Goal: Task Accomplishment & Management: Manage account settings

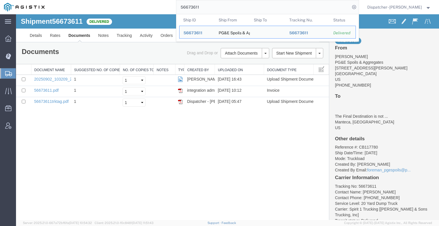
drag, startPoint x: 211, startPoint y: 11, endPoint x: 128, endPoint y: 1, distance: 83.9
click at [140, 1] on div "56673611 Ship ID Ship From Ship To Tracking Nu. Status Ship ID 56673611 Ship Fr…" at bounding box center [204, 7] width 310 height 14
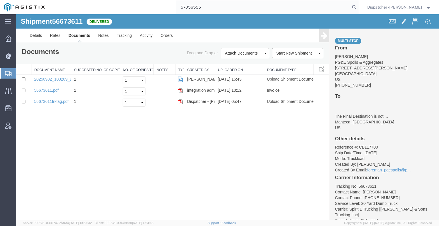
type input "57056555"
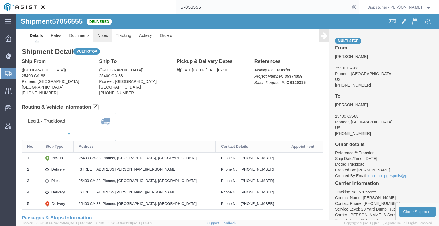
click link "Notes"
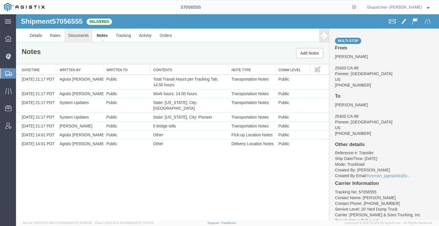
click at [67, 33] on link "Documents" at bounding box center [78, 36] width 28 height 14
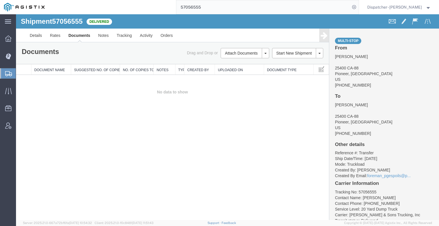
click at [49, 122] on div "Shipment 57056555 0 of 0 Delivered Details Rates Documents Notes Tracking Activ…" at bounding box center [227, 117] width 423 height 206
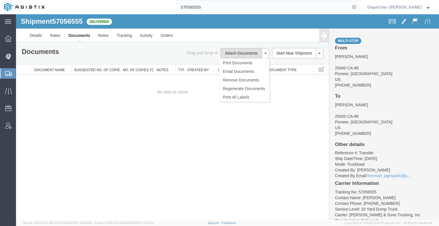
click at [228, 54] on button "Attach Documents" at bounding box center [240, 53] width 41 height 10
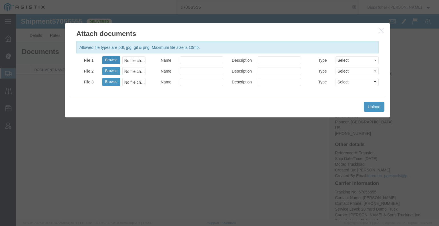
click at [107, 60] on button "Browse" at bounding box center [111, 60] width 18 height 8
type input "C:\fakepath\57056555trktag.pdf"
click at [378, 107] on button "Upload" at bounding box center [374, 107] width 21 height 10
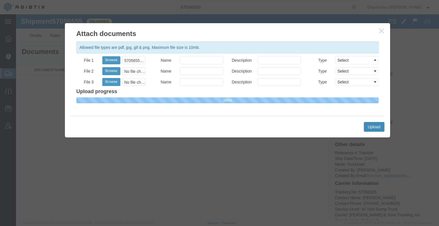
select select
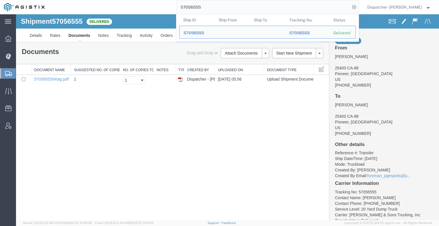
drag, startPoint x: 205, startPoint y: 9, endPoint x: 148, endPoint y: 2, distance: 58.1
click at [163, 2] on div "57056555 Ship ID Ship From Ship To Tracking Nu. Status Ship ID 57056555 Ship Fr…" at bounding box center [204, 7] width 310 height 14
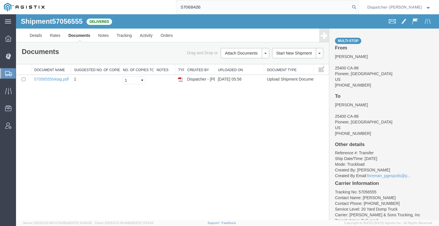
type input "57068426"
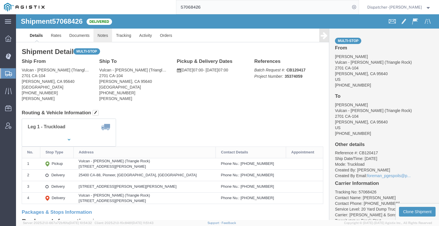
click link "Notes"
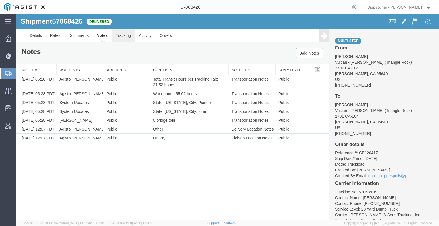
click at [123, 35] on link "Tracking" at bounding box center [123, 36] width 23 height 14
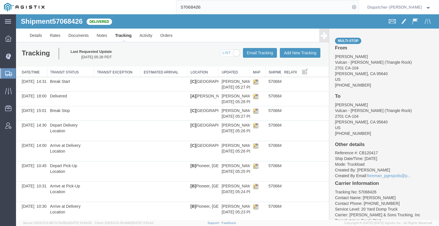
click at [324, 35] on link at bounding box center [324, 35] width 10 height 13
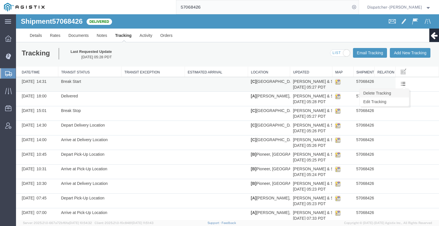
click at [393, 92] on link "Delete Tracking" at bounding box center [383, 93] width 49 height 9
click at [398, 101] on link "Edit Tracking" at bounding box center [384, 101] width 49 height 9
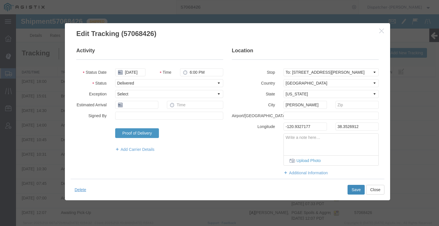
click at [349, 190] on button "Save" at bounding box center [355, 190] width 17 height 10
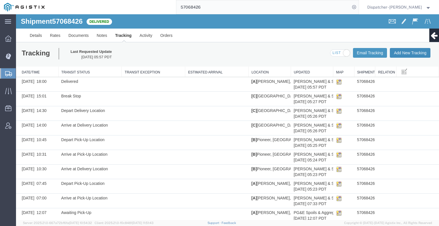
click at [401, 53] on button "Add New Tracking" at bounding box center [409, 53] width 41 height 10
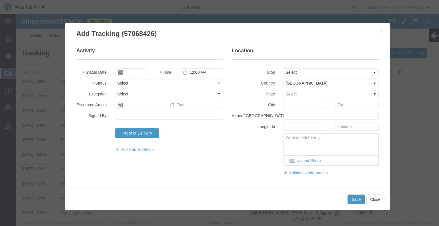
type input "[DATE]"
type input "6:00 AM"
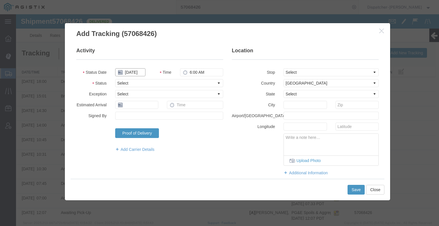
click at [127, 74] on input "[DATE]" at bounding box center [130, 72] width 30 height 8
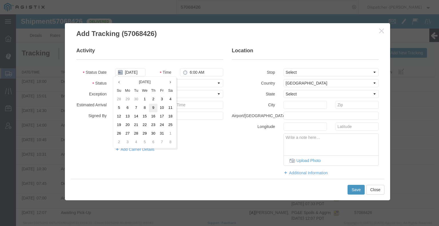
click at [151, 108] on td "9" at bounding box center [153, 108] width 9 height 9
type input "[DATE]"
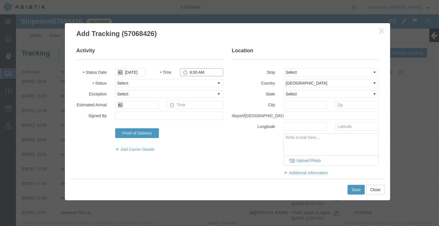
click at [189, 73] on input "6:00 AM" at bounding box center [201, 72] width 43 height 8
type input "2:31 PM"
click at [185, 82] on select "Select Arrival Notice Available Arrival Notice Imported Arrive at Delivery Loca…" at bounding box center [169, 83] width 108 height 8
select select "BREAKSTART"
click at [115, 79] on select "Select Arrival Notice Available Arrival Notice Imported Arrive at Delivery Loca…" at bounding box center [169, 83] width 108 height 8
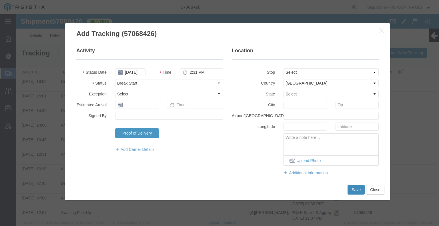
click at [349, 189] on button "Save" at bounding box center [355, 190] width 17 height 10
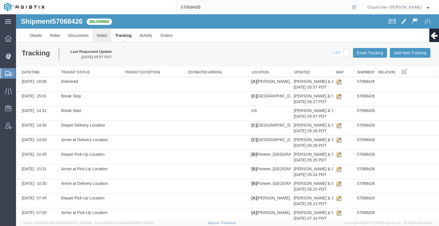
click at [104, 37] on link "Notes" at bounding box center [102, 36] width 19 height 14
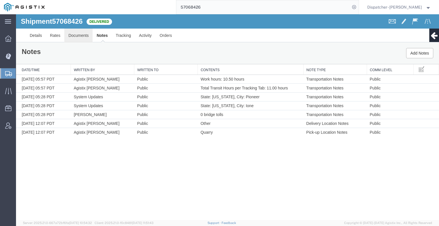
click at [66, 33] on link "Documents" at bounding box center [78, 36] width 28 height 14
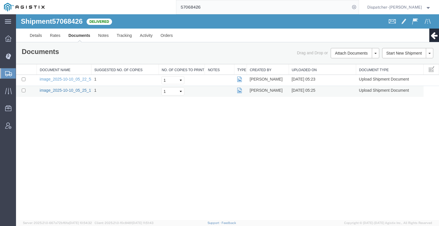
click at [74, 88] on link "image_2025-10-10_05_25_17.jpg" at bounding box center [70, 90] width 60 height 5
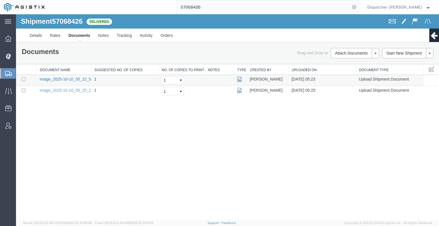
click at [53, 80] on link "image_2025-10-10_05_22_53.jpg" at bounding box center [70, 79] width 60 height 5
drag, startPoint x: 65, startPoint y: 134, endPoint x: 85, endPoint y: 119, distance: 25.6
click at [65, 134] on div "Shipment 57068426 2 of 2 Delivered Details Rates Documents Notes Tracking Activ…" at bounding box center [227, 117] width 423 height 206
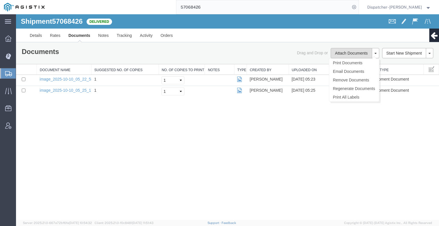
click at [336, 51] on button "Attach Documents" at bounding box center [350, 53] width 41 height 10
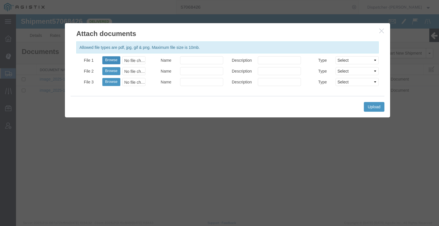
click at [112, 60] on button "Browse" at bounding box center [111, 60] width 18 height 8
type input "C:\fakepath\57068426trktag.pdf"
click at [370, 107] on button "Upload" at bounding box center [374, 107] width 21 height 10
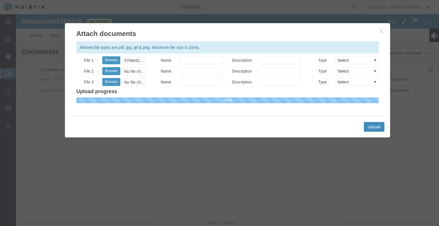
select select
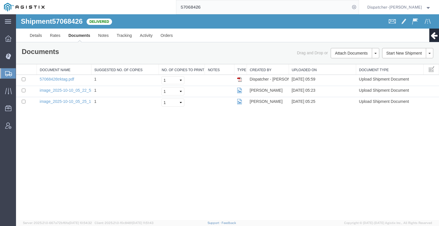
drag, startPoint x: 175, startPoint y: -1, endPoint x: 147, endPoint y: 2, distance: 28.5
click at [154, 0] on html "main_menu Created with Sketch. Collapse Menu Dashboard Dispatch Manager Shipmen…" at bounding box center [219, 113] width 439 height 226
type input "57056711"
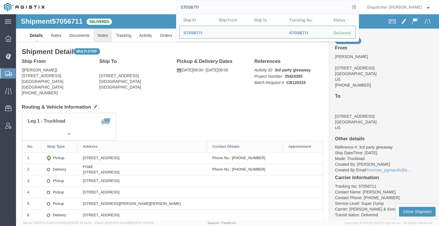
click link "Notes"
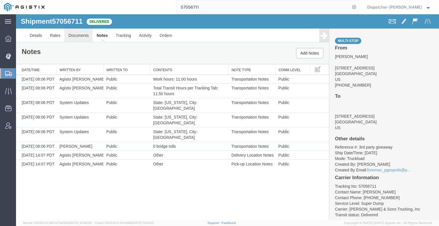
click at [76, 39] on link "Documents" at bounding box center [78, 36] width 28 height 14
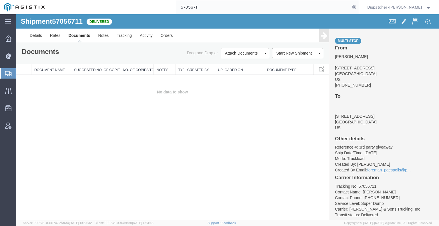
drag, startPoint x: 55, startPoint y: 123, endPoint x: 130, endPoint y: 42, distance: 109.9
click at [56, 122] on div "Shipment 57056711 0 of 0 Delivered Details Rates Documents Notes Tracking Activ…" at bounding box center [227, 117] width 423 height 206
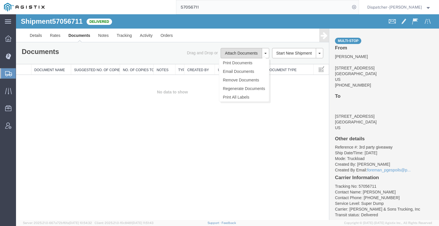
click at [235, 55] on button "Attach Documents" at bounding box center [240, 53] width 41 height 10
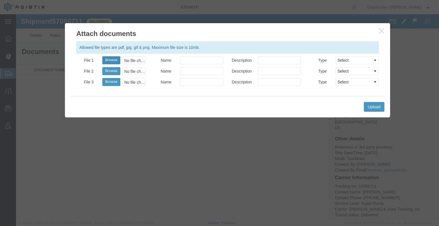
click at [112, 62] on button "Browse" at bounding box center [111, 60] width 18 height 8
type input "C:\fakepath\57056711trktag.pdf"
click at [377, 108] on button "Upload" at bounding box center [374, 107] width 21 height 10
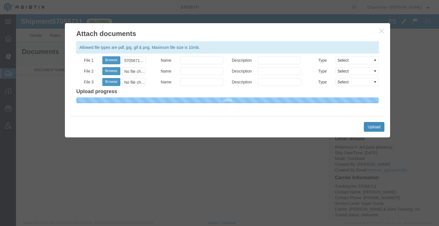
select select
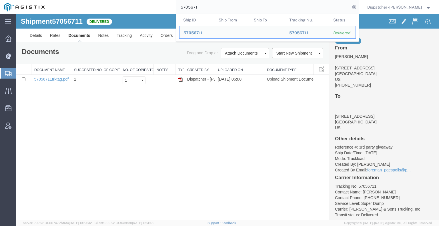
drag, startPoint x: 212, startPoint y: 9, endPoint x: 146, endPoint y: 6, distance: 66.0
click at [148, 5] on div "57056711 Ship ID Ship From Ship To Tracking Nu. Status Ship ID 57056711 Ship Fr…" at bounding box center [204, 7] width 310 height 14
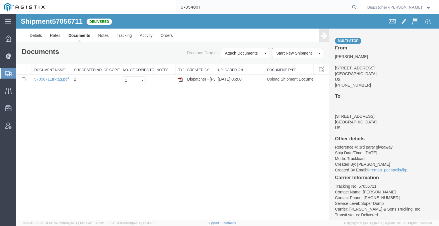
type input "57054801"
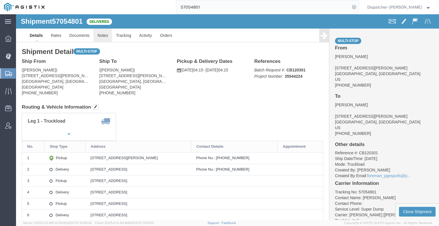
click link "Notes"
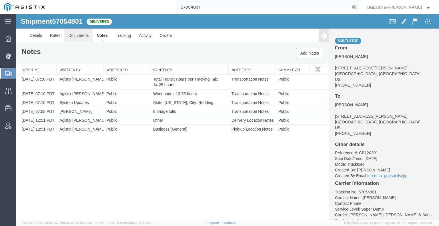
click at [78, 33] on link "Documents" at bounding box center [78, 36] width 28 height 14
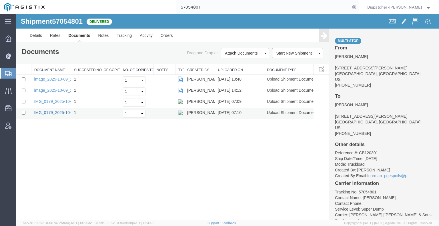
click at [39, 112] on link "IMG_0179_2025-10-10_07_10_26.jpeg" at bounding box center [69, 112] width 70 height 5
drag, startPoint x: 205, startPoint y: 10, endPoint x: 171, endPoint y: 11, distance: 33.7
click at [178, 11] on input "57054801" at bounding box center [263, 7] width 174 height 14
type input "57066813"
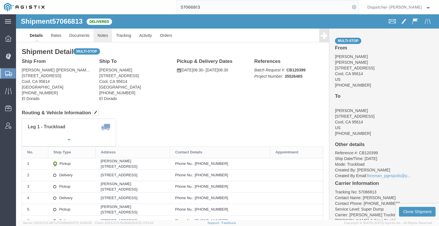
click link "Notes"
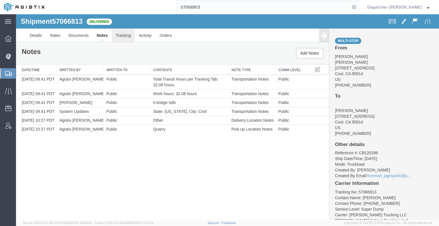
click at [125, 35] on link "Tracking" at bounding box center [123, 36] width 23 height 14
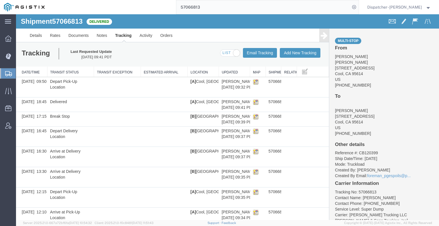
click at [320, 37] on icon at bounding box center [323, 35] width 7 height 8
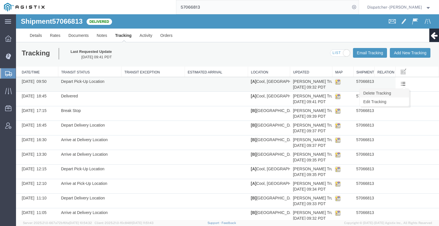
click at [397, 93] on link "Delete Tracking" at bounding box center [383, 93] width 49 height 9
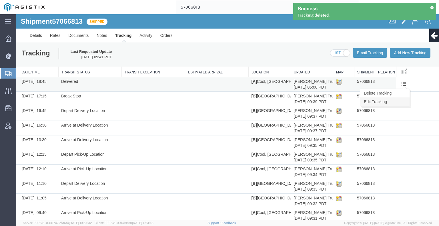
click at [395, 101] on link "Edit Tracking" at bounding box center [384, 101] width 49 height 9
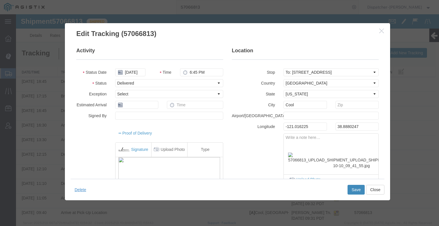
click at [351, 189] on button "Save" at bounding box center [355, 190] width 17 height 10
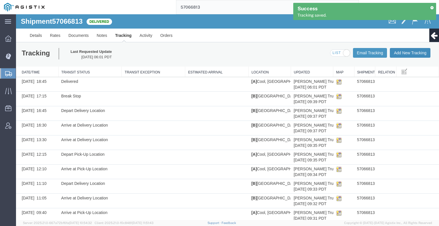
click at [402, 56] on button "Add New Tracking" at bounding box center [409, 53] width 41 height 10
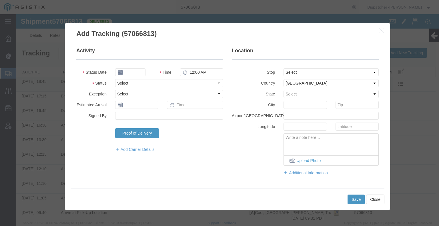
type input "[DATE]"
type input "7:00 AM"
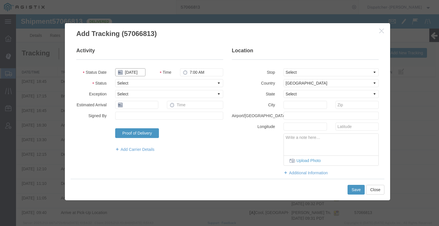
click at [135, 69] on input "[DATE]" at bounding box center [130, 72] width 30 height 8
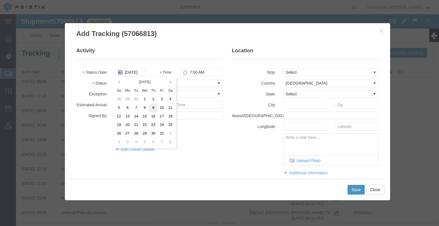
click at [153, 105] on td "9" at bounding box center [153, 108] width 9 height 9
type input "[DATE]"
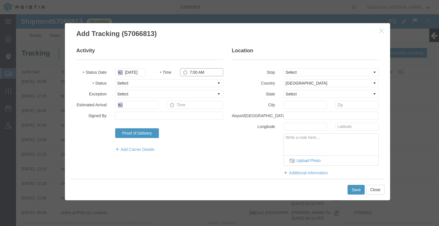
click at [195, 71] on input "7:00 AM" at bounding box center [201, 72] width 43 height 8
type input "4:45 PM"
click at [193, 84] on select "Select Arrival Notice Available Arrival Notice Imported Arrive at Delivery Loca…" at bounding box center [169, 83] width 108 height 8
select select "BREAKSTART"
click at [115, 79] on select "Select Arrival Notice Available Arrival Notice Imported Arrive at Delivery Loca…" at bounding box center [169, 83] width 108 height 8
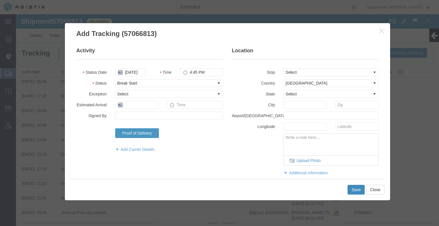
click at [355, 186] on button "Save" at bounding box center [355, 190] width 17 height 10
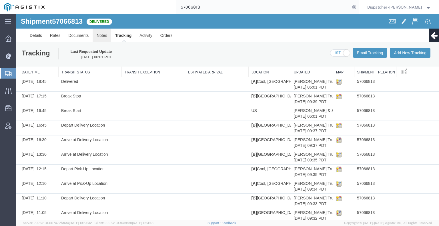
click at [100, 31] on link "Notes" at bounding box center [102, 36] width 19 height 14
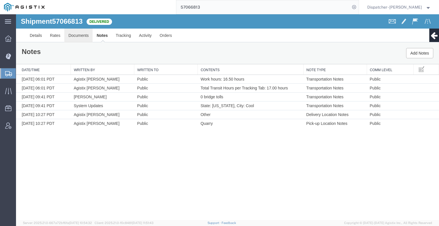
click at [81, 35] on link "Documents" at bounding box center [78, 36] width 28 height 14
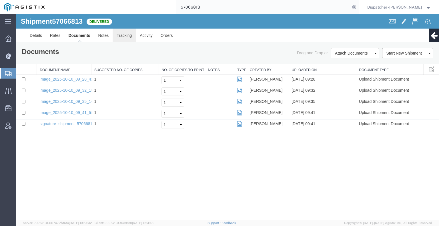
click at [124, 35] on link "Tracking" at bounding box center [124, 36] width 23 height 14
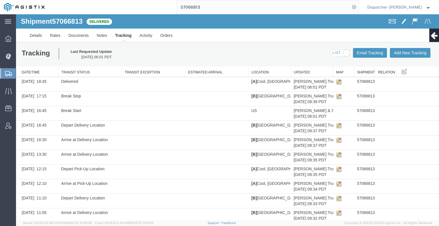
scroll to position [110, 0]
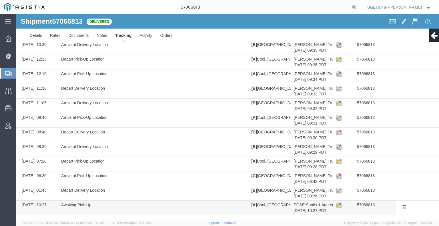
click at [389, 201] on td at bounding box center [385, 207] width 21 height 15
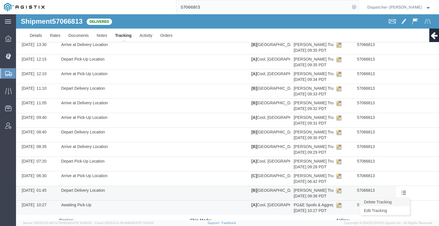
click at [399, 202] on link "Delete Tracking" at bounding box center [384, 202] width 49 height 9
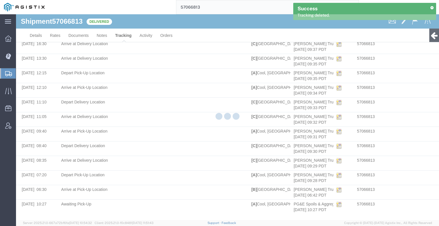
scroll to position [95, 0]
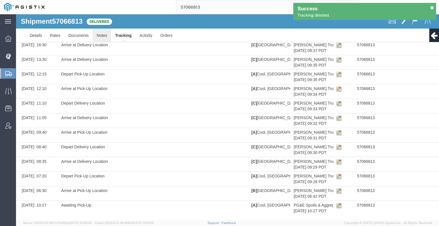
click at [97, 34] on link "Notes" at bounding box center [102, 36] width 19 height 14
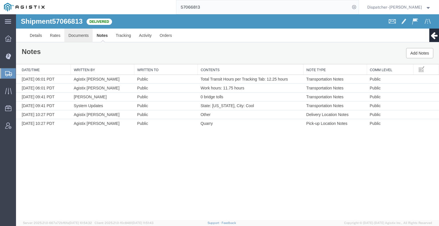
click at [69, 36] on link "Documents" at bounding box center [78, 36] width 28 height 14
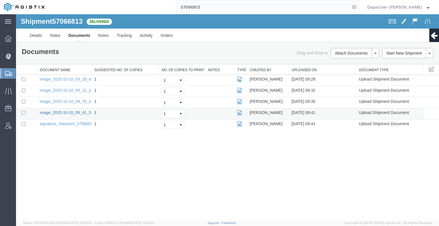
click at [60, 112] on link "image_2025-10-10_09_41_55.jpg" at bounding box center [70, 112] width 60 height 5
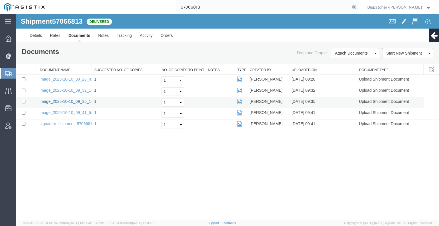
click at [55, 102] on link "image_2025-10-10_09_35_16.jpg" at bounding box center [70, 101] width 60 height 5
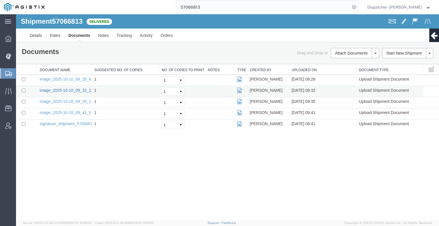
click at [73, 91] on link "image_2025-10-10_09_32_18.jpg" at bounding box center [70, 90] width 60 height 5
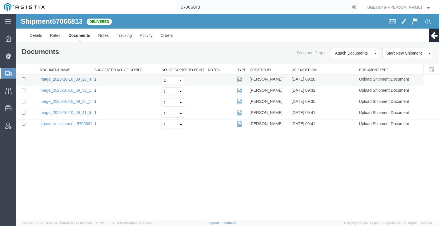
click at [47, 77] on link "image_2025-10-10_09_28_42.jpg" at bounding box center [70, 79] width 60 height 5
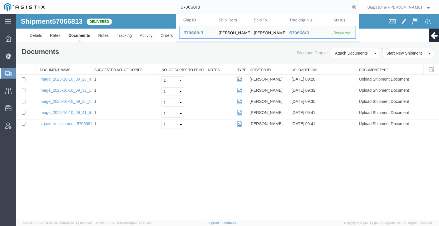
drag, startPoint x: 209, startPoint y: 7, endPoint x: 96, endPoint y: -7, distance: 113.6
click at [96, 0] on html "main_menu Created with Sketch. Collapse Menu Dashboard Dispatch Manager Shipmen…" at bounding box center [219, 113] width 439 height 226
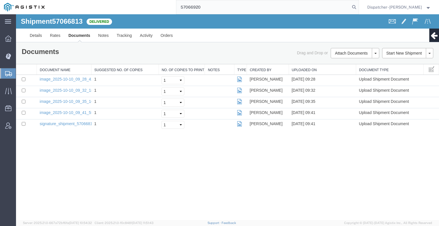
type input "57066920"
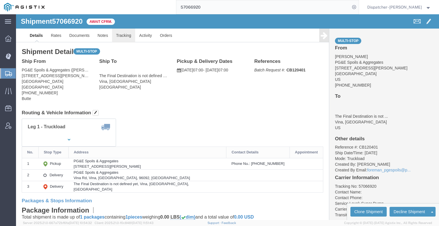
click link "Tracking"
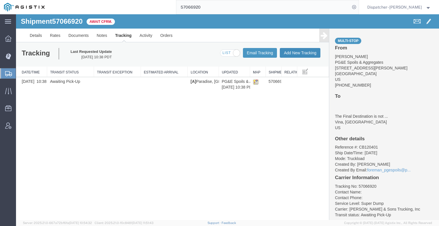
click at [296, 49] on button "Add New Tracking" at bounding box center [300, 53] width 41 height 10
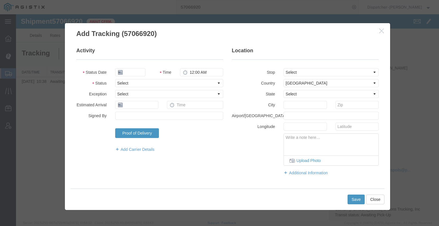
type input "[DATE]"
type input "7:00 AM"
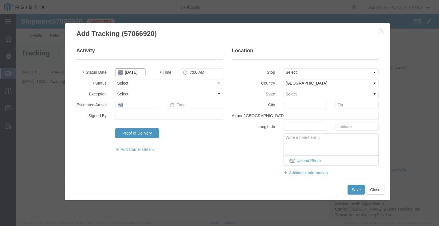
click at [130, 72] on input "[DATE]" at bounding box center [130, 72] width 30 height 8
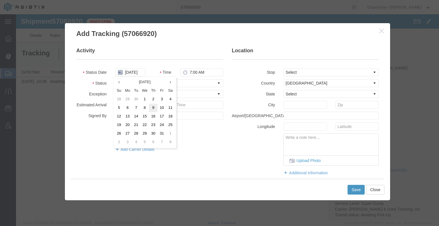
click at [152, 109] on td "9" at bounding box center [153, 108] width 9 height 9
type input "[DATE]"
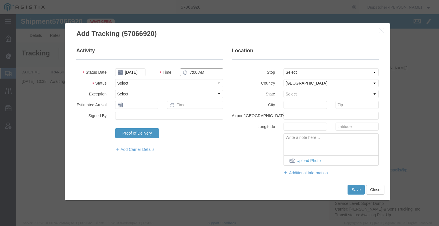
click at [199, 69] on input "7:00 AM" at bounding box center [201, 72] width 43 height 8
type input "4:00 AM"
click at [195, 84] on select "Select Arrival Notice Available Arrival Notice Imported Arrive at Delivery Loca…" at bounding box center [169, 83] width 108 height 8
select select "ARVPULOC"
click at [115, 79] on select "Select Arrival Notice Available Arrival Notice Imported Arrive at Delivery Loca…" at bounding box center [169, 83] width 108 height 8
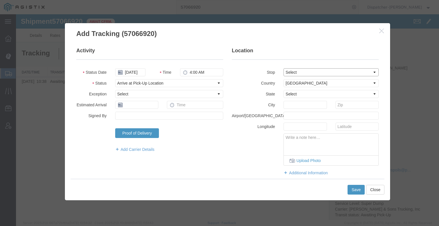
drag, startPoint x: 307, startPoint y: 71, endPoint x: 308, endPoint y: 75, distance: 4.3
click at [307, 71] on select "Select From: [STREET_ADDRESS][PERSON_NAME] Stop 2: [GEOGRAPHIC_DATA], [GEOGRAPH…" at bounding box center [330, 72] width 95 height 8
select select "{"pickupDeliveryInfoId": "123439448","pickupOrDelivery": "P","stopNum": "1","lo…"
click at [283, 68] on select "Select From: [STREET_ADDRESS][PERSON_NAME] Stop 2: [GEOGRAPHIC_DATA], [GEOGRAPH…" at bounding box center [330, 72] width 95 height 8
select select "CA"
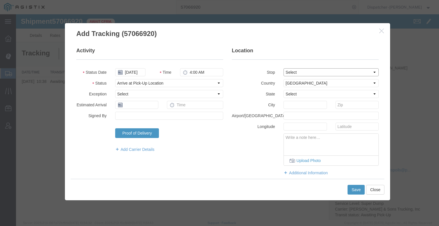
type input "Paradise"
click at [355, 190] on button "Save" at bounding box center [355, 190] width 17 height 10
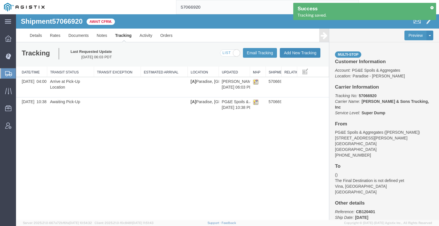
click at [303, 53] on button "Add New Tracking" at bounding box center [300, 53] width 41 height 10
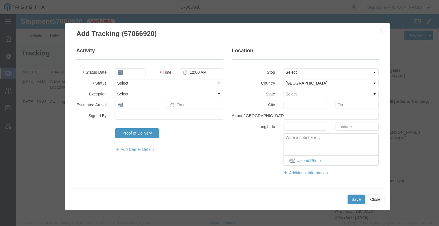
type input "[DATE]"
type input "7:00 AM"
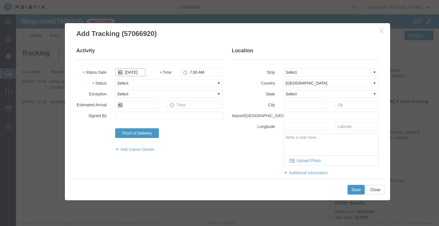
click at [132, 72] on input "[DATE]" at bounding box center [130, 72] width 30 height 8
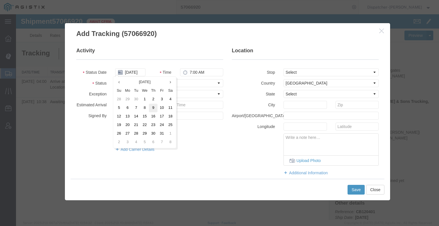
click at [153, 111] on td "9" at bounding box center [153, 108] width 9 height 9
type input "[DATE]"
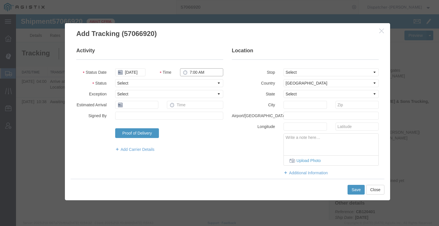
click at [200, 72] on input "7:00 AM" at bounding box center [201, 72] width 43 height 8
type input "4:15 PM"
click at [200, 83] on select "Select Arrival Notice Available Arrival Notice Imported Arrive at Delivery Loca…" at bounding box center [169, 83] width 108 height 8
select select "DPTDLVLOC"
click at [115, 79] on select "Select Arrival Notice Available Arrival Notice Imported Arrive at Delivery Loca…" at bounding box center [169, 83] width 108 height 8
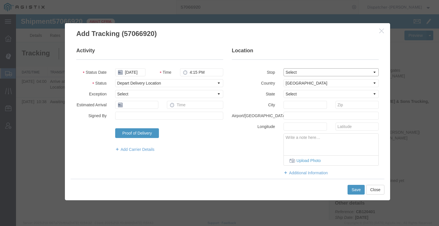
click at [298, 72] on select "Select From: [STREET_ADDRESS][PERSON_NAME] Stop 2: [GEOGRAPHIC_DATA], [GEOGRAPH…" at bounding box center [330, 72] width 95 height 8
select select "{"pickupDeliveryInfoId": "123439447","pickupOrDelivery": "D","stopNum": "100","…"
click at [283, 68] on select "Select From: [STREET_ADDRESS][PERSON_NAME] Stop 2: [GEOGRAPHIC_DATA], [GEOGRAPH…" at bounding box center [330, 72] width 95 height 8
select select "CA"
type input "Vina"
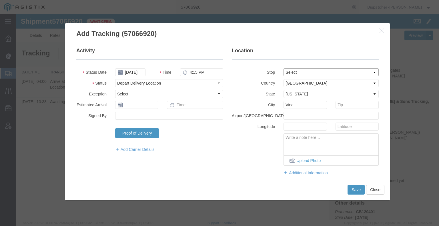
click at [297, 68] on select "Select From: [STREET_ADDRESS][PERSON_NAME] Stop 2: [GEOGRAPHIC_DATA], [GEOGRAPH…" at bounding box center [330, 72] width 95 height 8
drag, startPoint x: 297, startPoint y: 71, endPoint x: 299, endPoint y: 76, distance: 5.7
click at [297, 71] on select "Select From: [STREET_ADDRESS][PERSON_NAME] Stop 2: [GEOGRAPHIC_DATA], [GEOGRAPH…" at bounding box center [330, 72] width 95 height 8
click at [300, 69] on select "Select From: [STREET_ADDRESS][PERSON_NAME] Stop 2: [GEOGRAPHIC_DATA], [GEOGRAPH…" at bounding box center [330, 72] width 95 height 8
select select "{"pickupDeliveryInfoId": "123439449","pickupOrDelivery": "D","stopNum": "2","lo…"
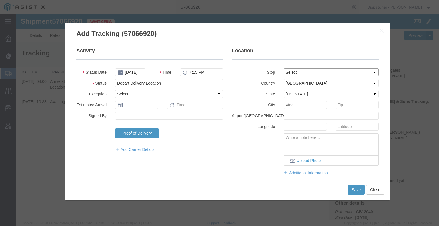
click at [283, 68] on select "Select From: [STREET_ADDRESS][PERSON_NAME] Stop 2: [GEOGRAPHIC_DATA], [GEOGRAPH…" at bounding box center [330, 72] width 95 height 8
click at [358, 190] on button "Save" at bounding box center [355, 190] width 17 height 10
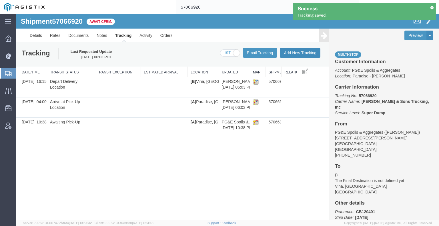
click at [303, 55] on button "Add New Tracking" at bounding box center [300, 53] width 41 height 10
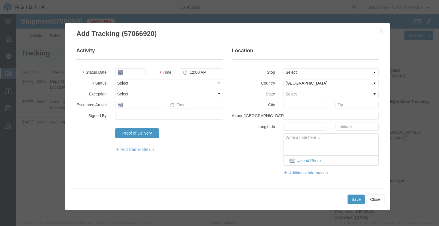
type input "[DATE]"
type input "7:00 AM"
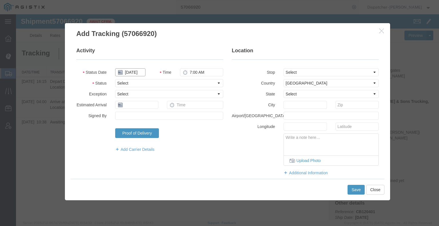
click at [131, 75] on input "[DATE]" at bounding box center [130, 72] width 30 height 8
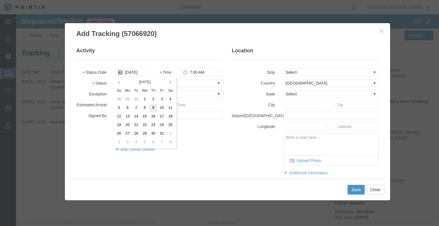
click at [154, 110] on td "9" at bounding box center [153, 108] width 9 height 9
type input "[DATE]"
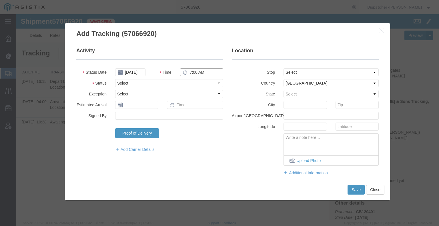
click at [196, 75] on input "7:00 AM" at bounding box center [201, 72] width 43 height 8
type input "4:15 PM"
click at [197, 79] on fieldset "Activity Status Date [DATE] Time 4:15 PM Status Select Arrival Notice Available…" at bounding box center [149, 102] width 147 height 111
click at [197, 82] on select "Select Arrival Notice Available Arrival Notice Imported Arrive at Delivery Loca…" at bounding box center [169, 83] width 108 height 8
select select "BREAKSTART"
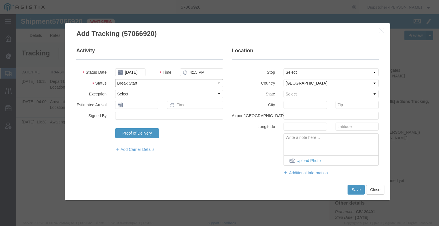
click at [115, 79] on select "Select Arrival Notice Available Arrival Notice Imported Arrive at Delivery Loca…" at bounding box center [169, 83] width 108 height 8
click at [353, 190] on button "Save" at bounding box center [355, 190] width 17 height 10
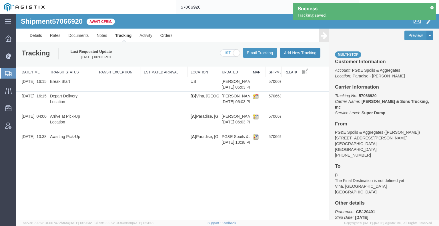
click at [305, 54] on button "Add New Tracking" at bounding box center [300, 53] width 41 height 10
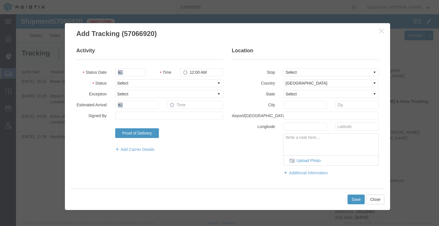
type input "[DATE]"
type input "7:00 AM"
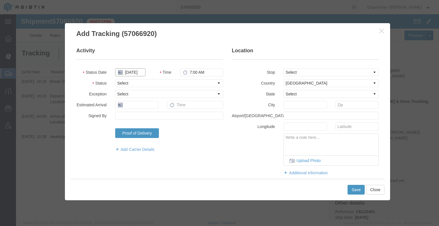
click at [134, 73] on input "[DATE]" at bounding box center [130, 72] width 30 height 8
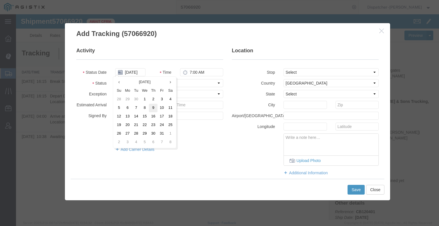
click at [152, 108] on td "9" at bounding box center [153, 108] width 9 height 9
type input "[DATE]"
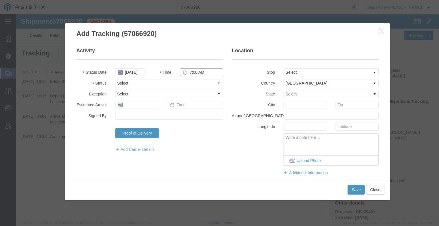
click at [200, 74] on input "7:00 AM" at bounding box center [201, 72] width 43 height 8
type input "4:45 PM"
click at [211, 81] on select "Select Arrival Notice Available Arrival Notice Imported Arrive at Delivery Loca…" at bounding box center [169, 83] width 108 height 8
select select "BREAKSTOP"
click at [115, 79] on select "Select Arrival Notice Available Arrival Notice Imported Arrive at Delivery Loca…" at bounding box center [169, 83] width 108 height 8
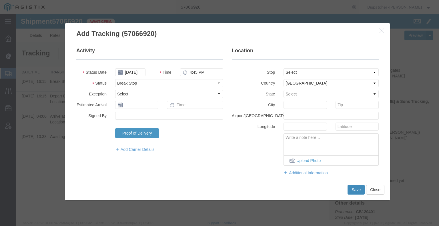
click at [353, 190] on button "Save" at bounding box center [355, 190] width 17 height 10
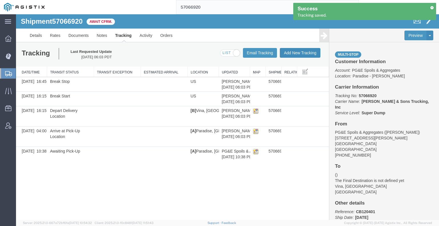
click at [293, 56] on button "Add New Tracking" at bounding box center [300, 53] width 41 height 10
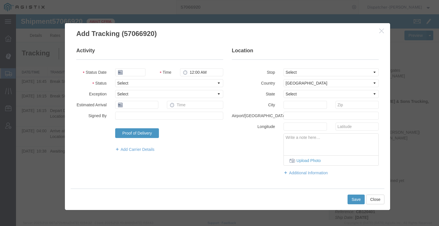
type input "[DATE]"
type input "7:00 AM"
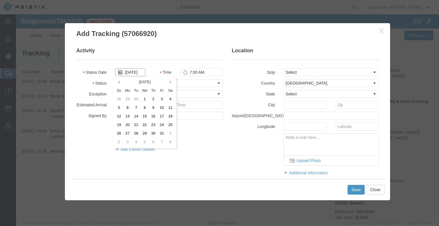
click at [132, 73] on input "[DATE]" at bounding box center [130, 72] width 30 height 8
click at [150, 108] on td "9" at bounding box center [153, 108] width 9 height 9
type input "[DATE]"
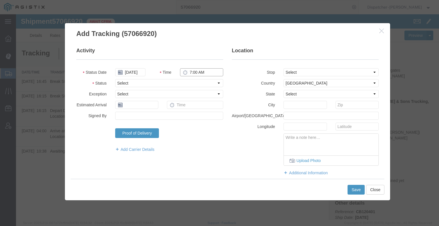
click at [200, 73] on input "7:00 AM" at bounding box center [201, 72] width 43 height 8
type input "7:15 PM"
click at [197, 83] on select "Select Arrival Notice Available Arrival Notice Imported Arrive at Delivery Loca…" at bounding box center [169, 83] width 108 height 8
select select "DELIVRED"
click at [115, 79] on select "Select Arrival Notice Available Arrival Notice Imported Arrive at Delivery Loca…" at bounding box center [169, 83] width 108 height 8
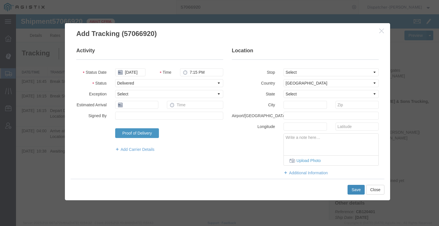
click at [352, 188] on button "Save" at bounding box center [355, 190] width 17 height 10
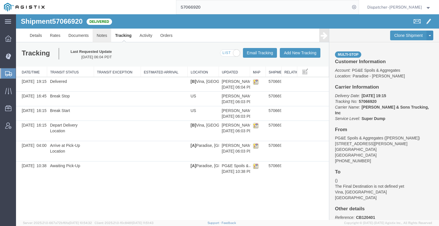
click at [102, 33] on link "Notes" at bounding box center [102, 36] width 19 height 14
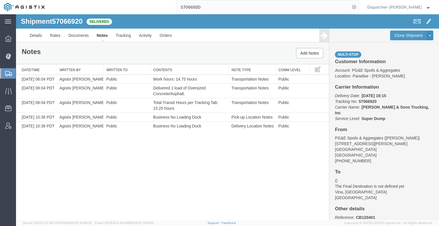
click at [57, 165] on div "Shipment 57066920 5 of 5 Delivered Details Rates Documents Notes Tracking Activ…" at bounding box center [227, 117] width 423 height 206
click at [72, 35] on link "Documents" at bounding box center [78, 36] width 28 height 14
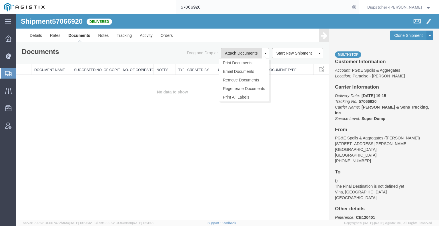
click at [230, 55] on button "Attach Documents" at bounding box center [240, 53] width 41 height 10
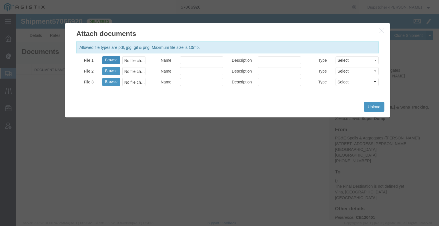
click at [111, 61] on button "Browse" at bounding box center [111, 60] width 18 height 8
type input "C:\fakepath\57066920trktag.pdf"
click at [369, 106] on button "Upload" at bounding box center [374, 107] width 21 height 10
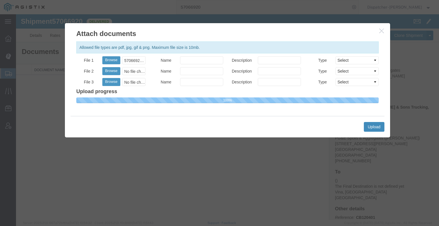
select select
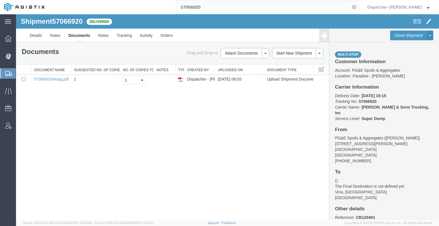
drag, startPoint x: 225, startPoint y: 19, endPoint x: 109, endPoint y: 17, distance: 115.9
type input "57066886"
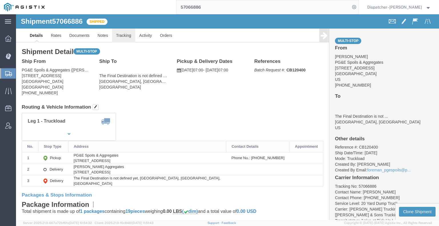
click link "Tracking"
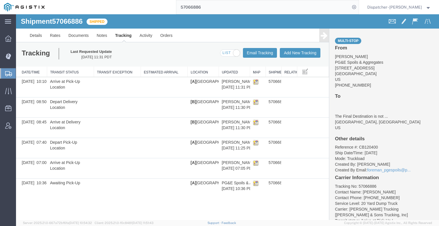
click at [323, 37] on icon at bounding box center [323, 35] width 7 height 8
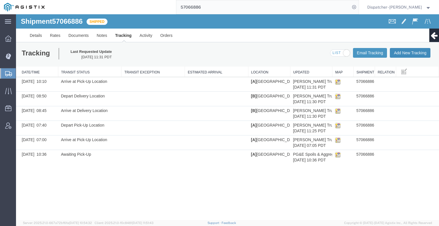
click at [414, 53] on button "Add New Tracking" at bounding box center [409, 53] width 41 height 10
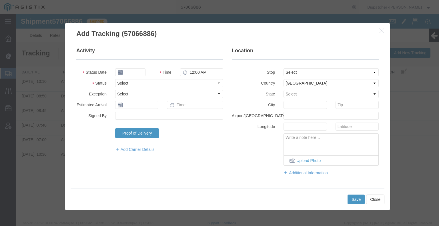
type input "[DATE]"
type input "7:00 AM"
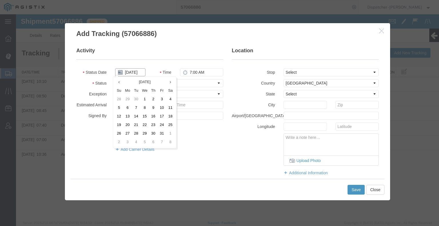
click at [133, 73] on input "[DATE]" at bounding box center [130, 72] width 30 height 8
drag, startPoint x: 162, startPoint y: 111, endPoint x: 165, endPoint y: 106, distance: 5.6
click at [162, 111] on td "10" at bounding box center [161, 108] width 9 height 9
type input "[DATE]"
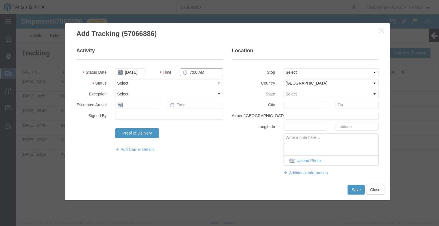
click at [200, 75] on input "7:00 AM" at bounding box center [201, 72] width 43 height 8
type input "3:30 PM"
click at [199, 83] on select "Select Arrival Notice Available Arrival Notice Imported Arrive at Delivery Loca…" at bounding box center [169, 83] width 108 height 8
select select "BREAKSTART"
click at [115, 79] on select "Select Arrival Notice Available Arrival Notice Imported Arrive at Delivery Loca…" at bounding box center [169, 83] width 108 height 8
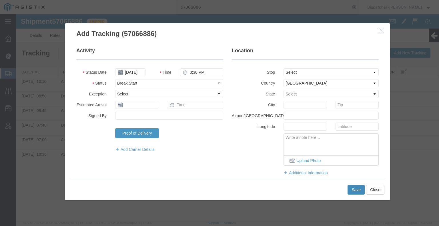
click at [356, 190] on button "Save" at bounding box center [355, 190] width 17 height 10
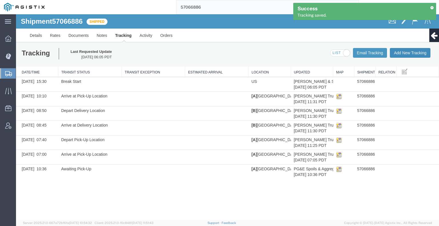
click at [416, 52] on button "Add New Tracking" at bounding box center [409, 53] width 41 height 10
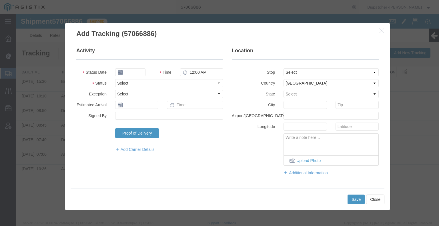
type input "[DATE]"
type input "7:00 AM"
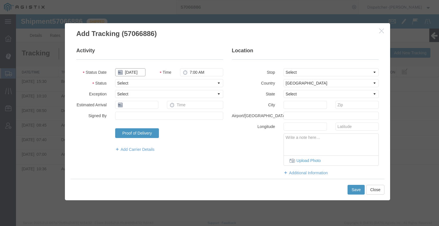
click at [136, 74] on input "[DATE]" at bounding box center [130, 72] width 30 height 8
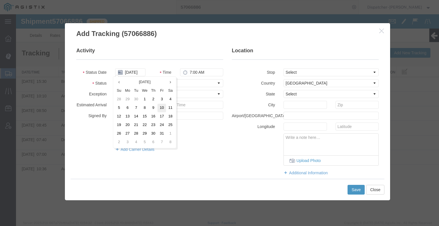
click at [160, 110] on td "10" at bounding box center [161, 108] width 9 height 9
type input "[DATE]"
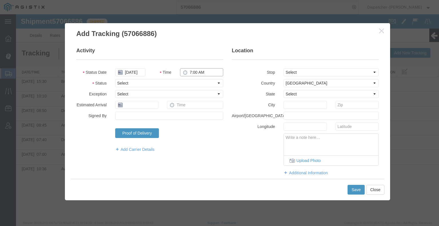
click at [199, 72] on input "7:00 AM" at bounding box center [201, 72] width 43 height 8
type input "4:00 PM"
click at [200, 87] on select "Select Arrival Notice Available Arrival Notice Imported Arrive at Delivery Loca…" at bounding box center [169, 83] width 108 height 8
select select "BREAKSTOP"
click at [115, 79] on select "Select Arrival Notice Available Arrival Notice Imported Arrive at Delivery Loca…" at bounding box center [169, 83] width 108 height 8
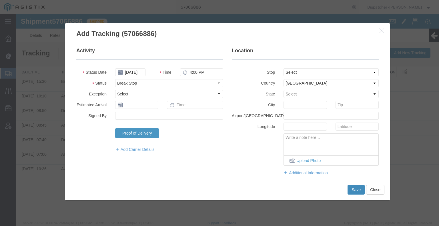
click at [354, 190] on button "Save" at bounding box center [355, 190] width 17 height 10
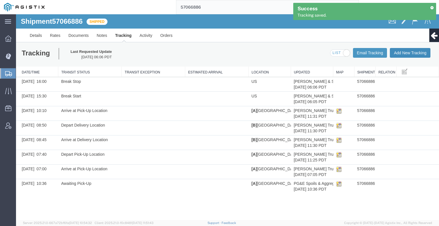
click at [410, 54] on button "Add New Tracking" at bounding box center [409, 53] width 41 height 10
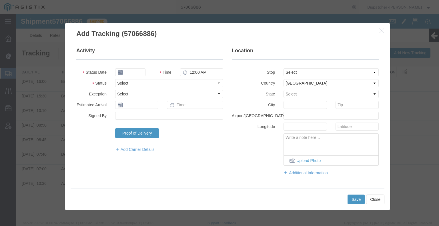
type input "[DATE]"
type input "7:00 AM"
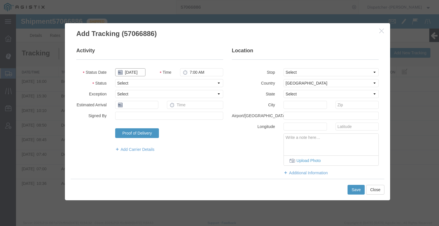
click at [132, 75] on input "[DATE]" at bounding box center [130, 72] width 30 height 8
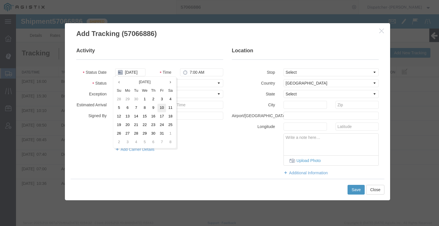
click at [163, 109] on td "10" at bounding box center [161, 108] width 9 height 9
type input "[DATE]"
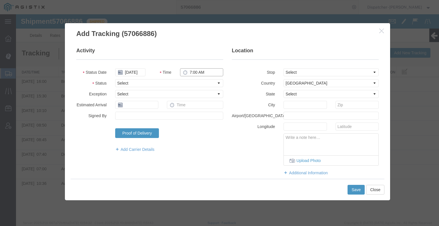
click at [190, 71] on input "7:00 AM" at bounding box center [201, 72] width 43 height 8
type input "5:45 PM"
click at [187, 85] on select "Select Arrival Notice Available Arrival Notice Imported Arrive at Delivery Loca…" at bounding box center [169, 83] width 108 height 8
select select "DELIVRED"
click at [115, 79] on select "Select Arrival Notice Available Arrival Notice Imported Arrive at Delivery Loca…" at bounding box center [169, 83] width 108 height 8
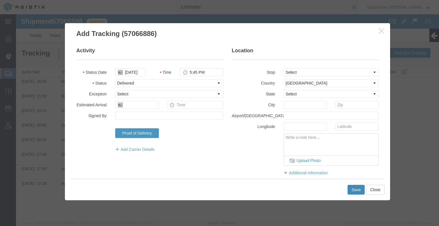
click at [352, 192] on button "Save" at bounding box center [355, 190] width 17 height 10
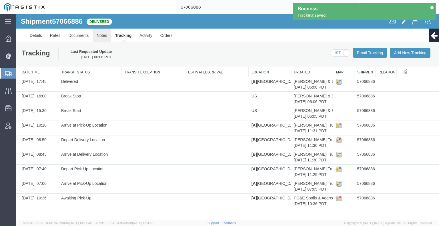
click at [99, 35] on link "Notes" at bounding box center [102, 36] width 19 height 14
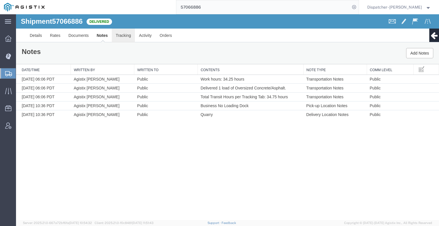
click at [118, 35] on link "Tracking" at bounding box center [123, 36] width 23 height 14
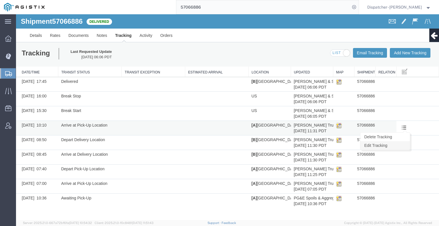
click at [402, 144] on link "Edit Tracking" at bounding box center [384, 145] width 49 height 9
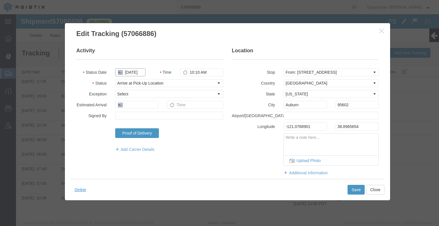
click at [137, 73] on input "[DATE]" at bounding box center [130, 72] width 30 height 8
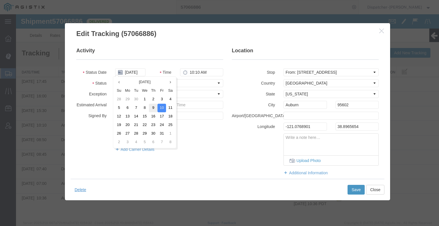
click at [153, 107] on td "9" at bounding box center [153, 108] width 9 height 9
type input "[DATE]"
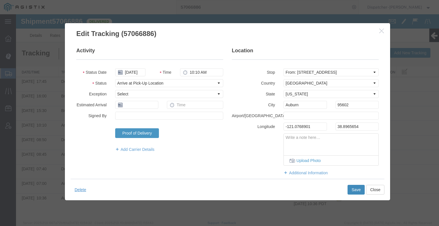
click at [360, 194] on button "Save" at bounding box center [355, 190] width 17 height 10
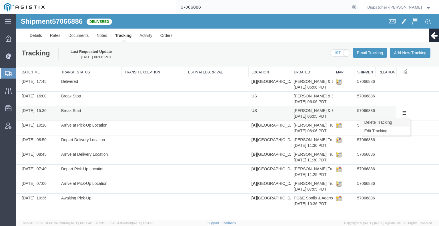
click at [401, 126] on link "Delete Tracking" at bounding box center [384, 122] width 49 height 9
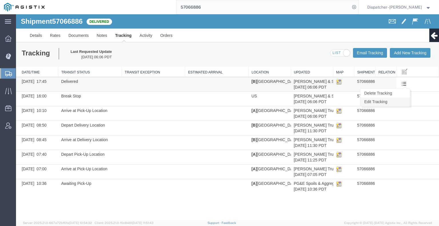
click at [403, 104] on link "Edit Tracking" at bounding box center [384, 101] width 49 height 9
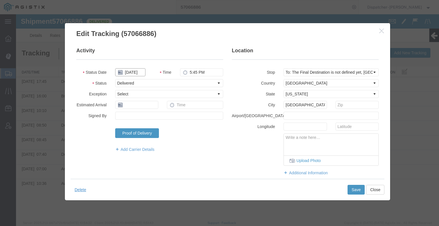
click at [135, 72] on input "[DATE]" at bounding box center [130, 72] width 30 height 8
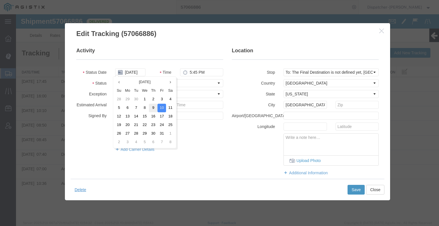
click at [153, 105] on td "9" at bounding box center [153, 108] width 9 height 9
type input "[DATE]"
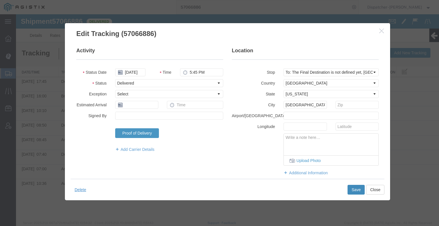
click at [353, 192] on button "Save" at bounding box center [355, 190] width 17 height 10
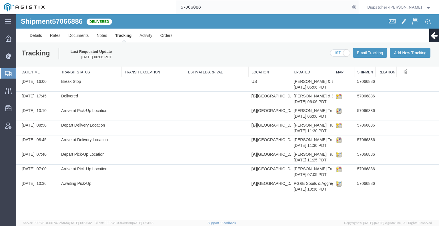
click at [16, 14] on link "Edit Tracking" at bounding box center [16, 14] width 0 height 0
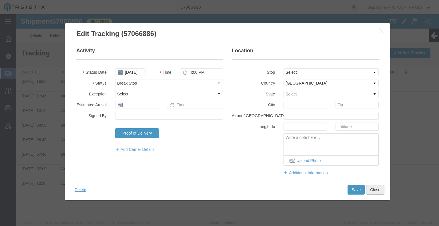
click at [377, 190] on button "Close" at bounding box center [375, 190] width 18 height 10
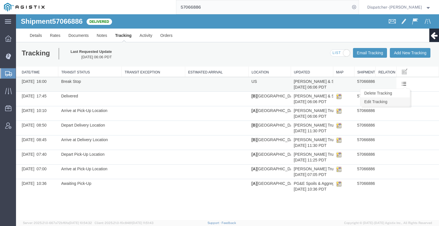
click at [403, 101] on link "Edit Tracking" at bounding box center [384, 101] width 49 height 9
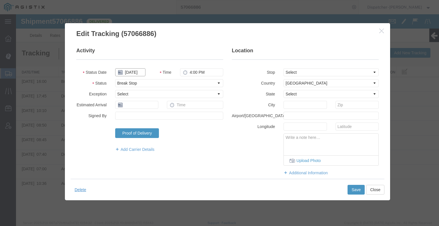
click at [140, 70] on input "[DATE]" at bounding box center [130, 72] width 30 height 8
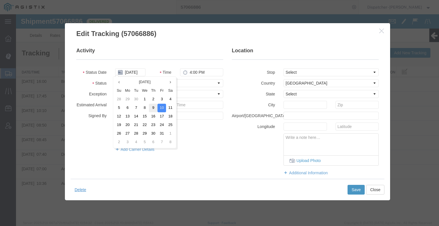
drag, startPoint x: 154, startPoint y: 109, endPoint x: 208, endPoint y: 123, distance: 55.3
click at [154, 109] on td "9" at bounding box center [153, 108] width 9 height 9
type input "[DATE]"
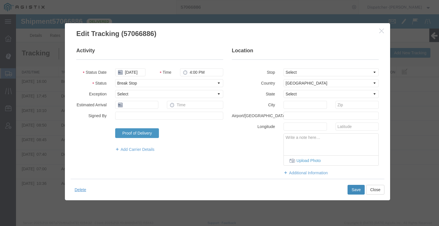
click at [354, 194] on button "Save" at bounding box center [355, 190] width 17 height 10
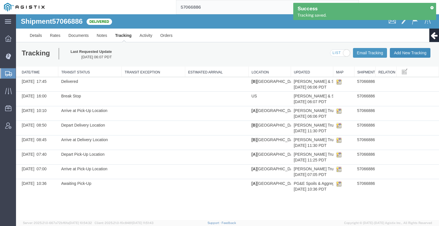
click at [412, 55] on button "Add New Tracking" at bounding box center [409, 53] width 41 height 10
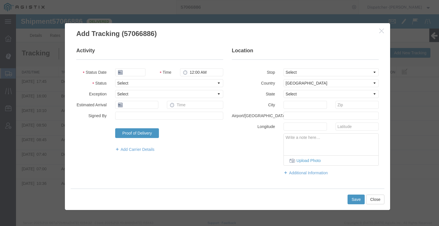
type input "[DATE]"
type input "7:00 AM"
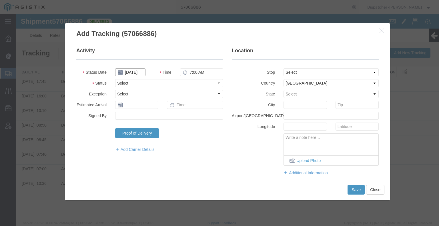
click at [136, 71] on input "[DATE]" at bounding box center [130, 72] width 30 height 8
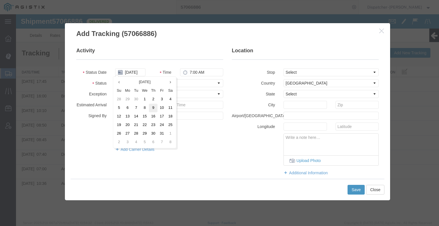
click at [153, 107] on td "9" at bounding box center [153, 108] width 9 height 9
type input "[DATE]"
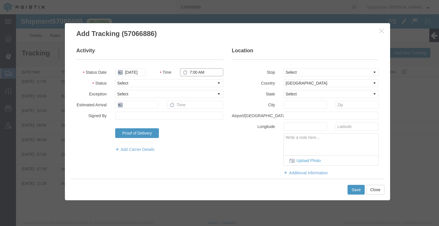
click at [198, 72] on input "7:00 AM" at bounding box center [201, 72] width 43 height 8
type input "3:30 PM"
drag, startPoint x: 196, startPoint y: 82, endPoint x: 195, endPoint y: 85, distance: 3.8
click at [196, 82] on select "Select Arrival Notice Available Arrival Notice Imported Arrive at Delivery Loca…" at bounding box center [169, 83] width 108 height 8
select select "BREAKSTART"
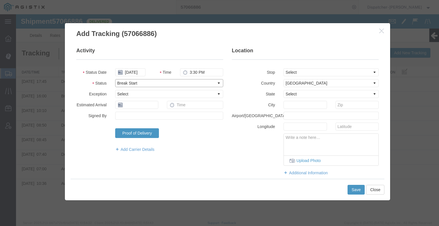
click at [115, 79] on select "Select Arrival Notice Available Arrival Notice Imported Arrive at Delivery Loca…" at bounding box center [169, 83] width 108 height 8
click at [356, 190] on button "Save" at bounding box center [355, 190] width 17 height 10
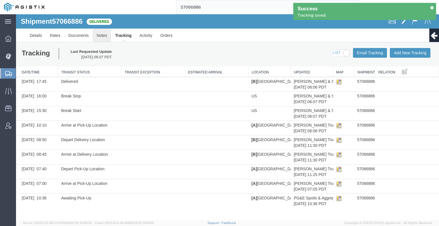
click at [101, 33] on link "Notes" at bounding box center [102, 36] width 19 height 14
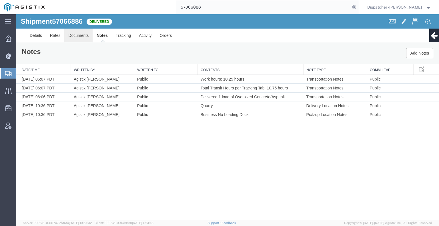
click at [85, 36] on link "Documents" at bounding box center [78, 36] width 28 height 14
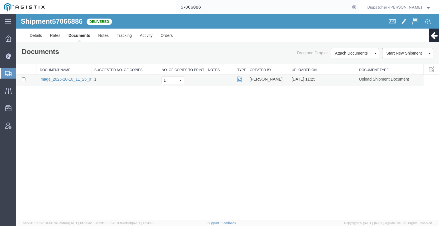
click at [64, 78] on link "image_2025-10-10_11_25_05.jpg" at bounding box center [70, 79] width 60 height 5
click at [23, 80] on input "checkbox" at bounding box center [24, 79] width 4 height 4
checkbox input "true"
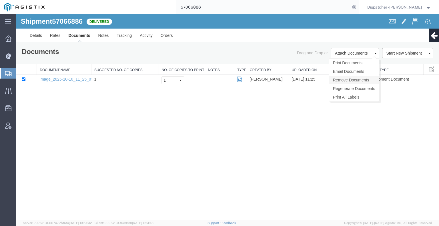
click at [348, 80] on link "Remove Documents" at bounding box center [354, 80] width 50 height 9
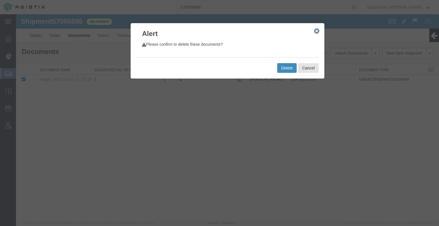
click at [286, 69] on button "Delete" at bounding box center [286, 68] width 19 height 10
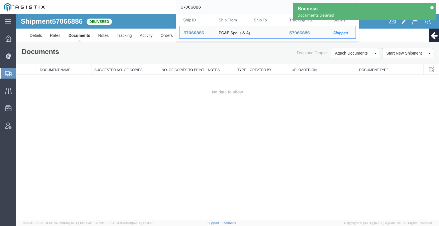
drag, startPoint x: 216, startPoint y: 11, endPoint x: 99, endPoint y: 13, distance: 116.8
click at [105, 13] on div "57066886 Ship ID Ship From Ship To Tracking Nu. Status Ship ID 57066886 Ship Fr…" at bounding box center [204, 7] width 310 height 14
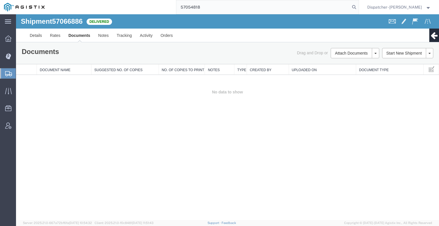
type input "57054818"
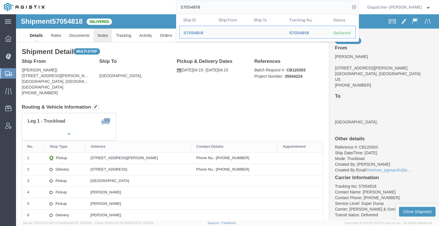
click link "Notes"
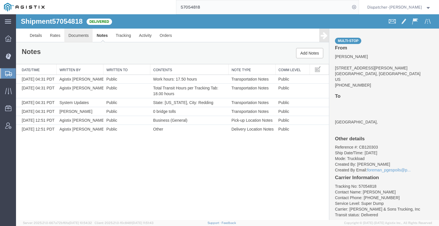
click at [78, 35] on link "Documents" at bounding box center [78, 36] width 28 height 14
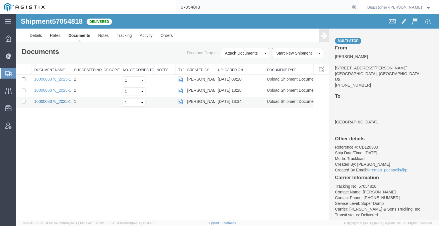
click at [57, 101] on link "1000008376_2025-10-09_18_33_27.jpg" at bounding box center [69, 101] width 71 height 5
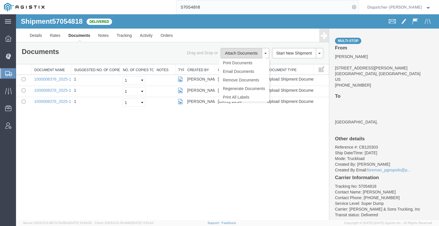
click at [230, 57] on button "Attach Documents" at bounding box center [240, 53] width 41 height 10
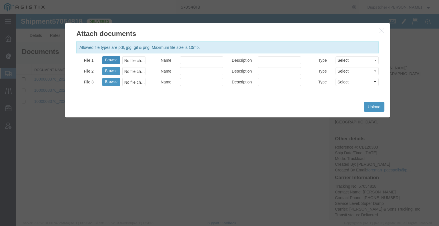
click at [109, 58] on button "Browse" at bounding box center [111, 60] width 18 height 8
click at [61, 159] on div at bounding box center [227, 117] width 423 height 206
click at [109, 61] on button "Browse" at bounding box center [111, 60] width 18 height 8
type input "C:\fakepath\57054818trktag.pdf"
click at [374, 106] on button "Upload" at bounding box center [374, 107] width 21 height 10
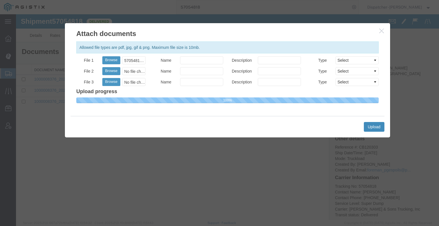
select select
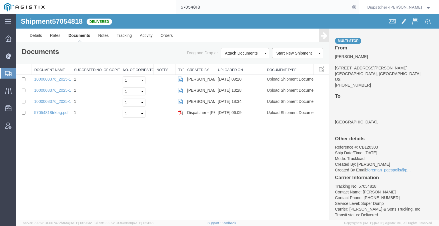
drag, startPoint x: 204, startPoint y: 9, endPoint x: 125, endPoint y: 7, distance: 78.8
click at [135, 7] on div "57054818" at bounding box center [204, 7] width 310 height 14
type input "57086507"
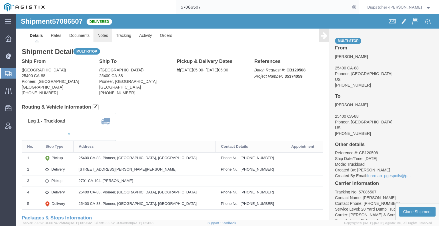
click link "Notes"
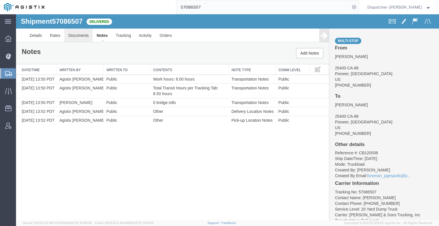
click at [77, 35] on link "Documents" at bounding box center [78, 36] width 28 height 14
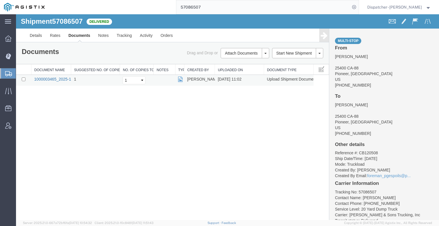
click at [45, 78] on link "1000003465_2025-10-10_11_02_51.jpg" at bounding box center [69, 79] width 71 height 5
drag, startPoint x: 57, startPoint y: 149, endPoint x: 79, endPoint y: 126, distance: 31.7
click at [57, 149] on div "Shipment 57086507 1 of 1 Delivered Details Rates Documents Notes Tracking Activ…" at bounding box center [227, 117] width 423 height 206
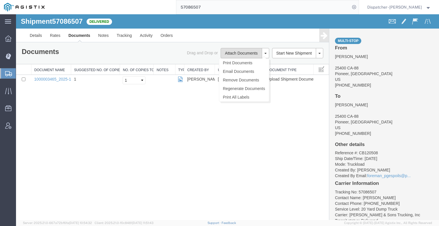
click at [250, 51] on button "Attach Documents" at bounding box center [240, 53] width 41 height 10
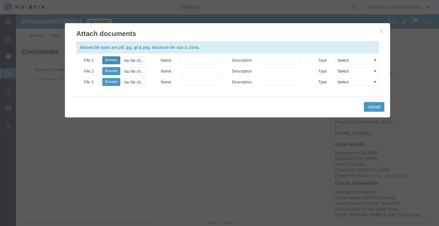
click at [113, 60] on button "Browse" at bounding box center [111, 60] width 18 height 8
type input "C:\fakepath\57086507trktag.pdf"
click at [376, 104] on button "Upload" at bounding box center [374, 107] width 21 height 10
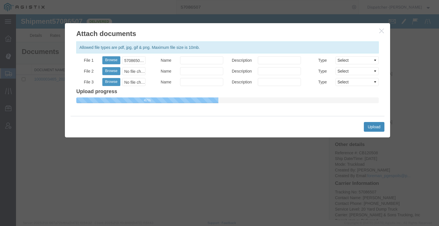
select select
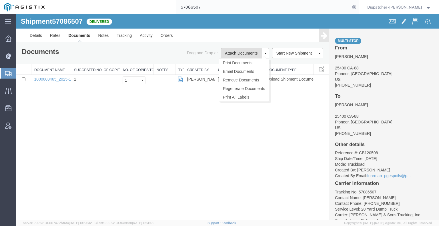
click at [239, 54] on button "Attach Documents" at bounding box center [240, 53] width 41 height 10
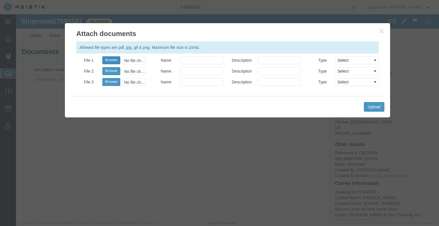
click at [116, 59] on button "Browse" at bounding box center [111, 60] width 18 height 8
type input "C:\fakepath\57086507trktag.pdf"
click at [376, 104] on button "Upload" at bounding box center [374, 107] width 21 height 10
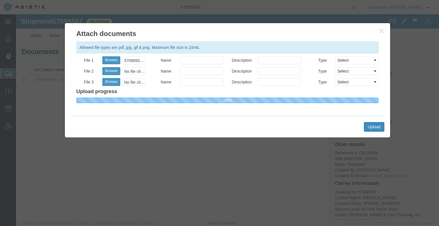
select select
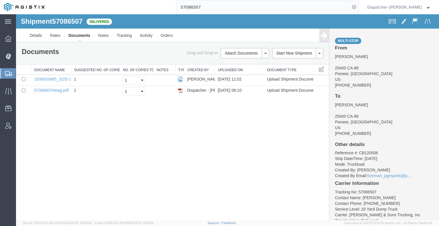
drag, startPoint x: 206, startPoint y: 8, endPoint x: 132, endPoint y: -4, distance: 74.6
click at [132, 0] on html "main_menu Created with Sketch. Collapse Menu Dashboard Dispatch Manager Shipmen…" at bounding box center [219, 113] width 439 height 226
type input "57068408"
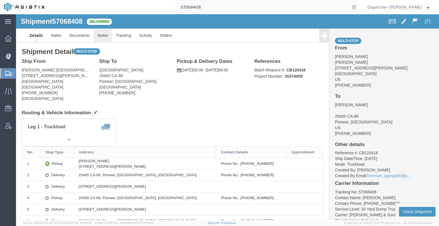
click link "Notes"
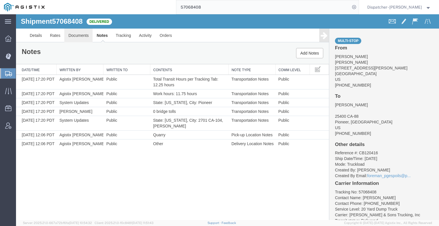
click at [82, 38] on link "Documents" at bounding box center [78, 36] width 28 height 14
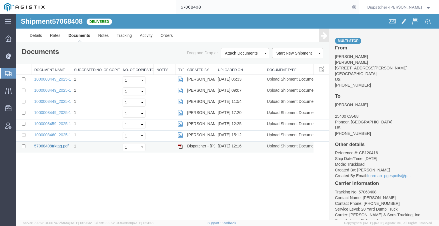
click at [55, 145] on link "57068408trktag.pdf" at bounding box center [51, 146] width 35 height 5
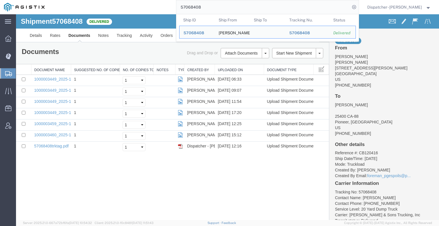
drag, startPoint x: 210, startPoint y: 11, endPoint x: 121, endPoint y: 13, distance: 88.3
click at [132, 13] on div "57068408 Ship ID Ship From Ship To Tracking Nu. Status Ship ID 57068408 Ship Fr…" at bounding box center [204, 7] width 310 height 14
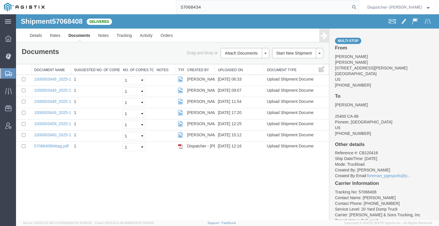
type input "57068434"
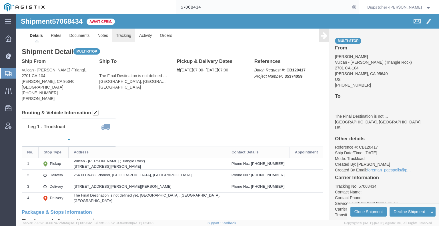
click link "Tracking"
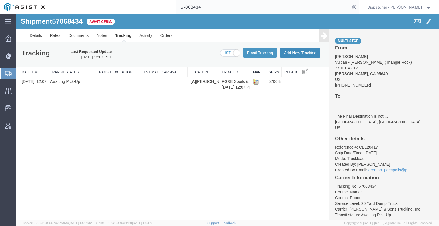
click at [296, 55] on button "Add New Tracking" at bounding box center [300, 53] width 41 height 10
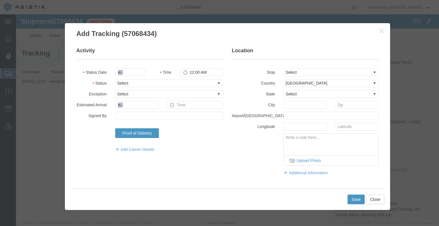
type input "[DATE]"
type input "7:00 AM"
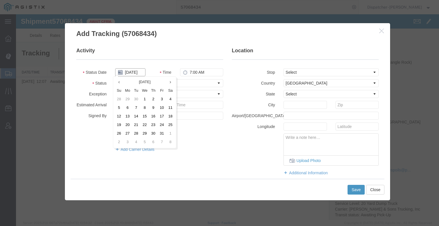
click at [130, 72] on input "[DATE]" at bounding box center [130, 72] width 30 height 8
click at [152, 108] on td "9" at bounding box center [153, 108] width 9 height 9
type input "[DATE]"
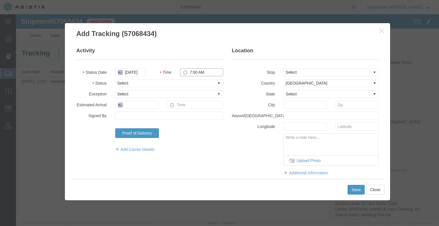
click at [196, 72] on input "7:00 AM" at bounding box center [201, 72] width 43 height 8
click at [167, 80] on select "Select Arrival Notice Available Arrival Notice Imported Arrive at Delivery Loca…" at bounding box center [169, 83] width 108 height 8
select select "ARVPULOC"
click at [115, 79] on select "Select Arrival Notice Available Arrival Notice Imported Arrive at Delivery Loca…" at bounding box center [169, 83] width 108 height 8
click at [287, 74] on select "Select From: 2701 CA-[GEOGRAPHIC_DATA][PERSON_NAME], US Stop 2: 25400 CA-[GEOGR…" at bounding box center [330, 72] width 95 height 8
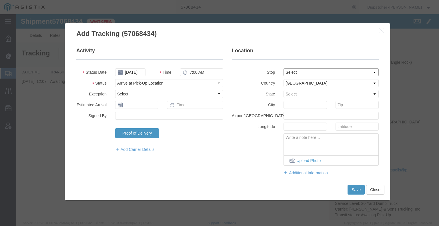
select select "{"pickupDeliveryInfoId": "123442580","pickupOrDelivery": "D","stopNum": "2","lo…"
click at [283, 68] on select "Select From: 2701 CA-[GEOGRAPHIC_DATA][PERSON_NAME], US Stop 2: 25400 CA-[GEOGR…" at bounding box center [330, 72] width 95 height 8
select select "CA"
type input "Pioneer"
click at [294, 73] on select "Select From: 2701 CA-[GEOGRAPHIC_DATA][PERSON_NAME], US Stop 2: 25400 CA-[GEOGR…" at bounding box center [330, 72] width 95 height 8
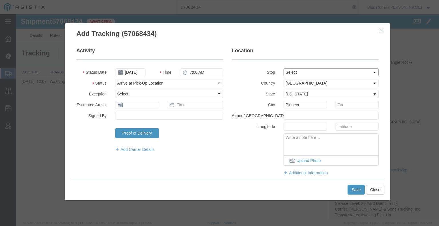
select select "{"pickupDeliveryInfoId": "123442579","pickupOrDelivery": "P","stopNum": "1","lo…"
click at [283, 68] on select "Select From: 2701 CA-[GEOGRAPHIC_DATA][PERSON_NAME], US Stop 2: 25400 CA-[GEOGR…" at bounding box center [330, 72] width 95 height 8
type input "[PERSON_NAME]"
click at [354, 190] on button "Save" at bounding box center [355, 190] width 17 height 10
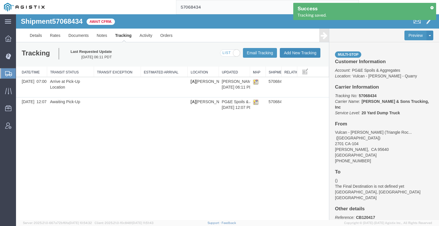
click at [305, 55] on button "Add New Tracking" at bounding box center [300, 53] width 41 height 10
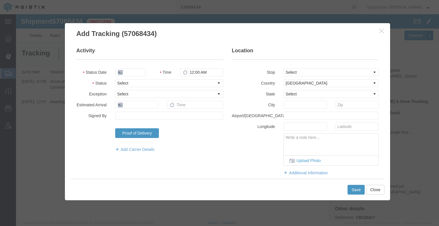
type input "[DATE]"
type input "7:00 AM"
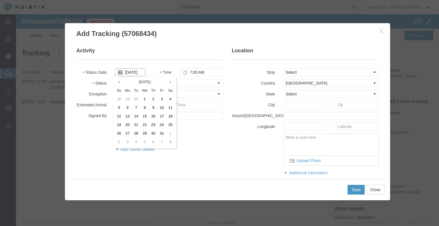
click at [132, 71] on input "[DATE]" at bounding box center [130, 72] width 30 height 8
click at [154, 109] on td "9" at bounding box center [153, 108] width 9 height 9
type input "[DATE]"
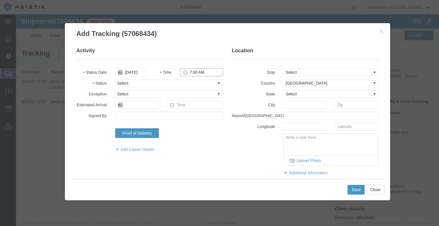
click at [204, 71] on input "7:00 AM" at bounding box center [201, 72] width 43 height 8
type input "4:00 PM"
click at [198, 85] on select "Select Arrival Notice Available Arrival Notice Imported Arrive at Delivery Loca…" at bounding box center [169, 83] width 108 height 8
select select "DPTDLVLOC"
click at [115, 79] on select "Select Arrival Notice Available Arrival Notice Imported Arrive at Delivery Loca…" at bounding box center [169, 83] width 108 height 8
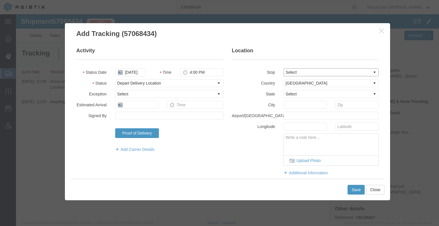
click at [290, 72] on select "Select From: 2701 CA-[GEOGRAPHIC_DATA][PERSON_NAME], US Stop 2: 25400 CA-[GEOGR…" at bounding box center [330, 72] width 95 height 8
select select "{"pickupDeliveryInfoId": "123442580","pickupOrDelivery": "D","stopNum": "2","lo…"
click at [283, 68] on select "Select From: 2701 CA-[GEOGRAPHIC_DATA][PERSON_NAME], US Stop 2: 25400 CA-[GEOGR…" at bounding box center [330, 72] width 95 height 8
select select "CA"
type input "Pioneer"
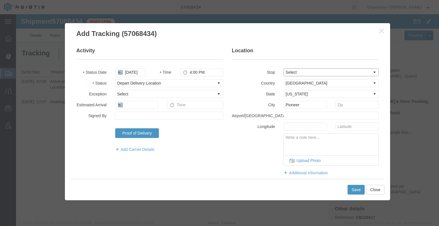
click at [300, 72] on select "Select From: 2701 CA-[GEOGRAPHIC_DATA][PERSON_NAME], US Stop 2: 25400 CA-[GEOGR…" at bounding box center [330, 72] width 95 height 8
click at [283, 68] on select "Select From: 2701 CA-[GEOGRAPHIC_DATA][PERSON_NAME], US Stop 2: 25400 CA-[GEOGR…" at bounding box center [330, 72] width 95 height 8
click at [298, 72] on select "Select From: 2701 CA-[GEOGRAPHIC_DATA][PERSON_NAME], US Stop 2: 25400 CA-[GEOGR…" at bounding box center [330, 72] width 95 height 8
select select "{"pickupDeliveryInfoId": "123442581","pickupOrDelivery": "D","stopNum": "3","lo…"
click at [283, 68] on select "Select From: 2701 CA-[GEOGRAPHIC_DATA][PERSON_NAME], US Stop 2: 25400 CA-[GEOGR…" at bounding box center [330, 72] width 95 height 8
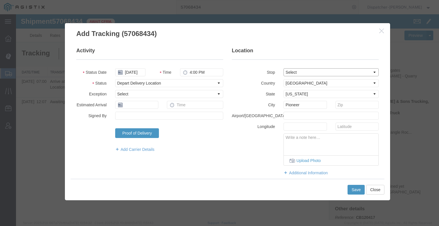
type input "Alta"
click at [352, 188] on button "Save" at bounding box center [355, 190] width 17 height 10
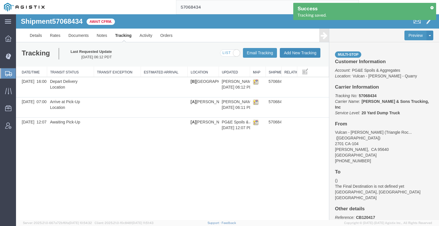
click at [304, 53] on button "Add New Tracking" at bounding box center [300, 53] width 41 height 10
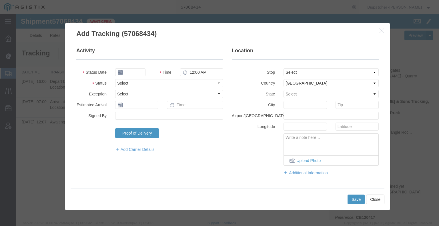
type input "[DATE]"
type input "7:00 AM"
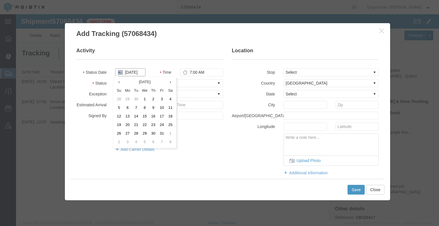
click at [130, 75] on input "[DATE]" at bounding box center [130, 72] width 30 height 8
click at [152, 109] on td "9" at bounding box center [153, 108] width 9 height 9
type input "[DATE]"
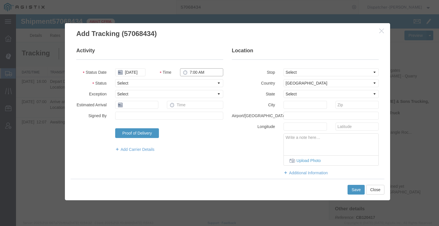
click at [199, 70] on input "7:00 AM" at bounding box center [201, 72] width 43 height 8
type input "4:00 PM"
click at [193, 84] on select "Select Arrival Notice Available Arrival Notice Imported Arrive at Delivery Loca…" at bounding box center [169, 83] width 108 height 8
select select "BREAKSTART"
click at [115, 79] on select "Select Arrival Notice Available Arrival Notice Imported Arrive at Delivery Loca…" at bounding box center [169, 83] width 108 height 8
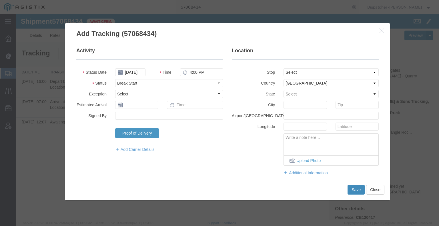
click at [353, 191] on button "Save" at bounding box center [355, 190] width 17 height 10
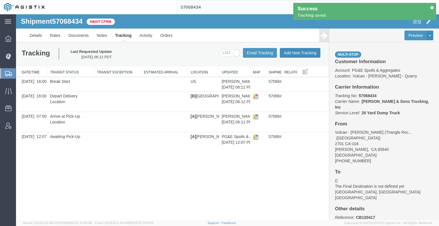
click at [296, 51] on button "Add New Tracking" at bounding box center [300, 53] width 41 height 10
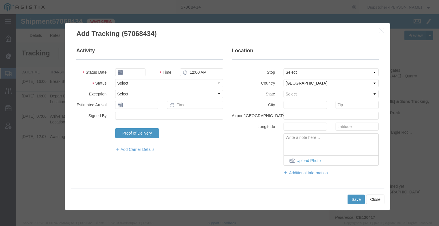
type input "[DATE]"
type input "7:00 AM"
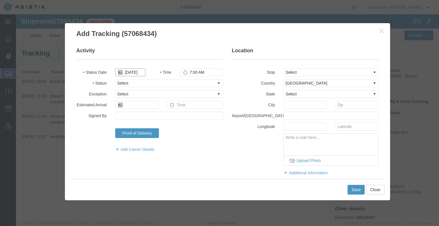
click at [130, 72] on input "[DATE]" at bounding box center [130, 72] width 30 height 8
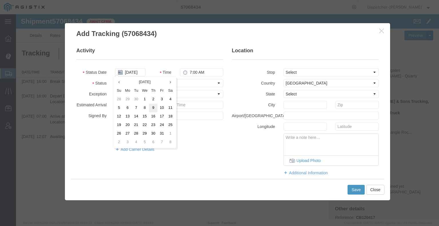
click at [150, 107] on td "9" at bounding box center [153, 108] width 9 height 9
type input "[DATE]"
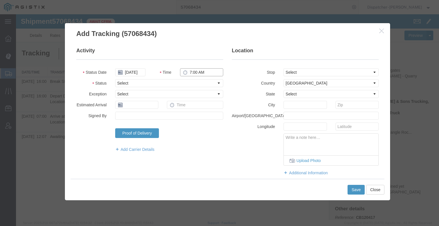
click at [193, 73] on input "7:00 AM" at bounding box center [201, 72] width 43 height 8
type input "4:30 PM"
click at [193, 83] on select "Select Arrival Notice Available Arrival Notice Imported Arrive at Delivery Loca…" at bounding box center [169, 83] width 108 height 8
select select "BREAKSTOP"
click at [115, 79] on select "Select Arrival Notice Available Arrival Notice Imported Arrive at Delivery Loca…" at bounding box center [169, 83] width 108 height 8
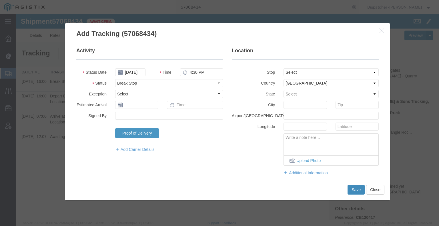
click at [361, 193] on button "Save" at bounding box center [355, 190] width 17 height 10
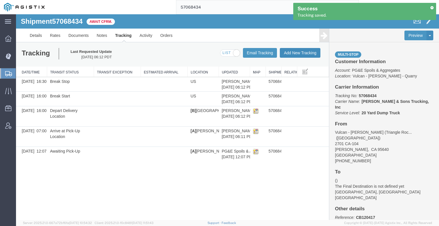
click at [297, 55] on button "Add New Tracking" at bounding box center [300, 53] width 41 height 10
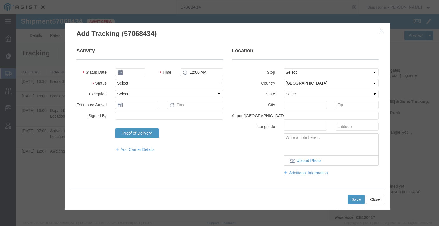
type input "[DATE]"
type input "7:00 AM"
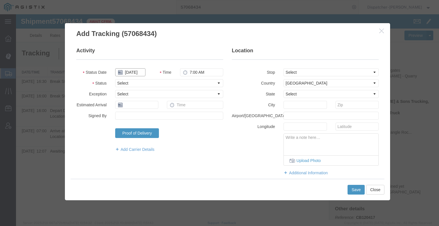
click at [133, 72] on input "[DATE]" at bounding box center [130, 72] width 30 height 8
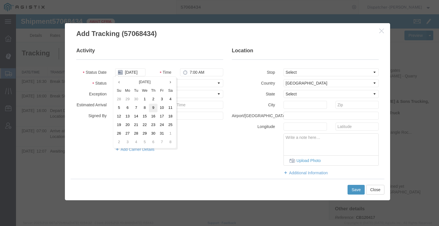
click at [151, 107] on td "9" at bounding box center [153, 108] width 9 height 9
type input "[DATE]"
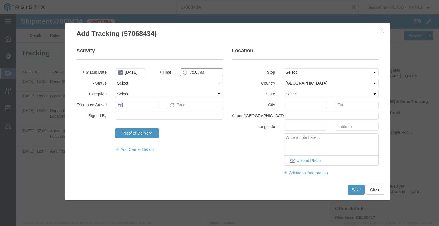
click at [203, 72] on input "7:00 AM" at bounding box center [201, 72] width 43 height 8
type input "7:00 PM"
click at [204, 83] on select "Select Arrival Notice Available Arrival Notice Imported Arrive at Delivery Loca…" at bounding box center [169, 83] width 108 height 8
select select "DELIVRED"
click at [115, 79] on select "Select Arrival Notice Available Arrival Notice Imported Arrive at Delivery Loca…" at bounding box center [169, 83] width 108 height 8
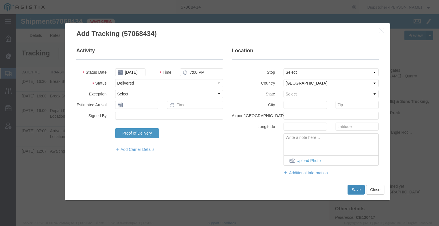
click at [352, 191] on button "Save" at bounding box center [355, 190] width 17 height 10
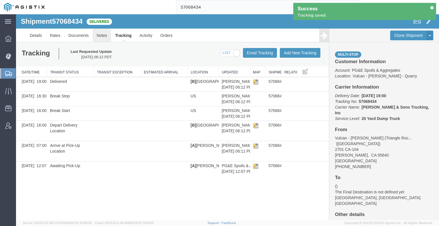
click at [100, 37] on link "Notes" at bounding box center [102, 36] width 19 height 14
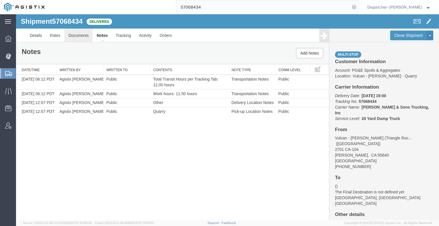
click at [73, 36] on link "Documents" at bounding box center [78, 36] width 28 height 14
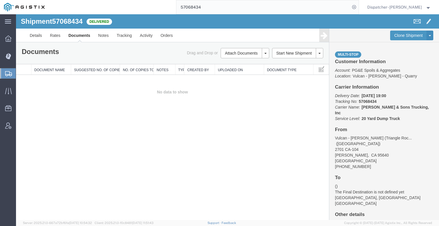
drag, startPoint x: 50, startPoint y: 128, endPoint x: 76, endPoint y: 111, distance: 31.5
click at [52, 128] on div "Shipment 57068434 0 of 0 Delivered Details Rates Documents Notes Tracking Activ…" at bounding box center [227, 117] width 423 height 206
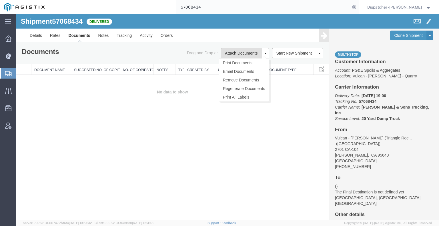
click at [230, 54] on button "Attach Documents" at bounding box center [240, 53] width 41 height 10
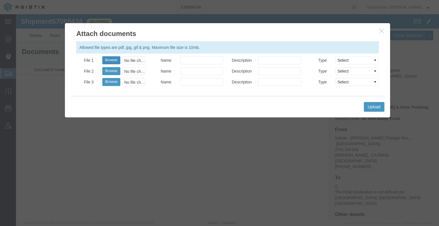
click at [113, 60] on button "Browse" at bounding box center [111, 60] width 18 height 8
type input "C:\fakepath\57068434trktag.pdf"
click at [373, 103] on button "Upload" at bounding box center [374, 107] width 21 height 10
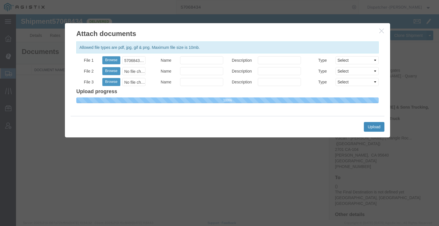
select select
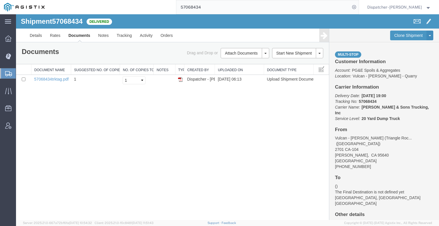
drag, startPoint x: 171, startPoint y: 9, endPoint x: 145, endPoint y: 10, distance: 26.3
click at [148, 10] on div "57068434" at bounding box center [204, 7] width 310 height 14
type input "57086531"
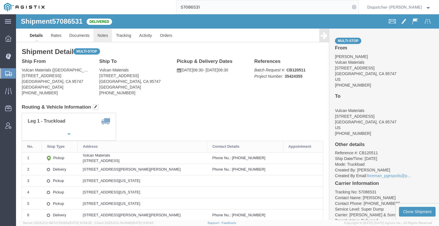
click link "Notes"
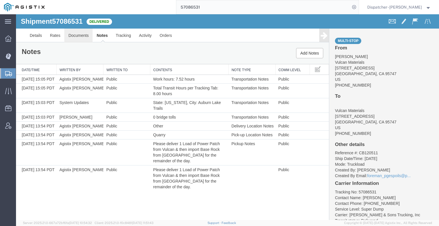
click at [84, 35] on link "Documents" at bounding box center [78, 36] width 28 height 14
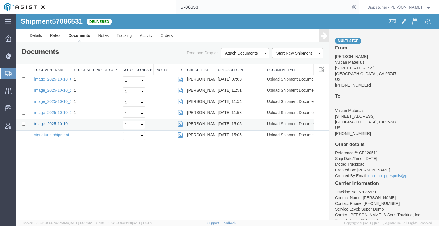
click at [51, 121] on link "image_2025-10-10_15_03_57.jpg" at bounding box center [64, 123] width 60 height 5
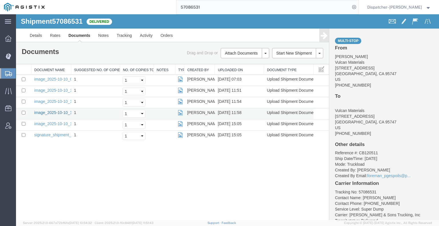
click at [55, 114] on link "image_2025-10-10_11_58_12.jpg" at bounding box center [64, 112] width 60 height 5
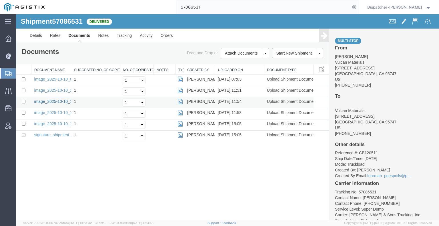
click at [56, 101] on link "image_2025-10-10_11_54_13.jpg" at bounding box center [64, 101] width 60 height 5
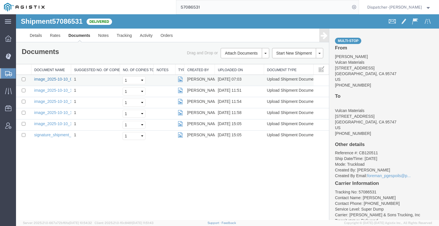
click at [56, 78] on link "image_2025-10-10_07_03_13.jpg" at bounding box center [64, 79] width 60 height 5
drag, startPoint x: 204, startPoint y: 8, endPoint x: 165, endPoint y: 8, distance: 39.1
click at [165, 8] on div "57086531" at bounding box center [204, 7] width 310 height 14
type input "57054779"
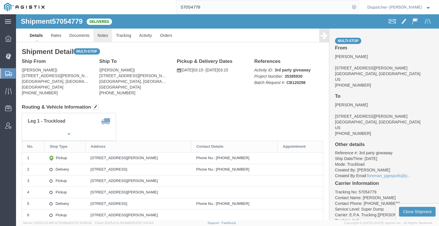
click link "Notes"
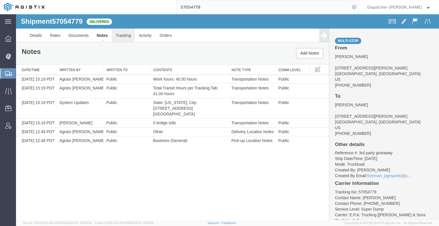
click at [122, 29] on link "Tracking" at bounding box center [123, 36] width 23 height 14
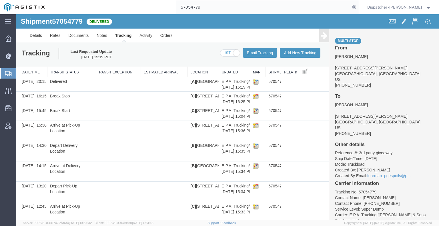
click at [320, 36] on icon at bounding box center [323, 35] width 7 height 8
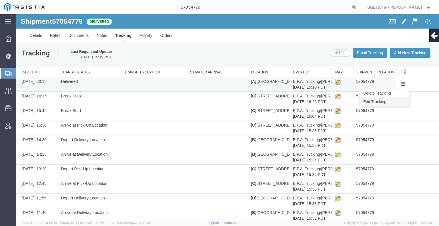
click at [397, 102] on link "Edit Tracking" at bounding box center [383, 101] width 49 height 9
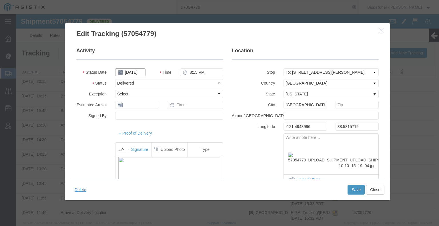
click at [136, 71] on input "[DATE]" at bounding box center [130, 72] width 30 height 8
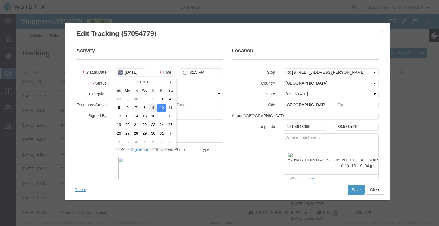
click at [153, 105] on td "9" at bounding box center [153, 108] width 9 height 9
type input "[DATE]"
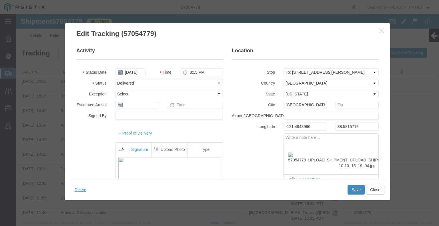
click at [354, 191] on button "Save" at bounding box center [355, 190] width 17 height 10
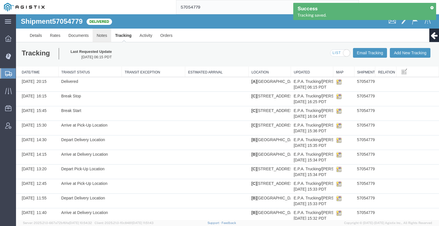
click at [107, 36] on link "Notes" at bounding box center [102, 36] width 19 height 14
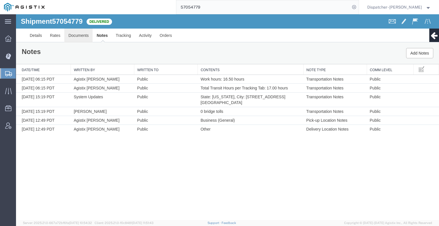
click at [84, 36] on link "Documents" at bounding box center [78, 36] width 28 height 14
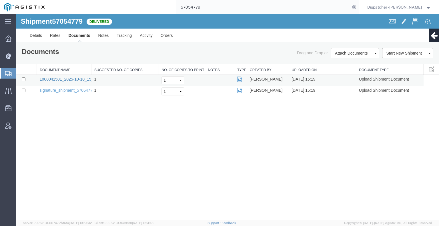
click at [67, 80] on link "1000041501_2025-10-10_15_19_04.jpg" at bounding box center [75, 79] width 71 height 5
drag, startPoint x: 413, startPoint y: 123, endPoint x: 407, endPoint y: 121, distance: 7.1
click at [412, 123] on div "Shipment 57054779 2 of 2 Delivered Details Rates Documents Notes Tracking Activ…" at bounding box center [227, 117] width 423 height 206
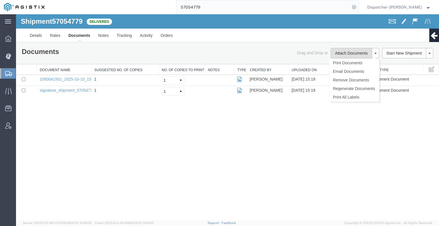
click at [339, 55] on button "Attach Documents" at bounding box center [350, 53] width 41 height 10
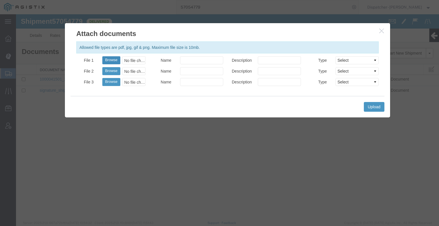
click at [109, 61] on button "Browse" at bounding box center [111, 60] width 18 height 8
type input "C:\fakepath\57054779trktag.pdf"
click at [374, 100] on div "Upload" at bounding box center [228, 106] width 314 height 21
click at [374, 106] on button "Upload" at bounding box center [374, 107] width 21 height 10
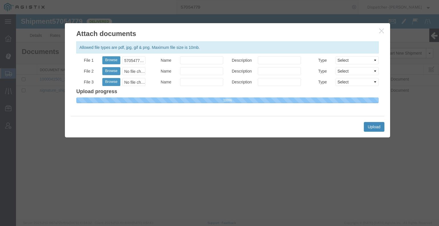
select select
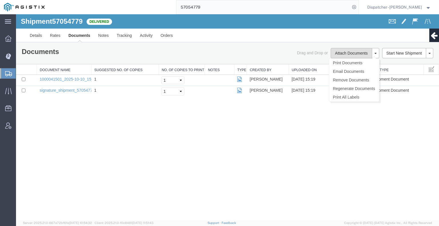
click at [358, 50] on button "Attach Documents" at bounding box center [350, 53] width 41 height 10
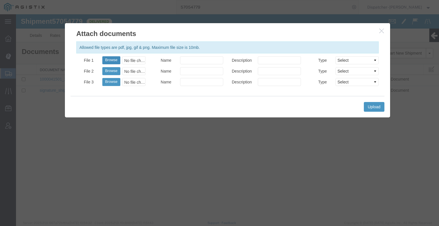
click at [105, 59] on button "Browse" at bounding box center [111, 60] width 18 height 8
type input "C:\fakepath\57054779trktag.pdf"
click at [377, 104] on button "Upload" at bounding box center [374, 107] width 21 height 10
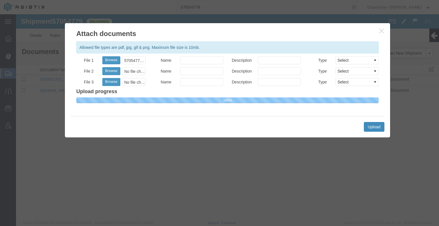
select select
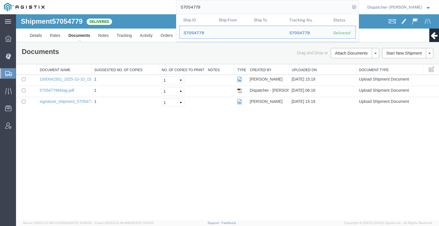
click at [204, 6] on input "57054779" at bounding box center [263, 7] width 174 height 14
drag, startPoint x: 204, startPoint y: 7, endPoint x: 151, endPoint y: 12, distance: 53.1
click at [151, 12] on div "57054779 Ship ID Ship From Ship To Tracking Nu. Status Ship ID 57054779 Ship Fr…" at bounding box center [204, 7] width 310 height 14
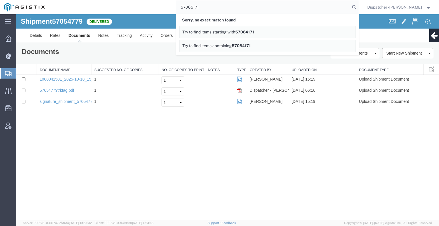
type input "57085171"
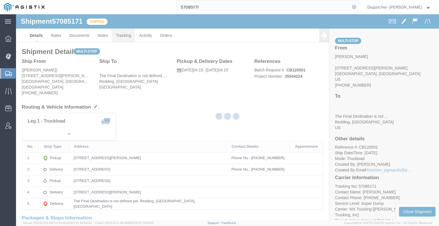
drag, startPoint x: 122, startPoint y: 38, endPoint x: 106, endPoint y: 24, distance: 21.4
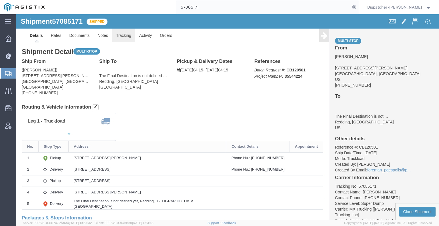
click link "Tracking"
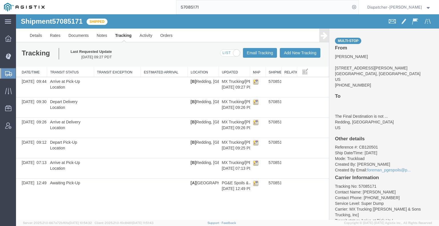
click at [320, 38] on icon at bounding box center [323, 35] width 7 height 8
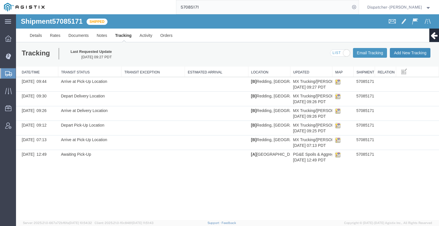
click at [405, 51] on button "Add New Tracking" at bounding box center [409, 53] width 41 height 10
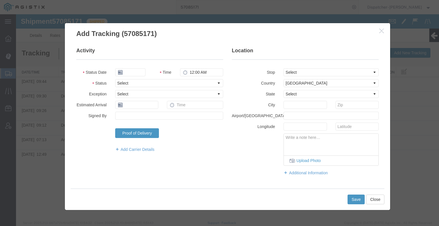
type input "[DATE]"
type input "7:00 AM"
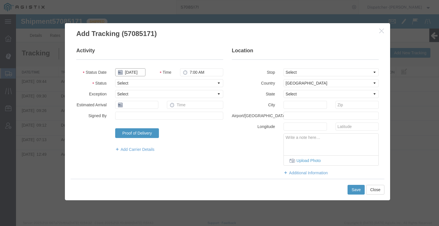
click at [130, 68] on input "[DATE]" at bounding box center [130, 72] width 30 height 8
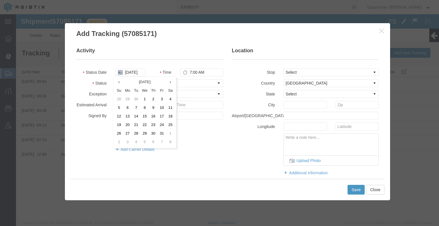
click at [160, 108] on td "10" at bounding box center [161, 108] width 9 height 9
type input "[DATE]"
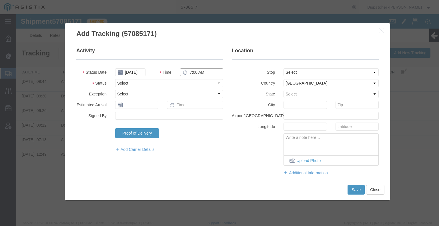
click at [192, 69] on input "7:00 AM" at bounding box center [201, 72] width 43 height 8
type input "7:15 PM"
click at [196, 81] on select "Select Arrival Notice Available Arrival Notice Imported Arrive at Delivery Loca…" at bounding box center [169, 83] width 108 height 8
select select "BREAKSTART"
click at [115, 79] on select "Select Arrival Notice Available Arrival Notice Imported Arrive at Delivery Loca…" at bounding box center [169, 83] width 108 height 8
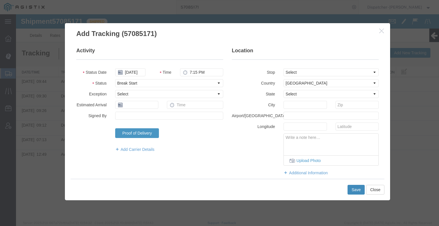
click at [359, 189] on button "Save" at bounding box center [355, 190] width 17 height 10
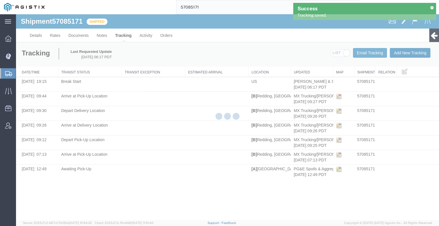
click at [417, 54] on button "Add New Tracking" at bounding box center [409, 53] width 41 height 10
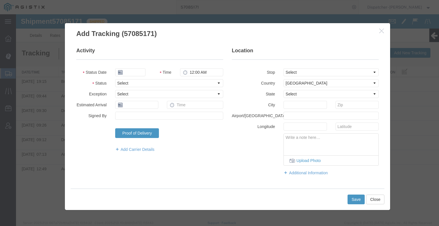
type input "[DATE]"
type input "7:00 AM"
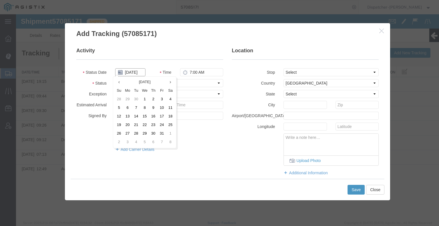
click at [127, 73] on input "[DATE]" at bounding box center [130, 72] width 30 height 8
click at [159, 108] on td "10" at bounding box center [161, 108] width 9 height 9
type input "[DATE]"
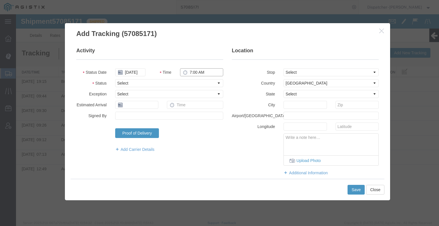
click at [198, 70] on input "7:00 AM" at bounding box center [201, 72] width 43 height 8
type input "7:45 PM"
click at [200, 84] on select "Select Arrival Notice Available Arrival Notice Imported Arrive at Delivery Loca…" at bounding box center [169, 83] width 108 height 8
select select "BREAKSTOP"
click at [115, 79] on select "Select Arrival Notice Available Arrival Notice Imported Arrive at Delivery Loca…" at bounding box center [169, 83] width 108 height 8
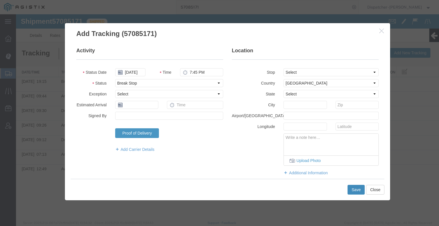
click at [353, 190] on button "Save" at bounding box center [355, 190] width 17 height 10
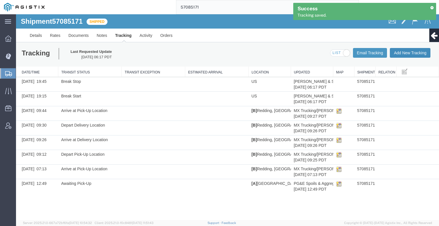
click at [421, 54] on button "Add New Tracking" at bounding box center [409, 53] width 41 height 10
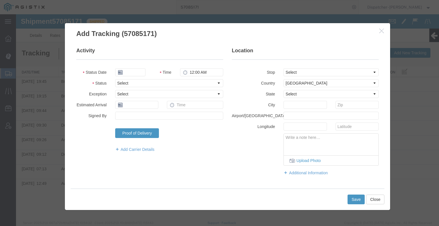
type input "[DATE]"
type input "7:00 AM"
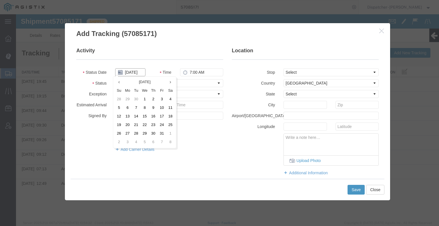
click at [134, 72] on input "[DATE]" at bounding box center [130, 72] width 30 height 8
click at [162, 109] on td "10" at bounding box center [161, 108] width 9 height 9
type input "[DATE]"
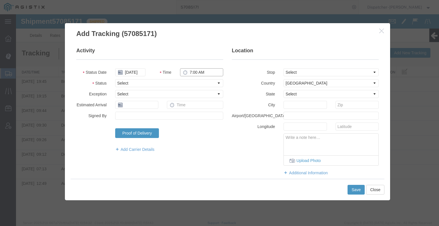
click at [202, 71] on input "7:00 AM" at bounding box center [201, 72] width 43 height 8
type input "7:45 PM"
click at [198, 79] on select "Select Arrival Notice Available Arrival Notice Imported Arrive at Delivery Loca…" at bounding box center [169, 83] width 108 height 8
select select "DELIVRED"
click at [115, 79] on select "Select Arrival Notice Available Arrival Notice Imported Arrive at Delivery Loca…" at bounding box center [169, 83] width 108 height 8
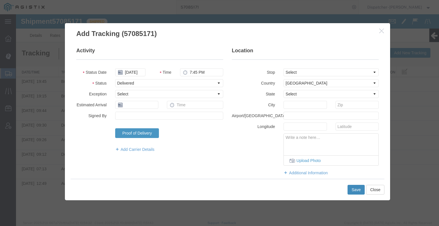
click at [360, 192] on button "Save" at bounding box center [355, 190] width 17 height 10
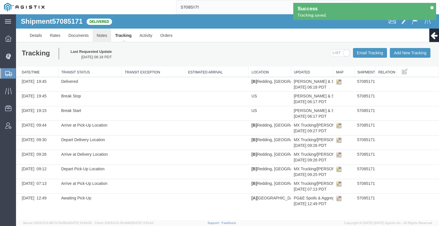
click at [103, 35] on link "Notes" at bounding box center [102, 36] width 19 height 14
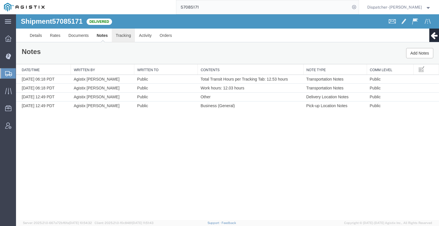
click at [125, 33] on link "Tracking" at bounding box center [123, 36] width 23 height 14
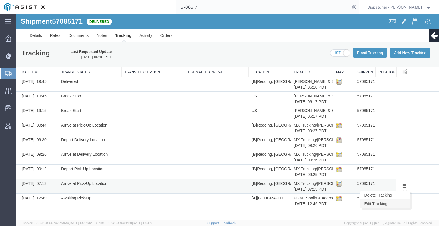
click at [400, 202] on link "Edit Tracking" at bounding box center [384, 203] width 49 height 9
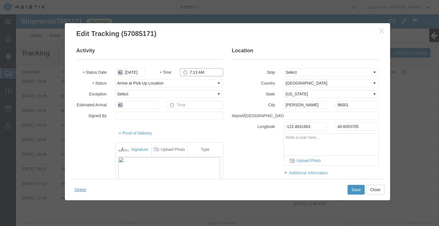
click at [194, 72] on input "7:13 AM" at bounding box center [201, 72] width 43 height 8
type input "4:15 AM"
click at [360, 190] on button "Save" at bounding box center [355, 190] width 17 height 10
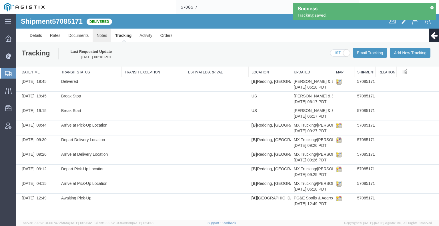
click at [104, 35] on link "Notes" at bounding box center [102, 36] width 19 height 14
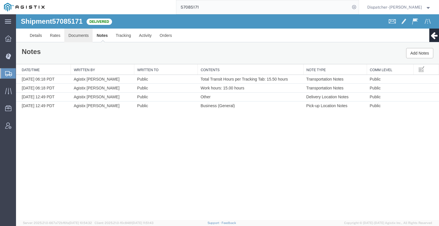
click at [77, 35] on link "Documents" at bounding box center [78, 36] width 28 height 14
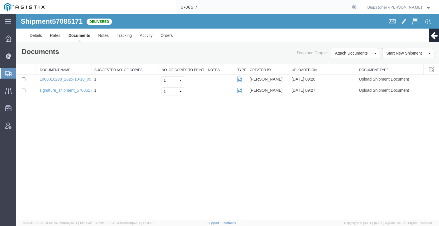
click at [51, 133] on div "Shipment 57085171 2 of 2 Delivered Details Rates Documents Notes Tracking Activ…" at bounding box center [227, 117] width 423 height 206
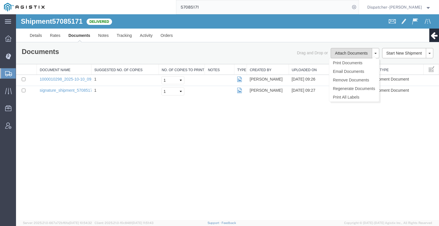
click at [348, 53] on button "Attach Documents" at bounding box center [350, 53] width 41 height 10
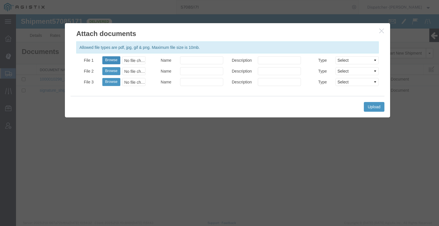
click at [114, 61] on button "Browse" at bounding box center [111, 60] width 18 height 8
type input "C:\fakepath\57084171trktag.pdf"
click at [377, 107] on button "Upload" at bounding box center [374, 107] width 21 height 10
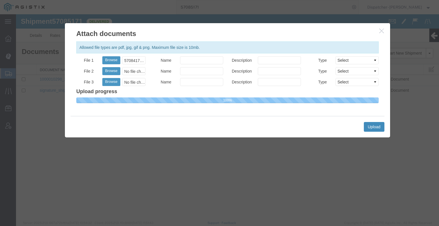
select select
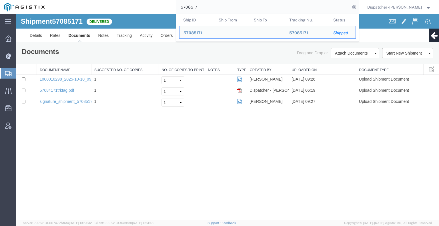
drag, startPoint x: 205, startPoint y: 4, endPoint x: 174, endPoint y: 10, distance: 31.2
click at [176, 10] on input "57085171" at bounding box center [263, 7] width 174 height 14
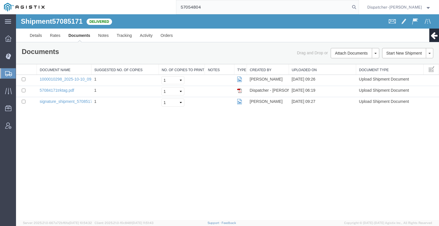
type input "57054804"
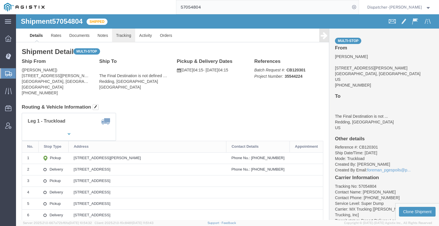
drag, startPoint x: 125, startPoint y: 35, endPoint x: 109, endPoint y: 21, distance: 21.4
click link "Tracking"
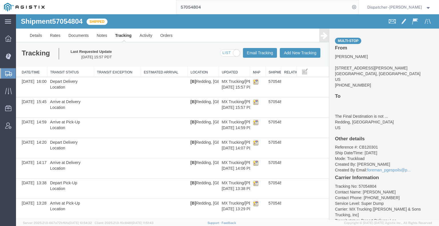
click at [321, 35] on icon at bounding box center [323, 35] width 7 height 8
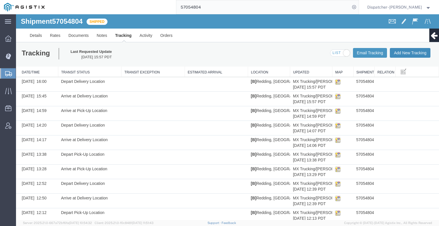
click at [404, 51] on button "Add New Tracking" at bounding box center [409, 53] width 41 height 10
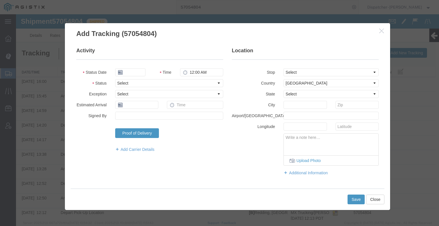
type input "[DATE]"
type input "7:00 AM"
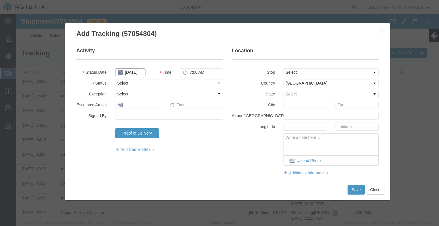
click at [134, 71] on input "[DATE]" at bounding box center [130, 72] width 30 height 8
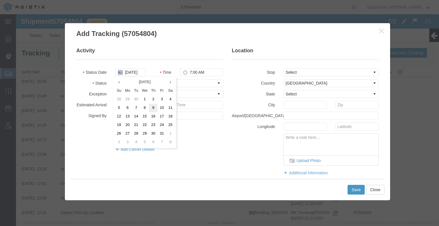
click at [152, 105] on td "9" at bounding box center [153, 108] width 9 height 9
type input "[DATE]"
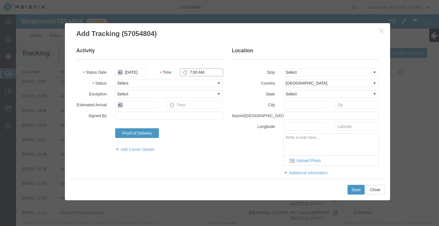
click at [202, 74] on input "7:00 AM" at bounding box center [201, 72] width 43 height 8
type input "7:15 PM"
drag, startPoint x: 199, startPoint y: 80, endPoint x: 197, endPoint y: 85, distance: 5.8
click at [199, 80] on select "Select Arrival Notice Available Arrival Notice Imported Arrive at Delivery Loca…" at bounding box center [169, 83] width 108 height 8
click at [115, 79] on select "Select Arrival Notice Available Arrival Notice Imported Arrive at Delivery Loca…" at bounding box center [169, 83] width 108 height 8
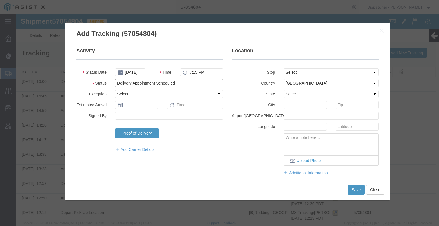
drag, startPoint x: 156, startPoint y: 82, endPoint x: 155, endPoint y: 85, distance: 3.0
click at [156, 82] on select "Select Arrival Notice Available Arrival Notice Imported Arrive at Delivery Loca…" at bounding box center [169, 83] width 108 height 8
select select "DELIVRED"
click at [115, 79] on select "Select Arrival Notice Available Arrival Notice Imported Arrive at Delivery Loca…" at bounding box center [169, 83] width 108 height 8
click at [357, 189] on button "Save" at bounding box center [355, 190] width 17 height 10
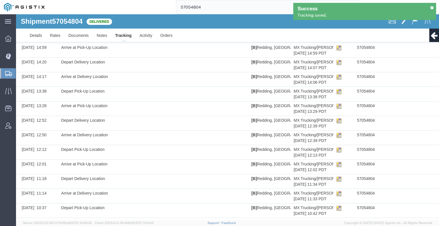
scroll to position [168, 0]
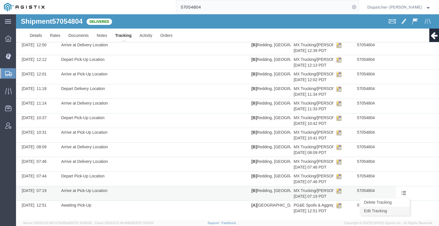
click at [393, 209] on link "Edit Tracking" at bounding box center [384, 210] width 49 height 9
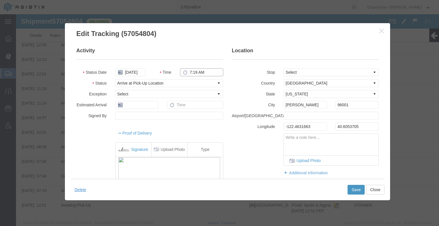
click at [195, 73] on input "7:19 AM" at bounding box center [201, 72] width 43 height 8
type input "4:15 AM"
click at [354, 190] on button "Save" at bounding box center [355, 190] width 17 height 10
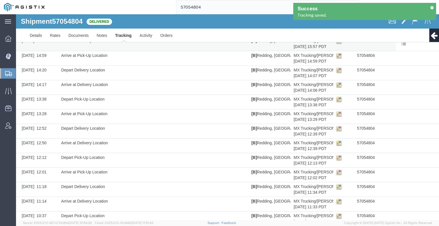
scroll to position [0, 0]
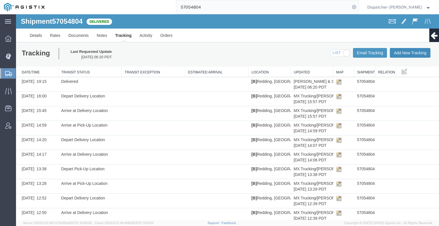
click at [401, 53] on button "Add New Tracking" at bounding box center [409, 53] width 41 height 10
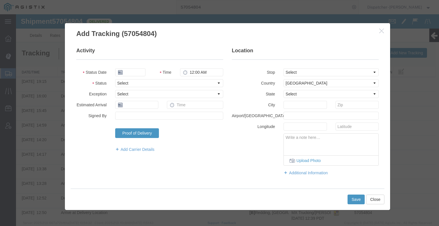
type input "[DATE]"
type input "7:00 AM"
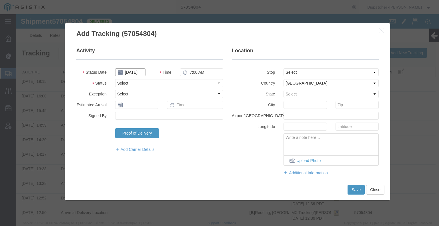
click at [130, 73] on input "[DATE]" at bounding box center [130, 72] width 30 height 8
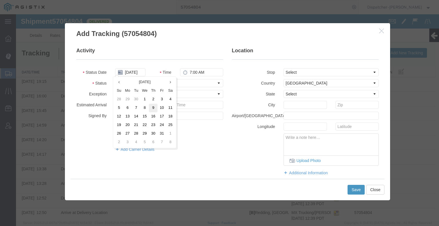
click at [152, 109] on td "9" at bounding box center [153, 108] width 9 height 9
type input "[DATE]"
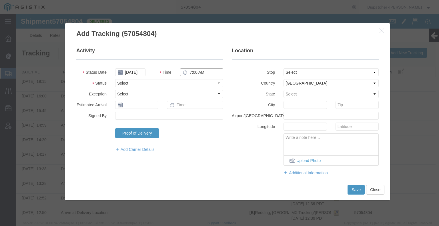
click at [204, 70] on input "7:00 AM" at bounding box center [201, 72] width 43 height 8
type input "4:00 PM"
click at [201, 85] on select "Select Arrival Notice Available Arrival Notice Imported Arrive at Delivery Loca…" at bounding box center [169, 83] width 108 height 8
select select "BREAKSTART"
click at [115, 79] on select "Select Arrival Notice Available Arrival Notice Imported Arrive at Delivery Loca…" at bounding box center [169, 83] width 108 height 8
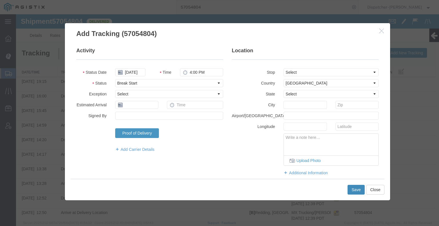
click at [356, 188] on button "Save" at bounding box center [355, 190] width 17 height 10
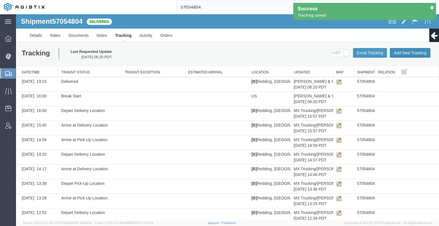
click at [402, 52] on button "Add New Tracking" at bounding box center [409, 53] width 41 height 10
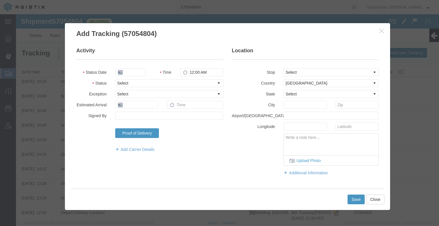
type input "[DATE]"
type input "7:00 AM"
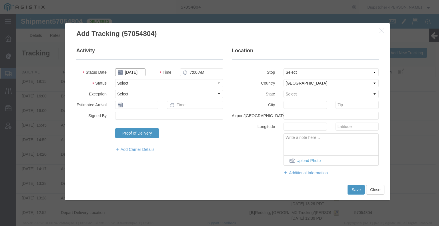
click at [133, 71] on input "[DATE]" at bounding box center [130, 72] width 30 height 8
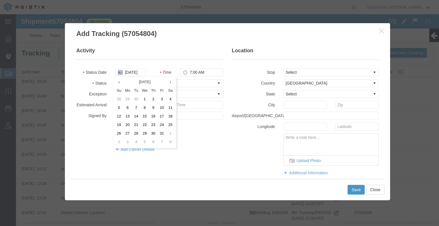
click at [154, 108] on td "9" at bounding box center [153, 108] width 9 height 9
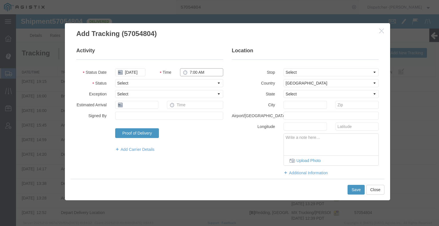
click at [189, 73] on input "7:00 AM" at bounding box center [201, 72] width 43 height 8
click at [203, 87] on select "Select Arrival Notice Available Arrival Notice Imported Arrive at Delivery Loca…" at bounding box center [169, 83] width 108 height 8
click at [115, 79] on select "Select Arrival Notice Available Arrival Notice Imported Arrive at Delivery Loca…" at bounding box center [169, 83] width 108 height 8
click at [350, 190] on button "Save" at bounding box center [355, 190] width 17 height 10
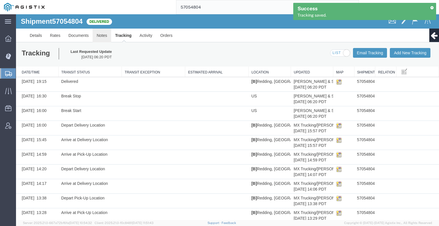
click at [103, 34] on link "Notes" at bounding box center [102, 36] width 19 height 14
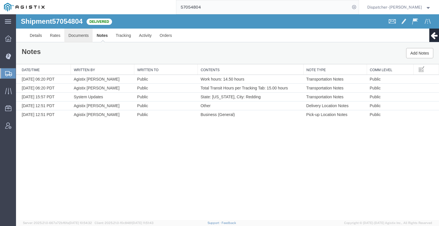
click at [68, 34] on link "Documents" at bounding box center [78, 36] width 28 height 14
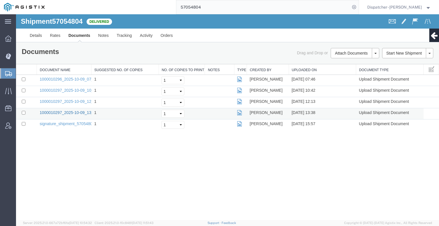
click at [66, 113] on link "1000010297_2025-10-09_13_38_36.jpg" at bounding box center [75, 112] width 71 height 5
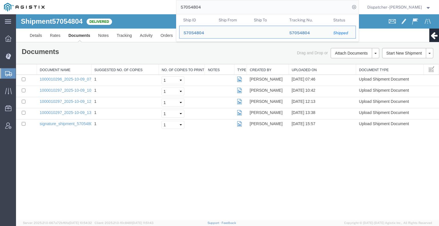
drag, startPoint x: 217, startPoint y: 22, endPoint x: 162, endPoint y: 18, distance: 54.7
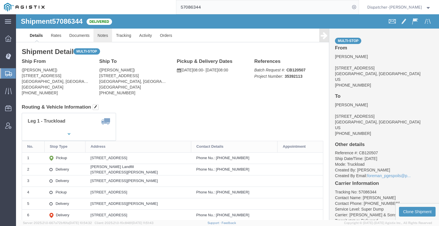
click link "Notes"
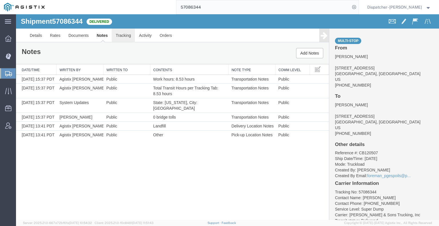
click at [117, 35] on link "Tracking" at bounding box center [123, 36] width 23 height 14
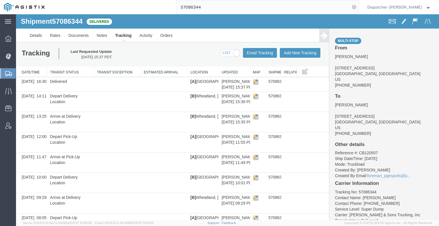
click at [320, 33] on icon at bounding box center [323, 35] width 7 height 8
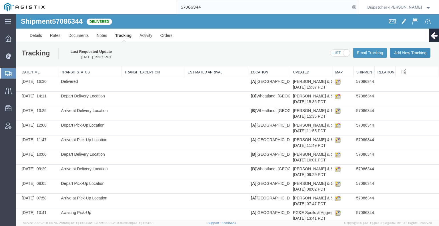
click at [397, 52] on button "Add New Tracking" at bounding box center [409, 53] width 41 height 10
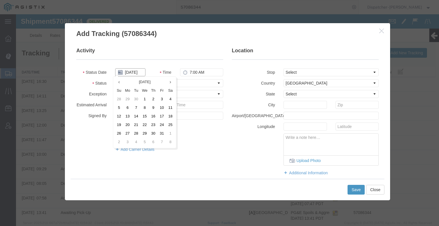
click at [133, 73] on input "[DATE]" at bounding box center [130, 72] width 30 height 8
click at [163, 106] on td "10" at bounding box center [161, 108] width 9 height 9
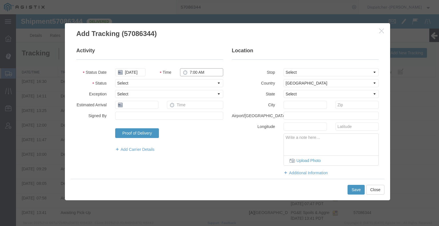
click at [193, 71] on input "7:00 AM" at bounding box center [201, 72] width 43 height 8
click at [203, 86] on select "Select Arrival Notice Available Arrival Notice Imported Arrive at Delivery Loca…" at bounding box center [169, 83] width 108 height 8
click at [115, 79] on select "Select Arrival Notice Available Arrival Notice Imported Arrive at Delivery Loca…" at bounding box center [169, 83] width 108 height 8
click at [356, 192] on button "Save" at bounding box center [355, 190] width 17 height 10
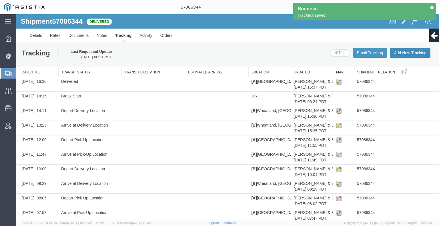
click at [404, 54] on button "Add New Tracking" at bounding box center [409, 53] width 41 height 10
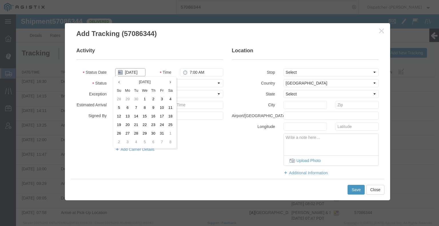
click at [133, 72] on input "[DATE]" at bounding box center [130, 72] width 30 height 8
click at [164, 110] on td "10" at bounding box center [161, 108] width 9 height 9
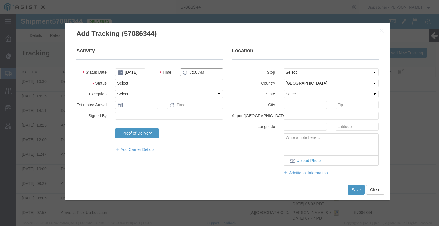
click at [188, 73] on input "7:00 AM" at bounding box center [201, 72] width 43 height 8
click at [185, 84] on select "Select Arrival Notice Available Arrival Notice Imported Arrive at Delivery Loca…" at bounding box center [169, 83] width 108 height 8
click at [115, 79] on select "Select Arrival Notice Available Arrival Notice Imported Arrive at Delivery Loca…" at bounding box center [169, 83] width 108 height 8
click at [359, 191] on button "Save" at bounding box center [355, 190] width 17 height 10
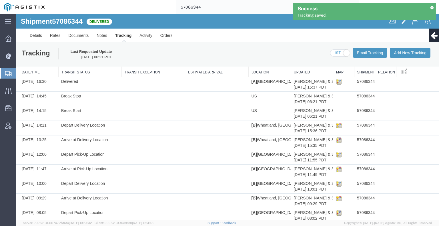
scroll to position [37, 0]
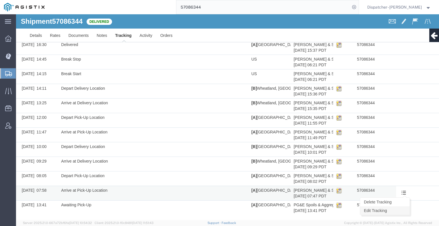
click at [395, 211] on link "Edit Tracking" at bounding box center [384, 210] width 49 height 9
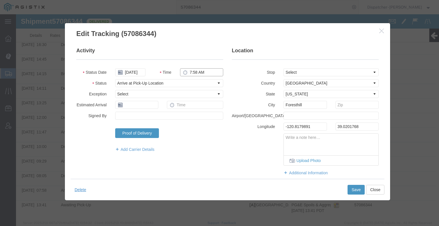
click at [192, 72] on input "7:58 AM" at bounding box center [201, 72] width 43 height 8
click at [354, 189] on button "Save" at bounding box center [355, 190] width 17 height 10
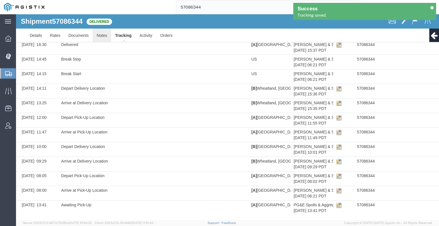
click at [100, 37] on link "Notes" at bounding box center [102, 36] width 19 height 14
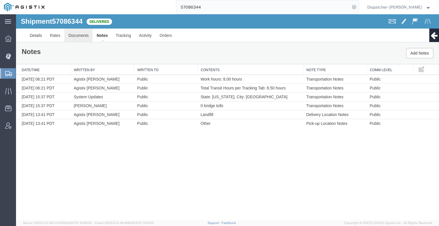
click at [76, 35] on link "Documents" at bounding box center [78, 36] width 28 height 14
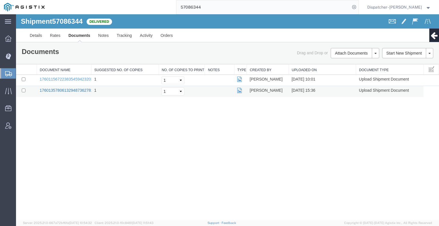
click at [59, 88] on link "17601357806132948736278149749565_2025-10-10_15_36_51.jpg" at bounding box center [100, 90] width 120 height 5
drag, startPoint x: 62, startPoint y: 160, endPoint x: 66, endPoint y: 156, distance: 5.2
click at [62, 160] on div "Shipment 57086344 2 of 2 Delivered Details Rates Documents Notes Tracking Activ…" at bounding box center [227, 117] width 423 height 206
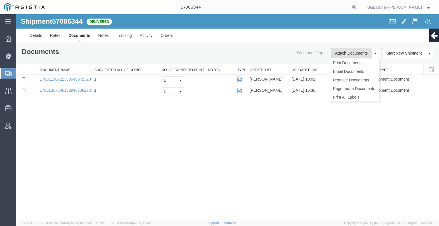
click at [338, 52] on button "Attach Documents" at bounding box center [350, 53] width 41 height 10
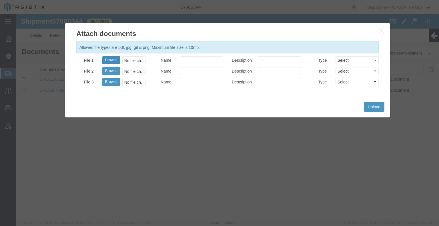
click at [111, 60] on button "Browse" at bounding box center [111, 60] width 18 height 8
click at [375, 107] on button "Upload" at bounding box center [374, 107] width 21 height 10
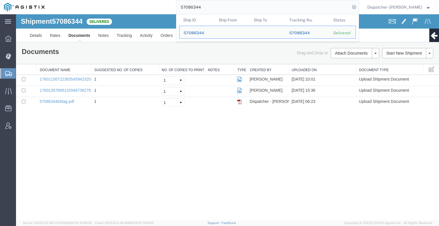
drag, startPoint x: 201, startPoint y: 6, endPoint x: 131, endPoint y: 13, distance: 70.3
click at [137, 12] on div "57086344 Ship ID Ship From Ship To Tracking Nu. Status Ship ID 57086344 Ship Fr…" at bounding box center [204, 7] width 310 height 14
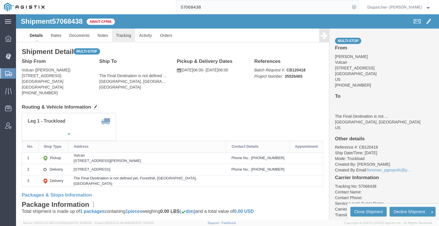
click link "Tracking"
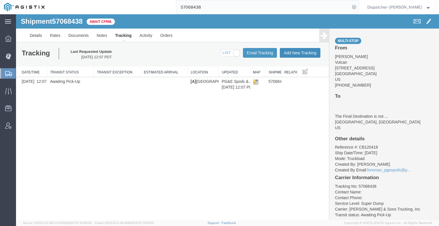
click at [293, 52] on button "Add New Tracking" at bounding box center [300, 53] width 41 height 10
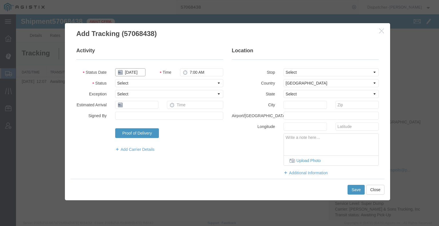
click at [127, 71] on input "[DATE]" at bounding box center [130, 72] width 30 height 8
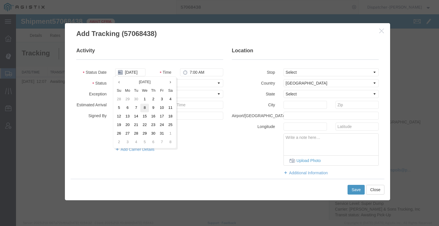
click at [145, 111] on td "8" at bounding box center [144, 108] width 9 height 9
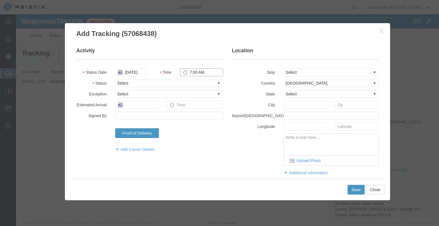
click at [196, 71] on input "7:00 AM" at bounding box center [201, 72] width 43 height 8
click at [195, 81] on select "Select Arrival Notice Available Arrival Notice Imported Arrive at Delivery Loca…" at bounding box center [169, 83] width 108 height 8
click at [115, 79] on select "Select Arrival Notice Available Arrival Notice Imported Arrive at Delivery Loca…" at bounding box center [169, 83] width 108 height 8
click at [292, 70] on select "Select From: [STREET_ADDRESS] Stop 2: [STREET_ADDRESS] To: The Final Destinatio…" at bounding box center [330, 72] width 95 height 8
click at [283, 68] on select "Select From: [STREET_ADDRESS] Stop 2: [STREET_ADDRESS] To: The Final Destinatio…" at bounding box center [330, 72] width 95 height 8
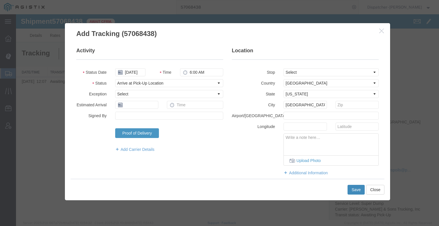
click at [356, 193] on button "Save" at bounding box center [355, 190] width 17 height 10
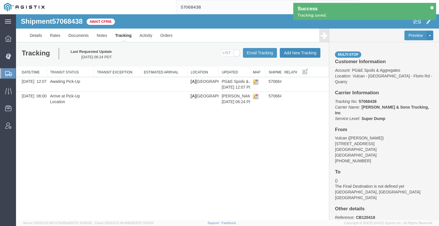
click at [306, 53] on button "Add New Tracking" at bounding box center [300, 53] width 41 height 10
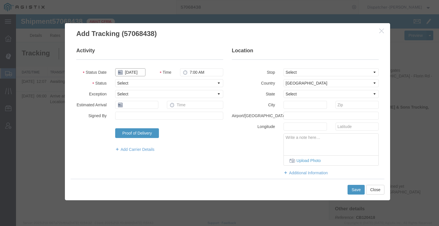
click at [130, 71] on input "[DATE]" at bounding box center [130, 72] width 30 height 8
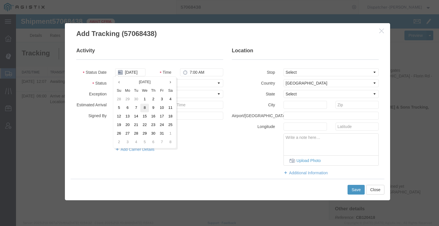
click at [144, 108] on td "8" at bounding box center [144, 108] width 9 height 9
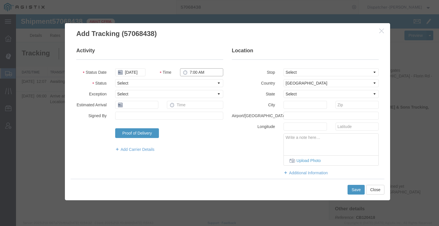
click at [198, 72] on input "7:00 AM" at bounding box center [201, 72] width 43 height 8
click at [198, 86] on select "Select Arrival Notice Available Arrival Notice Imported Arrive at Delivery Loca…" at bounding box center [169, 83] width 108 height 8
click at [115, 79] on select "Select Arrival Notice Available Arrival Notice Imported Arrive at Delivery Loca…" at bounding box center [169, 83] width 108 height 8
click at [307, 72] on select "Select From: [STREET_ADDRESS] Stop 2: [STREET_ADDRESS] To: The Final Destinatio…" at bounding box center [330, 72] width 95 height 8
click at [283, 68] on select "Select From: [STREET_ADDRESS] Stop 2: [STREET_ADDRESS] To: The Final Destinatio…" at bounding box center [330, 72] width 95 height 8
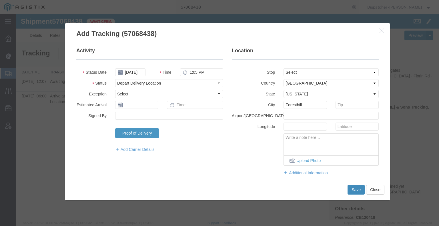
click at [356, 188] on button "Save" at bounding box center [355, 190] width 17 height 10
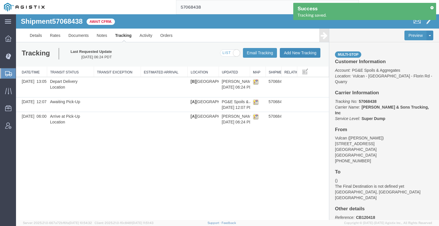
click at [291, 51] on button "Add New Tracking" at bounding box center [300, 53] width 41 height 10
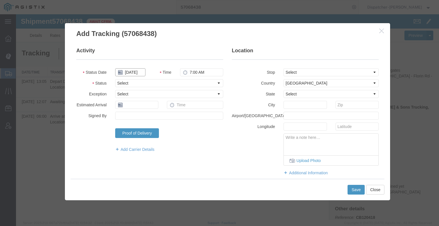
click at [135, 75] on input "[DATE]" at bounding box center [130, 72] width 30 height 8
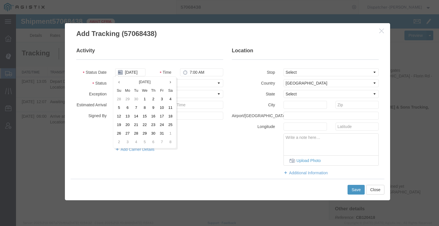
drag, startPoint x: 143, startPoint y: 111, endPoint x: 153, endPoint y: 98, distance: 16.3
click at [143, 111] on td "8" at bounding box center [144, 108] width 9 height 9
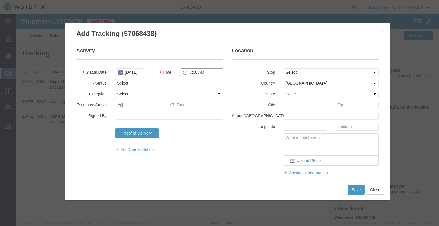
click at [205, 72] on input "7:00 AM" at bounding box center [201, 72] width 43 height 8
drag, startPoint x: 206, startPoint y: 83, endPoint x: 203, endPoint y: 87, distance: 4.1
click at [206, 83] on select "Select Arrival Notice Available Arrival Notice Imported Arrive at Delivery Loca…" at bounding box center [169, 83] width 108 height 8
click at [115, 79] on select "Select Arrival Notice Available Arrival Notice Imported Arrive at Delivery Loca…" at bounding box center [169, 83] width 108 height 8
drag, startPoint x: 350, startPoint y: 190, endPoint x: 357, endPoint y: 192, distance: 7.6
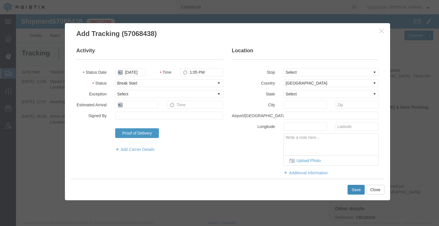
click at [357, 192] on button "Save" at bounding box center [355, 190] width 17 height 10
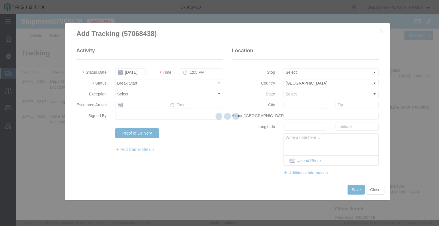
click at [357, 192] on div at bounding box center [227, 117] width 423 height 206
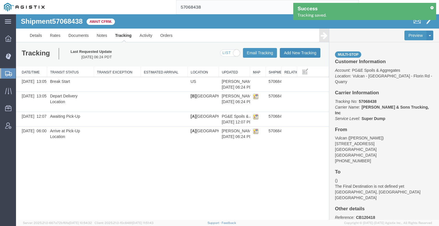
click at [295, 54] on button "Add New Tracking" at bounding box center [300, 53] width 41 height 10
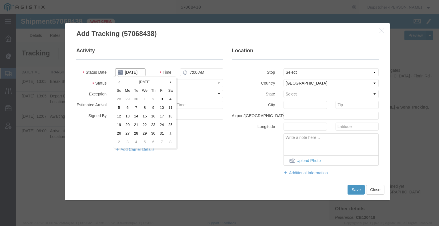
click at [135, 73] on input "[DATE]" at bounding box center [130, 72] width 30 height 8
click at [144, 108] on td "8" at bounding box center [144, 108] width 9 height 9
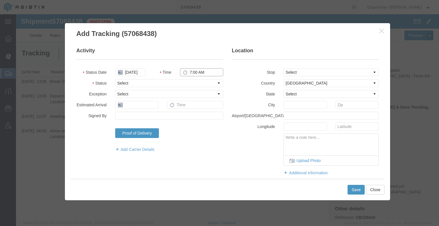
click at [197, 71] on input "7:00 AM" at bounding box center [201, 72] width 43 height 8
click at [196, 83] on select "Select Arrival Notice Available Arrival Notice Imported Arrive at Delivery Loca…" at bounding box center [169, 83] width 108 height 8
click at [115, 79] on select "Select Arrival Notice Available Arrival Notice Imported Arrive at Delivery Loca…" at bounding box center [169, 83] width 108 height 8
click at [351, 187] on button "Save" at bounding box center [355, 190] width 17 height 10
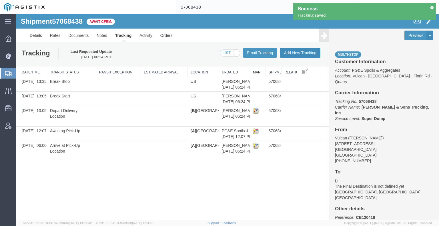
click at [297, 54] on button "Add New Tracking" at bounding box center [300, 53] width 41 height 10
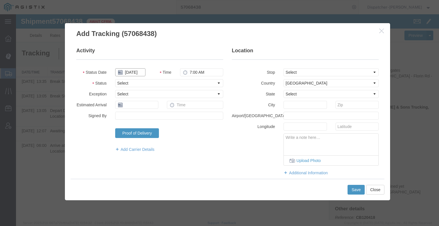
click at [134, 72] on input "[DATE]" at bounding box center [130, 72] width 30 height 8
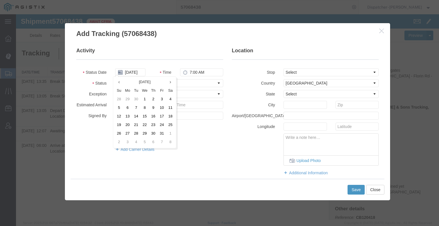
click at [144, 107] on td "8" at bounding box center [144, 108] width 9 height 9
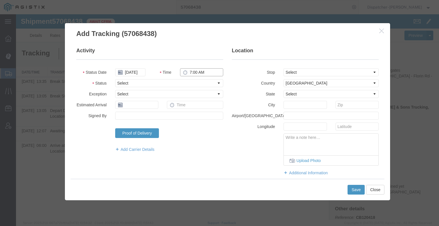
click at [200, 74] on input "7:00 AM" at bounding box center [201, 72] width 43 height 8
click at [191, 83] on select "Select Arrival Notice Available Arrival Notice Imported Arrive at Delivery Loca…" at bounding box center [169, 83] width 108 height 8
click at [115, 79] on select "Select Arrival Notice Available Arrival Notice Imported Arrive at Delivery Loca…" at bounding box center [169, 83] width 108 height 8
click at [358, 191] on button "Save" at bounding box center [355, 190] width 17 height 10
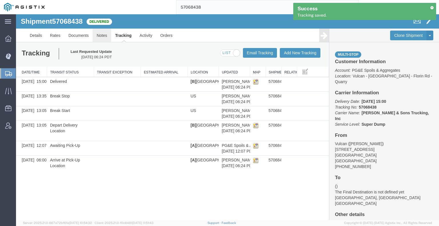
click at [103, 38] on link "Notes" at bounding box center [102, 36] width 19 height 14
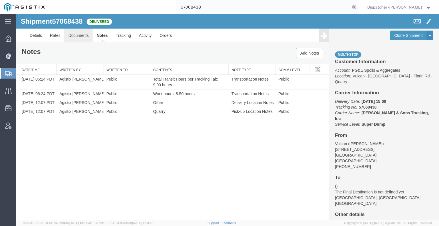
click at [75, 41] on link "Documents" at bounding box center [78, 36] width 28 height 14
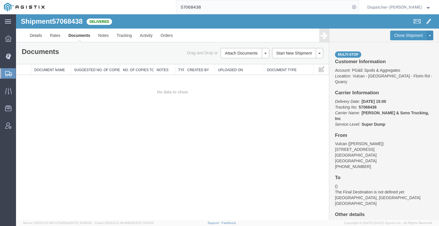
click at [63, 129] on div "Shipment 57068438 0 of 0 Delivered Details Rates Documents Notes Tracking Activ…" at bounding box center [227, 117] width 423 height 206
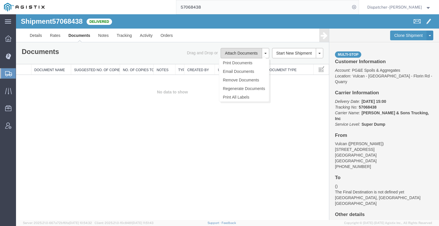
click at [239, 52] on button "Attach Documents" at bounding box center [240, 53] width 41 height 10
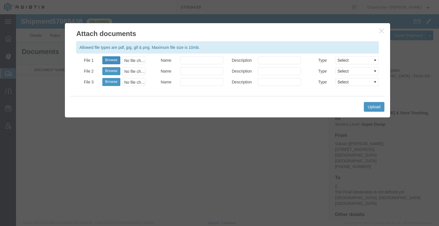
click at [115, 61] on button "Browse" at bounding box center [111, 60] width 18 height 8
click at [118, 69] on button "Browse" at bounding box center [111, 71] width 18 height 8
click at [379, 108] on button "Upload" at bounding box center [374, 107] width 21 height 10
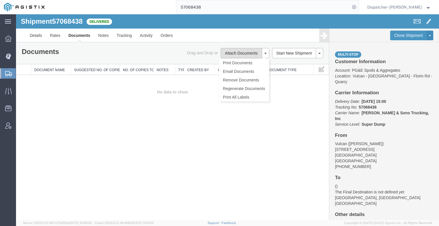
click at [245, 51] on button "Attach Documents" at bounding box center [240, 53] width 41 height 10
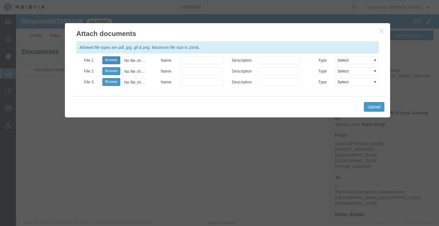
click at [110, 60] on button "Browse" at bounding box center [111, 60] width 18 height 8
click at [111, 69] on button "Browse" at bounding box center [111, 71] width 18 height 8
click at [372, 109] on button "Upload" at bounding box center [374, 107] width 21 height 10
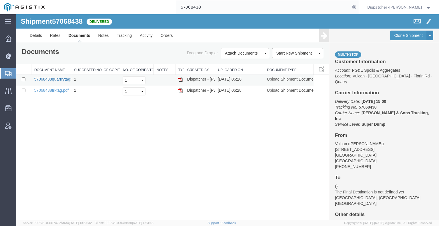
click at [41, 80] on link "57068438quarrrytags.pdf" at bounding box center [56, 79] width 45 height 5
drag, startPoint x: 206, startPoint y: 8, endPoint x: 155, endPoint y: 11, distance: 50.4
click at [170, 9] on div "57068438" at bounding box center [204, 7] width 310 height 14
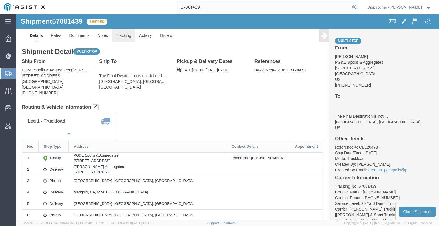
click link "Tracking"
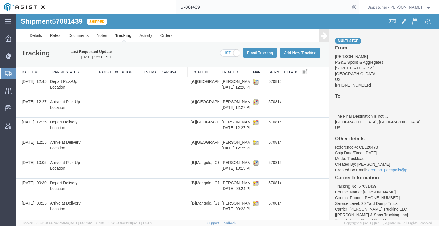
click at [315, 37] on div "Details Rates Documents Notes Tracking Activity Orders Multi-stop From [PERSON_…" at bounding box center [227, 36] width 423 height 14
click at [320, 36] on icon at bounding box center [323, 35] width 7 height 8
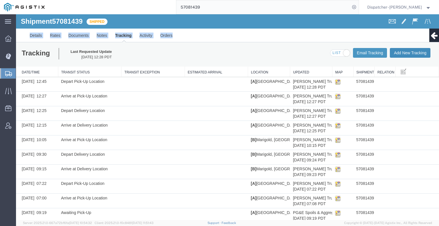
click at [409, 48] on button "Add New Tracking" at bounding box center [409, 53] width 41 height 10
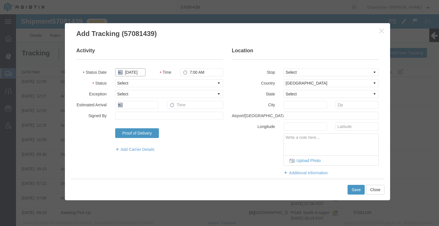
click at [128, 71] on input "[DATE]" at bounding box center [130, 72] width 30 height 8
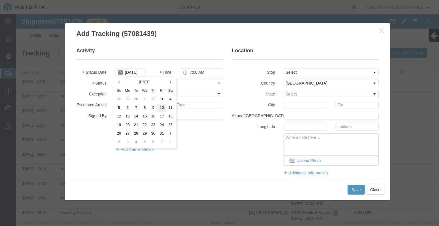
click at [164, 107] on td "10" at bounding box center [161, 108] width 9 height 9
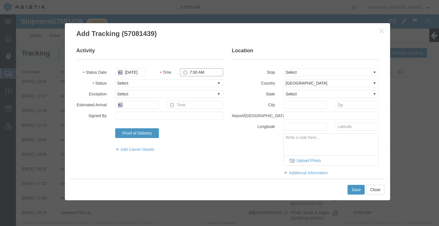
click at [190, 71] on input "7:00 AM" at bounding box center [201, 72] width 43 height 8
click at [183, 82] on select "Select Arrival Notice Available Arrival Notice Imported Arrive at Delivery Loca…" at bounding box center [169, 83] width 108 height 8
click at [115, 79] on select "Select Arrival Notice Available Arrival Notice Imported Arrive at Delivery Loca…" at bounding box center [169, 83] width 108 height 8
drag, startPoint x: 143, startPoint y: 81, endPoint x: 144, endPoint y: 86, distance: 5.5
click at [143, 81] on select "Select Arrival Notice Available Arrival Notice Imported Arrive at Delivery Loca…" at bounding box center [169, 83] width 108 height 8
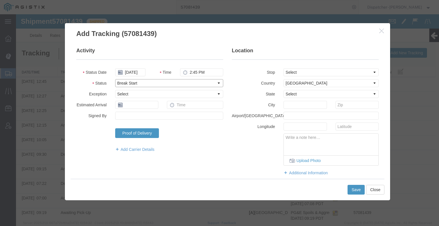
click at [115, 79] on select "Select Arrival Notice Available Arrival Notice Imported Arrive at Delivery Loca…" at bounding box center [169, 83] width 108 height 8
click at [356, 191] on button "Save" at bounding box center [355, 190] width 17 height 10
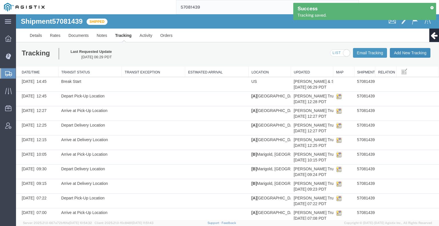
click at [409, 52] on button "Add New Tracking" at bounding box center [409, 53] width 41 height 10
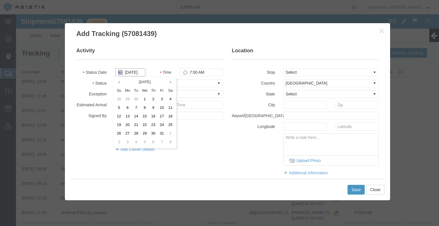
click at [132, 73] on input "[DATE]" at bounding box center [130, 72] width 30 height 8
click at [164, 111] on td "10" at bounding box center [161, 108] width 9 height 9
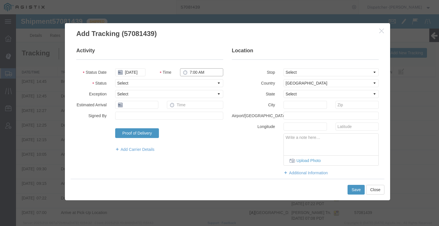
click at [194, 69] on input "7:00 AM" at bounding box center [201, 72] width 43 height 8
click at [196, 83] on select "Select Arrival Notice Available Arrival Notice Imported Arrive at Delivery Loca…" at bounding box center [169, 83] width 108 height 8
click at [115, 79] on select "Select Arrival Notice Available Arrival Notice Imported Arrive at Delivery Loca…" at bounding box center [169, 83] width 108 height 8
click at [358, 190] on button "Save" at bounding box center [355, 190] width 17 height 10
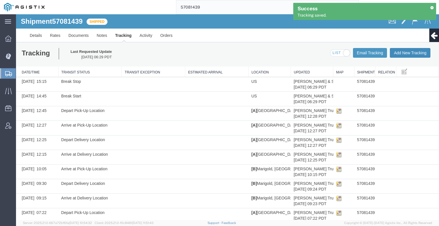
click at [401, 56] on button "Add New Tracking" at bounding box center [409, 53] width 41 height 10
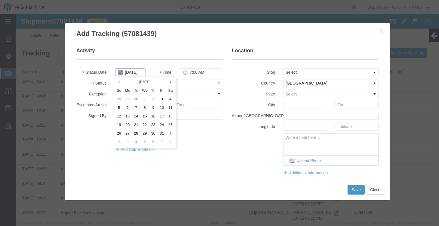
click at [132, 75] on input "[DATE]" at bounding box center [130, 72] width 30 height 8
click at [161, 108] on td "10" at bounding box center [161, 108] width 9 height 9
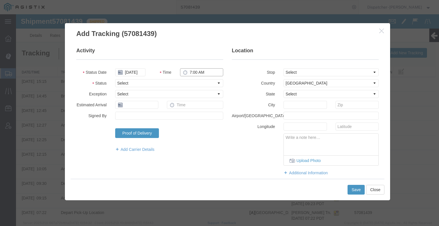
click at [200, 73] on input "7:00 AM" at bounding box center [201, 72] width 43 height 8
click at [195, 84] on select "Select Arrival Notice Available Arrival Notice Imported Arrive at Delivery Loca…" at bounding box center [169, 83] width 108 height 8
click at [115, 79] on select "Select Arrival Notice Available Arrival Notice Imported Arrive at Delivery Loca…" at bounding box center [169, 83] width 108 height 8
click at [358, 189] on button "Save" at bounding box center [355, 190] width 17 height 10
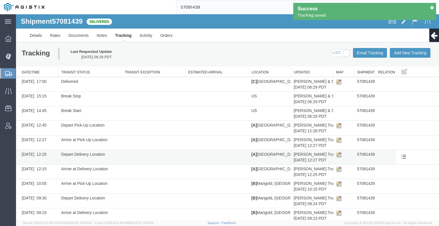
scroll to position [51, 0]
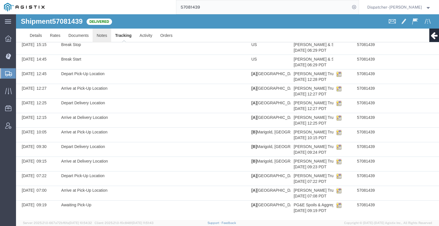
click at [110, 37] on link "Notes" at bounding box center [102, 36] width 19 height 14
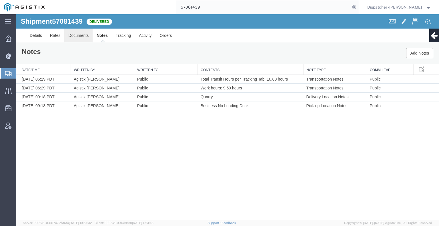
click at [78, 35] on link "Documents" at bounding box center [78, 36] width 28 height 14
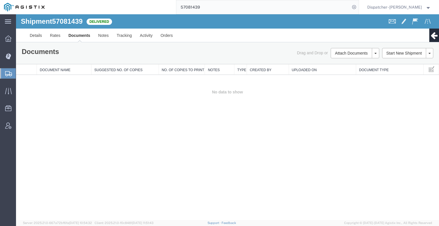
drag, startPoint x: 67, startPoint y: 110, endPoint x: 141, endPoint y: 28, distance: 110.6
click at [67, 110] on div "Shipment 57081439 0 of 0 Delivered Details Rates Documents Notes Tracking Activ…" at bounding box center [227, 117] width 423 height 206
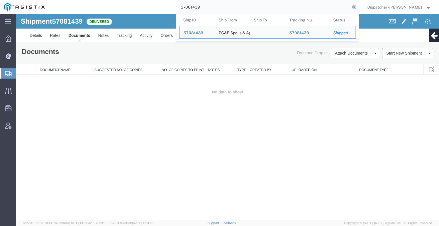
drag, startPoint x: 191, startPoint y: 7, endPoint x: 14, endPoint y: 12, distance: 176.8
click at [137, 10] on div "57081439 Ship ID Ship From Ship To Tracking Nu. Status Ship ID 57081439 Ship Fr…" at bounding box center [204, 7] width 310 height 14
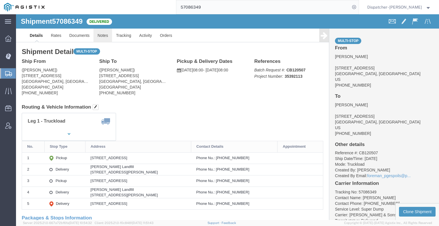
click link "Notes"
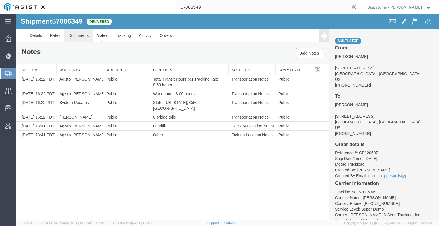
click at [71, 35] on link "Documents" at bounding box center [78, 36] width 28 height 14
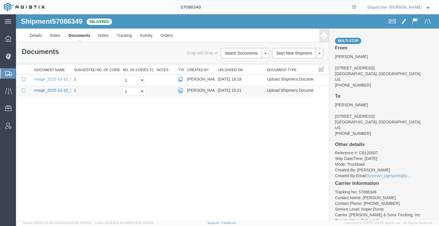
click at [53, 91] on link "image_2025-10-10_16_21_12.jpg" at bounding box center [64, 90] width 60 height 5
click at [45, 142] on div "Shipment 57086349 2 of 2 Delivered Details Rates Documents Notes Tracking Activ…" at bounding box center [227, 117] width 423 height 206
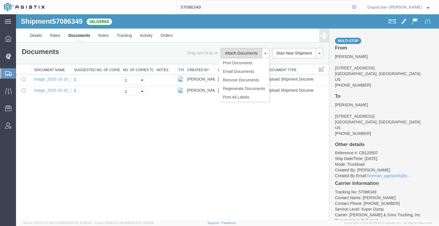
click at [231, 54] on button "Attach Documents" at bounding box center [240, 53] width 41 height 10
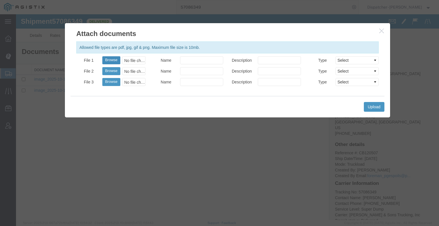
click at [108, 59] on button "Browse" at bounding box center [111, 60] width 18 height 8
click at [371, 106] on button "Upload" at bounding box center [374, 107] width 21 height 10
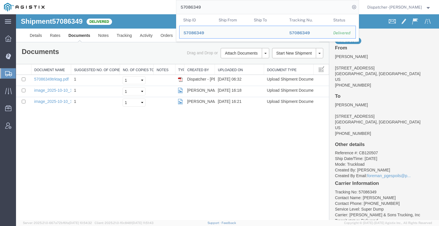
drag, startPoint x: 203, startPoint y: 7, endPoint x: 165, endPoint y: 1, distance: 38.9
click at [171, 3] on div "57086349 Ship ID Ship From Ship To Tracking Nu. Status Ship ID 57086349 Ship Fr…" at bounding box center [204, 7] width 310 height 14
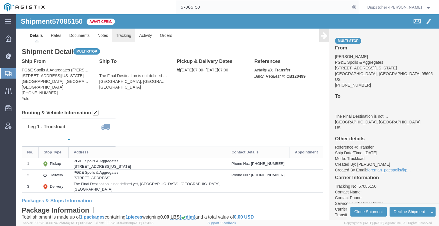
click link "Tracking"
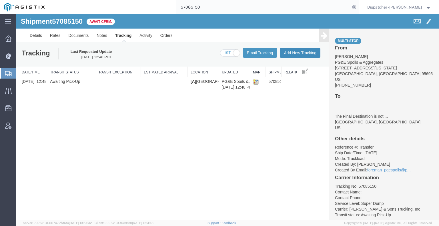
click at [302, 51] on button "Add New Tracking" at bounding box center [300, 53] width 41 height 10
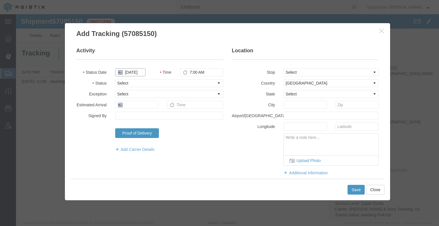
click at [131, 73] on input "[DATE]" at bounding box center [130, 72] width 30 height 8
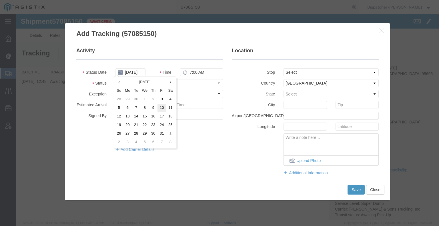
click at [162, 111] on td "10" at bounding box center [161, 108] width 9 height 9
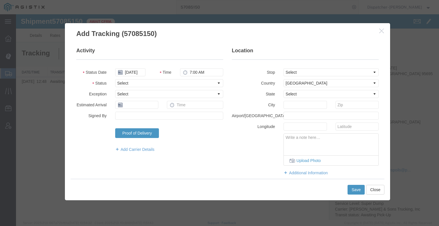
click at [195, 66] on fieldset "Activity Status Date [DATE] Time 7:00 AM Status Select Arrival Notice Available…" at bounding box center [149, 102] width 147 height 111
click at [198, 71] on input "7:00 AM" at bounding box center [201, 72] width 43 height 8
click at [196, 86] on select "Select Arrival Notice Available Arrival Notice Imported Arrive at Delivery Loca…" at bounding box center [169, 83] width 108 height 8
click at [115, 79] on select "Select Arrival Notice Available Arrival Notice Imported Arrive at Delivery Loca…" at bounding box center [169, 83] width 108 height 8
click at [289, 72] on select "Select From: [STREET_ADDRESS][US_STATE] Stop 2: [STREET_ADDRESS], [GEOGRAPHIC_D…" at bounding box center [330, 72] width 95 height 8
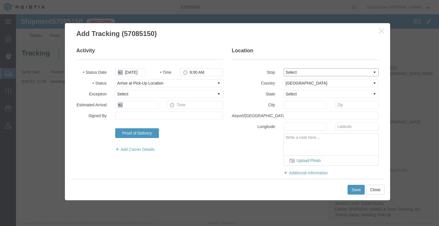
click at [283, 68] on select "Select From: [STREET_ADDRESS][US_STATE] Stop 2: [STREET_ADDRESS], [GEOGRAPHIC_D…" at bounding box center [330, 72] width 95 height 8
click at [352, 187] on button "Save" at bounding box center [355, 190] width 17 height 10
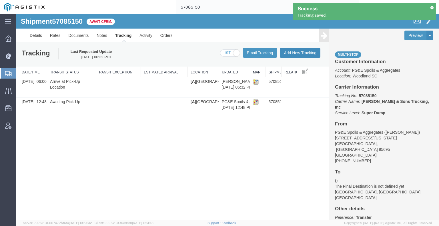
click at [297, 54] on button "Add New Tracking" at bounding box center [300, 53] width 41 height 10
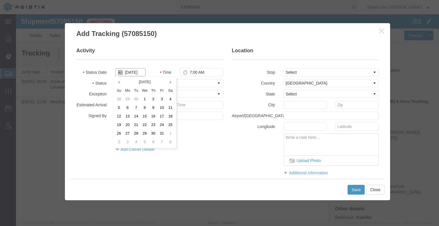
click at [131, 72] on input "[DATE]" at bounding box center [130, 72] width 30 height 8
click at [160, 108] on td "10" at bounding box center [161, 108] width 9 height 9
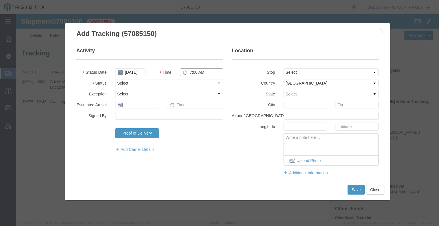
click at [200, 70] on input "7:00 AM" at bounding box center [201, 72] width 43 height 8
click at [190, 83] on select "Select Arrival Notice Available Arrival Notice Imported Arrive at Delivery Loca…" at bounding box center [169, 83] width 108 height 8
click at [115, 79] on select "Select Arrival Notice Available Arrival Notice Imported Arrive at Delivery Loca…" at bounding box center [169, 83] width 108 height 8
click at [289, 70] on select "Select From: [STREET_ADDRESS][US_STATE] Stop 2: [STREET_ADDRESS], [GEOGRAPHIC_D…" at bounding box center [330, 72] width 95 height 8
click at [283, 68] on select "Select From: [STREET_ADDRESS][US_STATE] Stop 2: [STREET_ADDRESS], [GEOGRAPHIC_D…" at bounding box center [330, 72] width 95 height 8
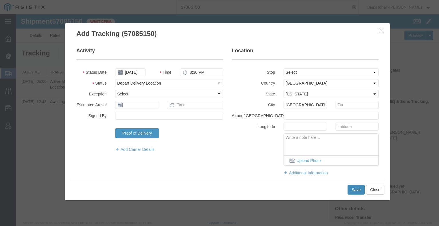
click at [355, 188] on button "Save" at bounding box center [355, 190] width 17 height 10
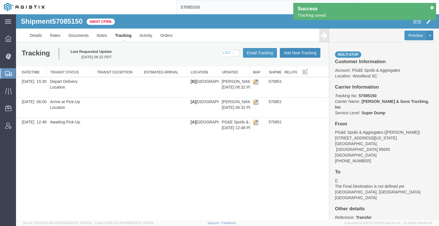
click at [305, 56] on button "Add New Tracking" at bounding box center [300, 53] width 41 height 10
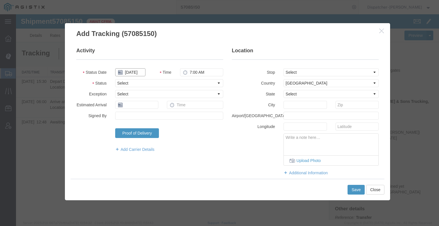
click at [138, 74] on input "[DATE]" at bounding box center [130, 72] width 30 height 8
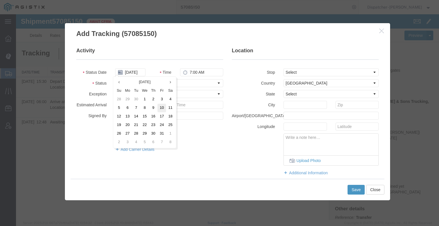
click at [161, 106] on td "10" at bounding box center [161, 108] width 9 height 9
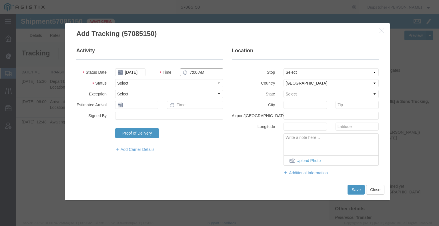
click at [204, 73] on input "7:00 AM" at bounding box center [201, 72] width 43 height 8
click at [202, 83] on select "Select Arrival Notice Available Arrival Notice Imported Arrive at Delivery Loca…" at bounding box center [169, 83] width 108 height 8
click at [115, 79] on select "Select Arrival Notice Available Arrival Notice Imported Arrive at Delivery Loca…" at bounding box center [169, 83] width 108 height 8
click at [352, 190] on button "Save" at bounding box center [355, 190] width 17 height 10
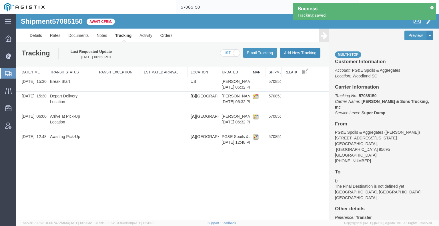
click at [307, 55] on button "Add New Tracking" at bounding box center [300, 53] width 41 height 10
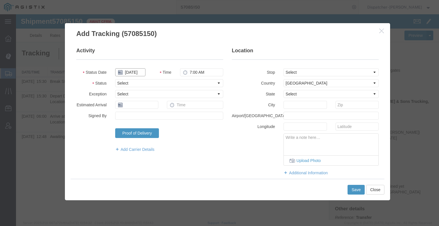
click at [137, 75] on input "[DATE]" at bounding box center [130, 72] width 30 height 8
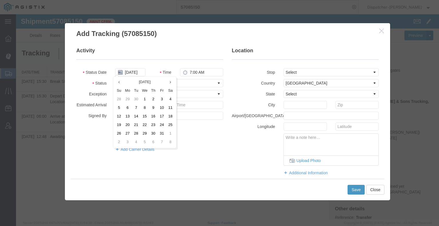
drag, startPoint x: 160, startPoint y: 106, endPoint x: 169, endPoint y: 98, distance: 11.7
click at [160, 106] on td "10" at bounding box center [161, 108] width 9 height 9
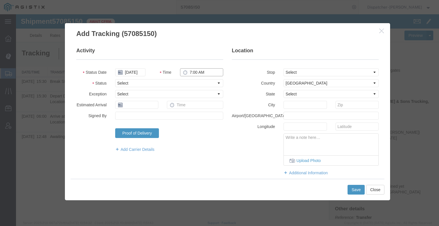
click at [193, 72] on input "7:00 AM" at bounding box center [201, 72] width 43 height 8
click at [198, 85] on select "Select Arrival Notice Available Arrival Notice Imported Arrive at Delivery Loca…" at bounding box center [169, 83] width 108 height 8
click at [115, 79] on select "Select Arrival Notice Available Arrival Notice Imported Arrive at Delivery Loca…" at bounding box center [169, 83] width 108 height 8
click at [352, 190] on button "Save" at bounding box center [355, 190] width 17 height 10
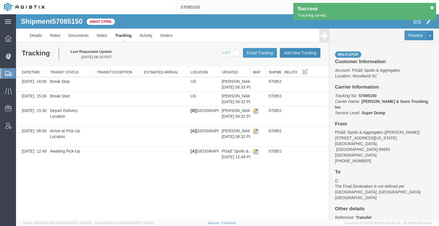
click at [297, 55] on button "Add New Tracking" at bounding box center [300, 53] width 41 height 10
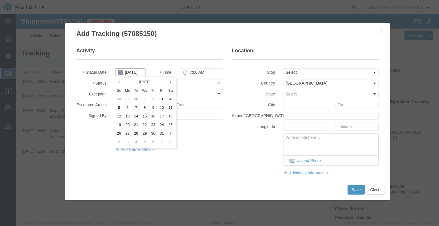
click at [133, 73] on input "[DATE]" at bounding box center [130, 72] width 30 height 8
click at [163, 110] on td "10" at bounding box center [161, 108] width 9 height 9
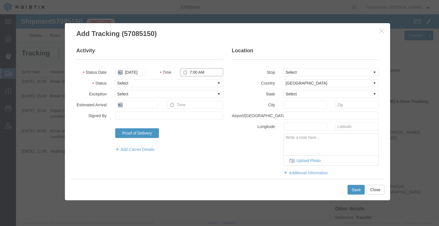
click at [192, 71] on input "7:00 AM" at bounding box center [201, 72] width 43 height 8
drag, startPoint x: 193, startPoint y: 84, endPoint x: 185, endPoint y: 84, distance: 8.3
click at [193, 84] on select "Select Arrival Notice Available Arrival Notice Imported Arrive at Delivery Loca…" at bounding box center [169, 83] width 108 height 8
click at [115, 79] on select "Select Arrival Notice Available Arrival Notice Imported Arrive at Delivery Loca…" at bounding box center [169, 83] width 108 height 8
click at [358, 191] on button "Save" at bounding box center [355, 190] width 17 height 10
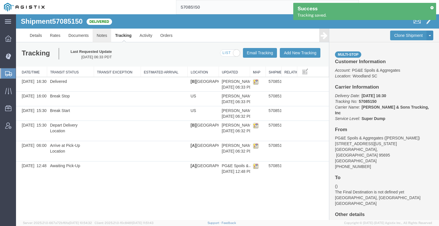
click at [97, 35] on link "Notes" at bounding box center [102, 36] width 19 height 14
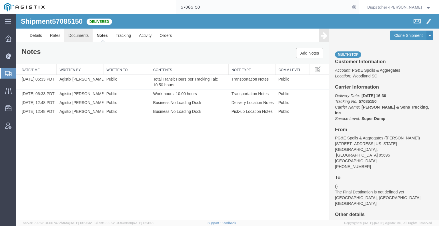
click at [84, 36] on link "Documents" at bounding box center [78, 36] width 28 height 14
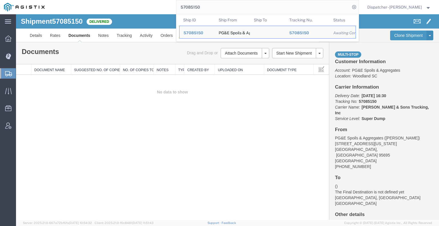
drag, startPoint x: 192, startPoint y: 9, endPoint x: 130, endPoint y: 3, distance: 62.0
click at [136, 3] on div "57085150 Ship ID Ship From Ship To Tracking Nu. Status Ship ID 57085150 Ship Fr…" at bounding box center [204, 7] width 310 height 14
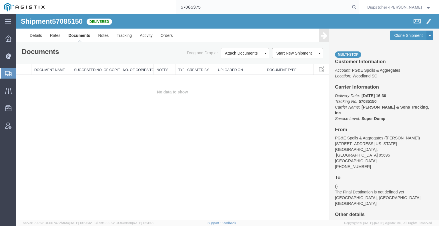
type input "57085375"
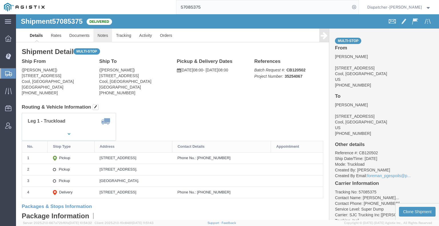
click link "Notes"
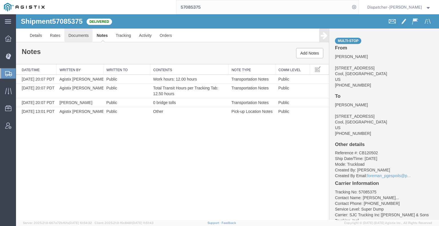
click at [69, 35] on link "Documents" at bounding box center [78, 36] width 28 height 14
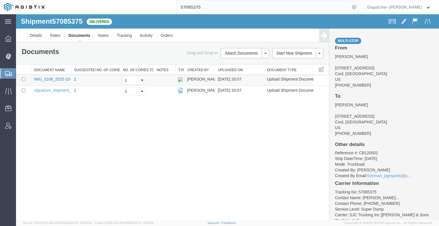
click at [59, 80] on link "IMG_3108_2025-10-10_20_07_21.jpeg" at bounding box center [69, 79] width 70 height 5
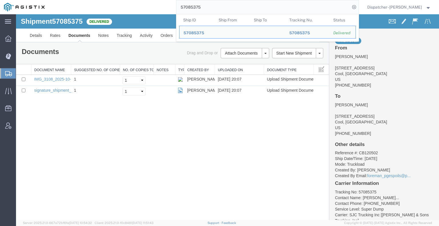
drag, startPoint x: 208, startPoint y: 4, endPoint x: 153, endPoint y: 11, distance: 55.2
click at [160, 9] on div "57085375 Ship ID Ship From Ship To Tracking Nu. Status Ship ID 57085375 Ship Fr…" at bounding box center [204, 7] width 310 height 14
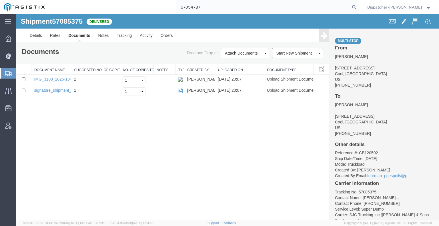
type input "57054787"
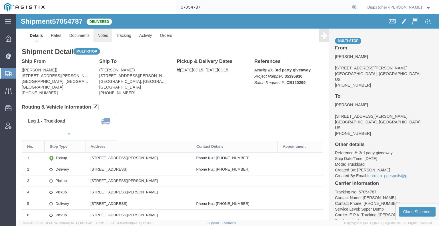
click link "Notes"
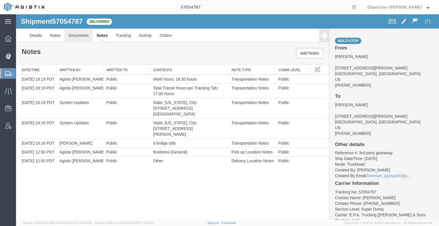
click at [79, 41] on link "Documents" at bounding box center [78, 36] width 28 height 14
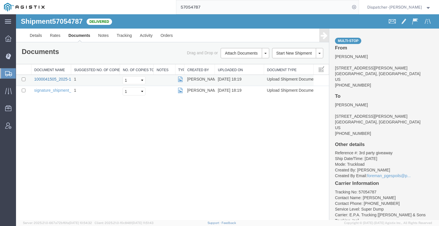
click at [54, 80] on link "1000041505_2025-10-10_18_19_17.jpg" at bounding box center [69, 79] width 71 height 5
click at [65, 125] on div "Shipment 57054787 2 of 2 Delivered Details Rates Documents Notes Tracking Activ…" at bounding box center [227, 117] width 423 height 206
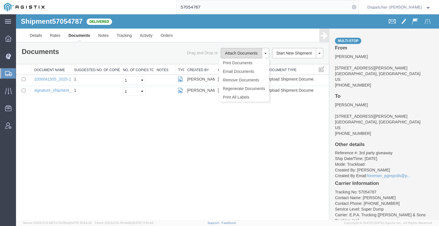
click at [237, 49] on button "Attach Documents" at bounding box center [240, 53] width 41 height 10
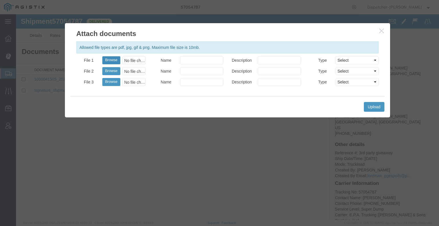
click at [111, 58] on button "Browse" at bounding box center [111, 60] width 18 height 8
type input "C:\fakepath\57054787trktag.pdf"
click at [372, 105] on button "Upload" at bounding box center [374, 107] width 21 height 10
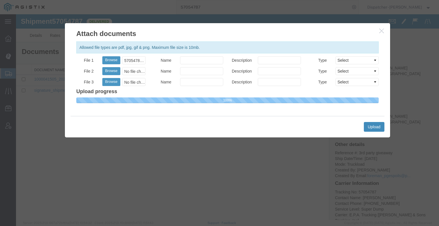
select select
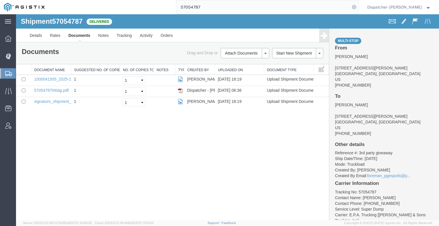
drag, startPoint x: 192, startPoint y: 6, endPoint x: 153, endPoint y: 0, distance: 39.3
click at [166, 3] on div "57054787" at bounding box center [204, 7] width 310 height 14
type input "57085135"
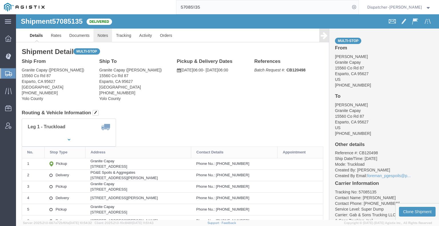
click link "Notes"
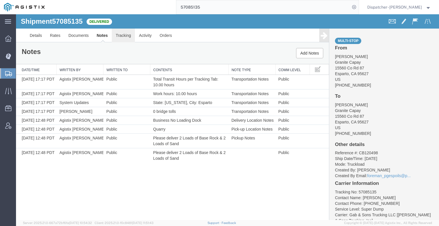
click at [126, 40] on link "Tracking" at bounding box center [123, 36] width 23 height 14
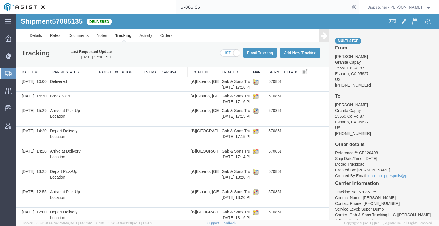
click at [320, 37] on icon at bounding box center [323, 35] width 7 height 8
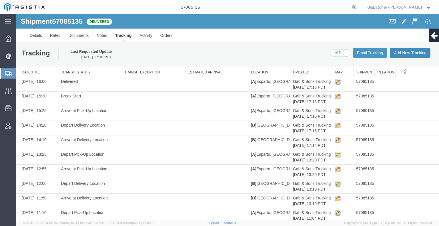
click at [402, 52] on button "Add New Tracking" at bounding box center [409, 53] width 41 height 10
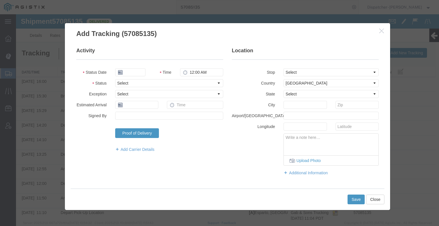
type input "[DATE]"
type input "7:00 AM"
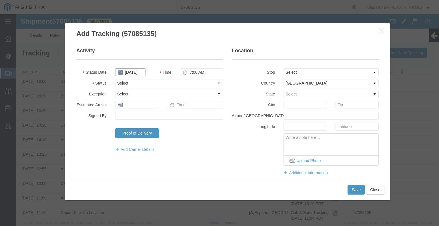
click at [137, 74] on input "[DATE]" at bounding box center [130, 72] width 30 height 8
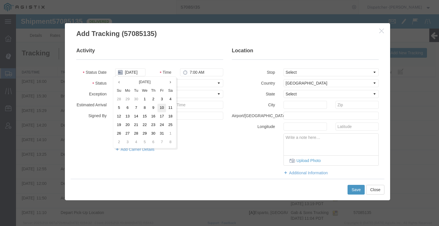
click at [163, 110] on td "10" at bounding box center [161, 108] width 9 height 9
type input "[DATE]"
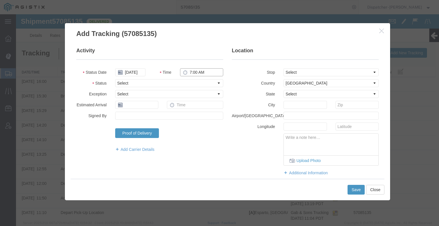
click at [203, 71] on input "7:00 AM" at bounding box center [201, 72] width 43 height 8
type input "4:00 PM"
click at [185, 82] on select "Select Arrival Notice Available Arrival Notice Imported Arrive at Delivery Loca…" at bounding box center [169, 83] width 108 height 8
select select "BREAKSTOP"
click at [115, 79] on select "Select Arrival Notice Available Arrival Notice Imported Arrive at Delivery Loca…" at bounding box center [169, 83] width 108 height 8
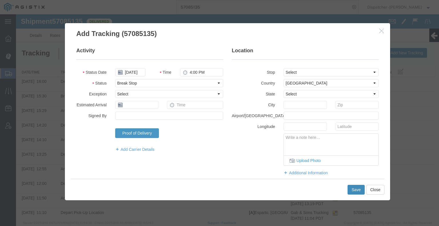
click at [354, 192] on button "Save" at bounding box center [355, 190] width 17 height 10
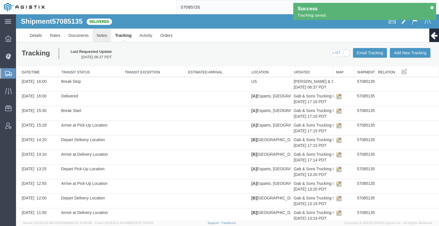
click at [101, 34] on link "Notes" at bounding box center [102, 36] width 19 height 14
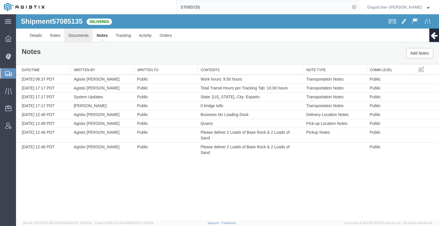
click at [75, 35] on link "Documents" at bounding box center [78, 36] width 28 height 14
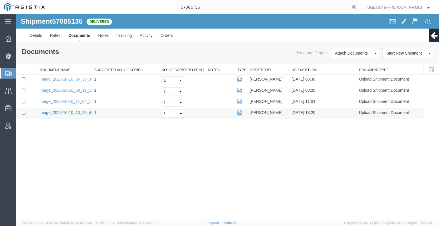
click at [66, 112] on link "image_2025-10-10_13_20_46.jpg" at bounding box center [70, 112] width 60 height 5
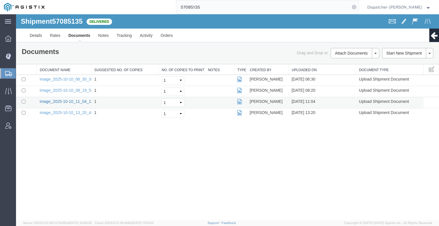
click at [84, 99] on link "image_2025-10-10_11_04_17.jpg" at bounding box center [70, 101] width 60 height 5
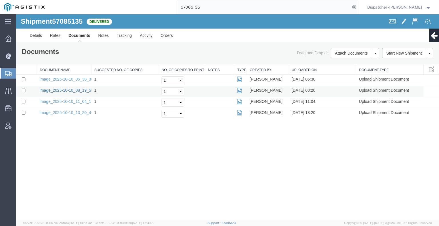
click at [63, 89] on link "image_2025-10-10_08_19_58.jpg" at bounding box center [70, 90] width 60 height 5
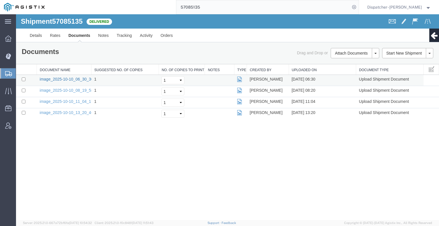
click at [54, 79] on link "image_2025-10-10_06_30_30.jpg" at bounding box center [70, 79] width 60 height 5
drag, startPoint x: 71, startPoint y: 166, endPoint x: 75, endPoint y: 162, distance: 5.9
click at [71, 166] on div "Shipment 57085135 4 of 4 Delivered Details Rates Documents Notes Tracking Activ…" at bounding box center [227, 117] width 423 height 206
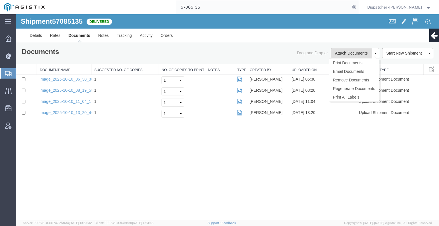
click at [342, 53] on button "Attach Documents" at bounding box center [350, 53] width 41 height 10
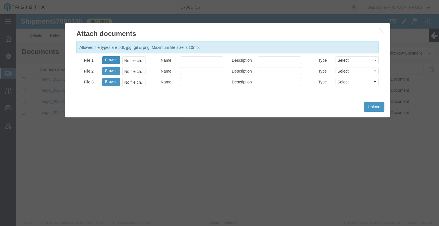
click at [107, 59] on button "Browse" at bounding box center [111, 60] width 18 height 8
type input "C:\fakepath\57085135trktag.pdf"
click at [372, 107] on button "Upload" at bounding box center [374, 107] width 21 height 10
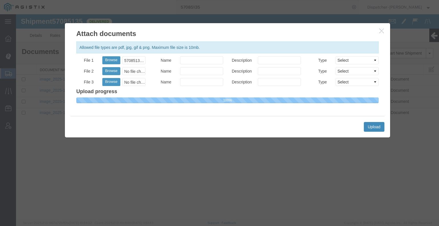
select select
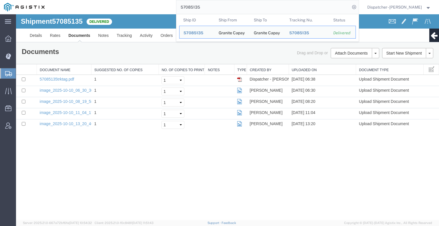
drag, startPoint x: 199, startPoint y: 4, endPoint x: 136, endPoint y: 1, distance: 63.5
click at [136, 1] on div "57085135 Ship ID Ship From Ship To Tracking Nu. Status Ship ID 57085135 Ship Fr…" at bounding box center [204, 7] width 310 height 14
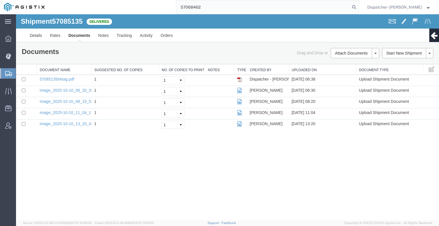
type input "57068462"
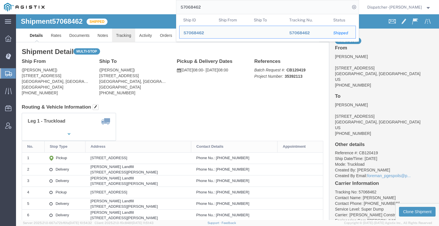
click link "Tracking"
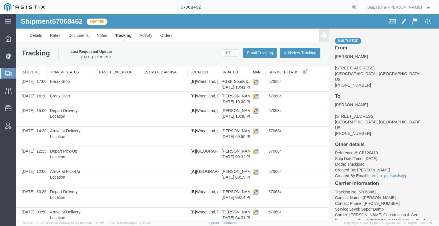
click at [320, 36] on icon at bounding box center [323, 35] width 7 height 8
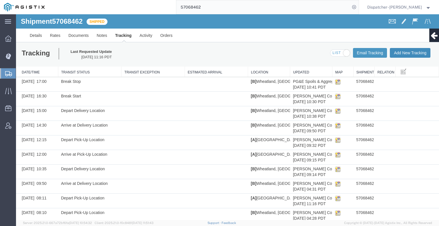
click at [408, 54] on button "Add New Tracking" at bounding box center [409, 53] width 41 height 10
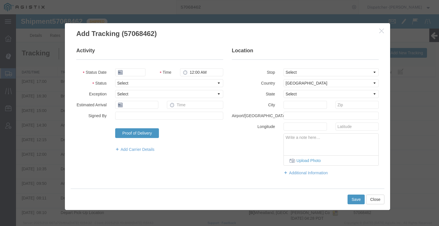
type input "[DATE]"
type input "7:00 AM"
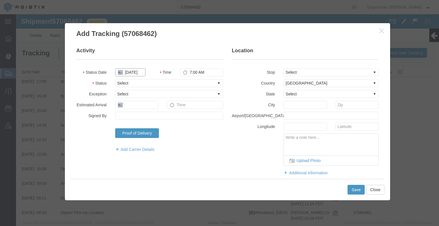
click at [133, 72] on input "[DATE]" at bounding box center [130, 72] width 30 height 8
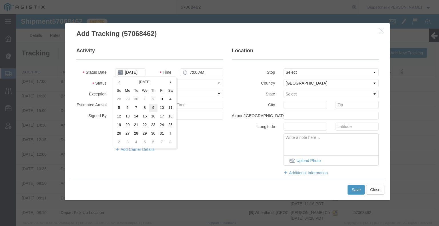
click at [153, 110] on td "9" at bounding box center [153, 108] width 9 height 9
type input "[DATE]"
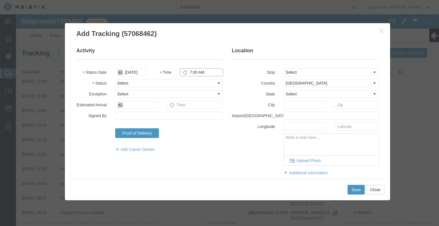
click at [204, 72] on input "7:00 AM" at bounding box center [201, 72] width 43 height 8
type input "4:00 PM"
click at [201, 81] on select "Select Arrival Notice Available Arrival Notice Imported Arrive at Delivery Loca…" at bounding box center [169, 83] width 108 height 8
select select "DELIVRED"
click at [115, 79] on select "Select Arrival Notice Available Arrival Notice Imported Arrive at Delivery Loca…" at bounding box center [169, 83] width 108 height 8
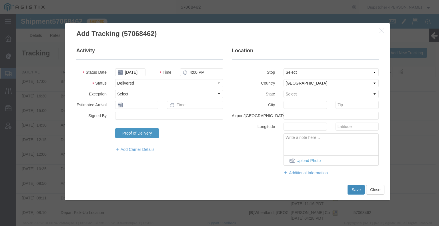
click at [354, 192] on button "Save" at bounding box center [355, 190] width 17 height 10
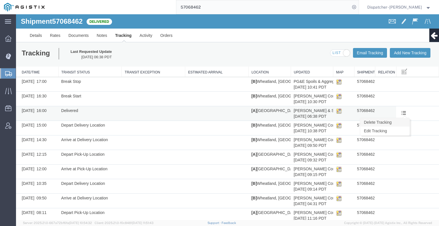
click at [395, 125] on link "Delete Tracking" at bounding box center [384, 122] width 49 height 9
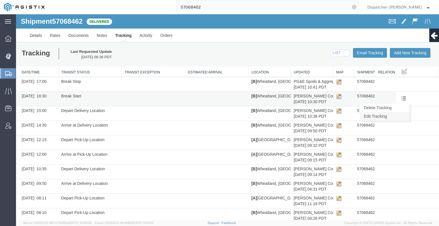
click at [391, 117] on link "Edit Tracking" at bounding box center [384, 116] width 49 height 9
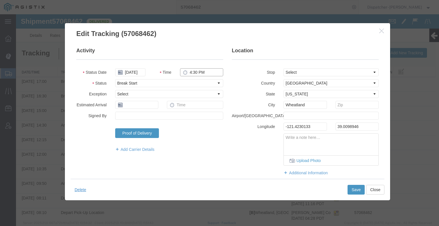
click at [195, 73] on input "4:30 PM" at bounding box center [201, 72] width 43 height 8
type input "2:30 PM"
click at [355, 188] on button "Save" at bounding box center [355, 190] width 17 height 10
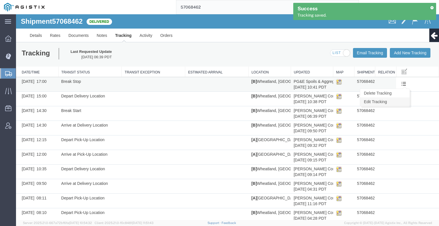
click at [395, 102] on link "Edit Tracking" at bounding box center [384, 101] width 49 height 9
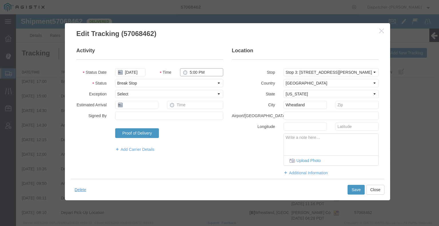
click at [199, 71] on input "5:00 PM" at bounding box center [201, 72] width 43 height 8
type input "3:00 PM"
click at [352, 192] on button "Save" at bounding box center [355, 190] width 17 height 10
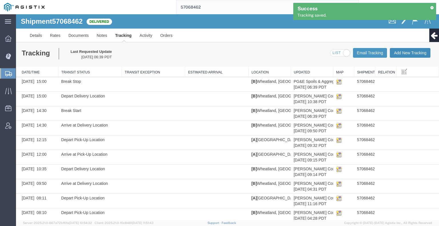
click at [405, 53] on button "Add New Tracking" at bounding box center [409, 53] width 41 height 10
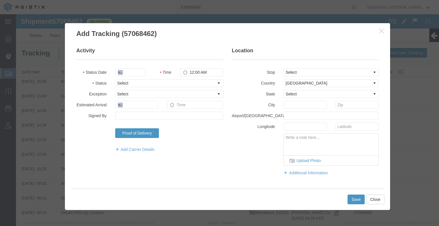
type input "[DATE]"
type input "7:00 AM"
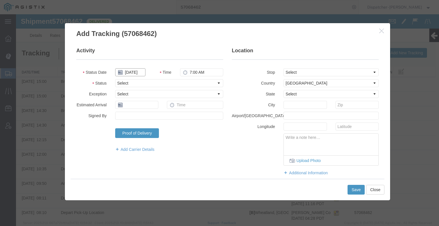
click at [134, 71] on input "[DATE]" at bounding box center [130, 72] width 30 height 8
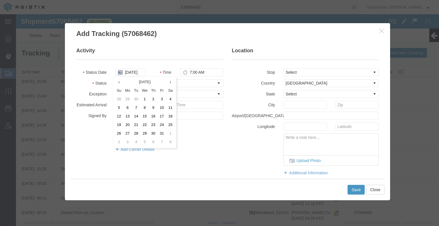
drag, startPoint x: 152, startPoint y: 107, endPoint x: 167, endPoint y: 93, distance: 20.8
click at [152, 107] on td "9" at bounding box center [153, 108] width 9 height 9
type input "[DATE]"
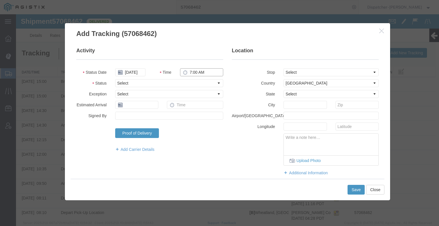
click at [195, 71] on input "7:00 AM" at bounding box center [201, 72] width 43 height 8
type input "4:00 PM"
click at [188, 87] on select "Select Arrival Notice Available Arrival Notice Imported Arrive at Delivery Loca…" at bounding box center [169, 83] width 108 height 8
select select "DELIVRED"
click at [115, 79] on select "Select Arrival Notice Available Arrival Notice Imported Arrive at Delivery Loca…" at bounding box center [169, 83] width 108 height 8
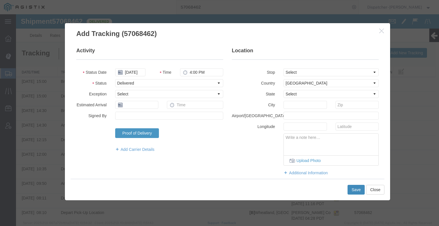
click at [351, 190] on button "Save" at bounding box center [355, 190] width 17 height 10
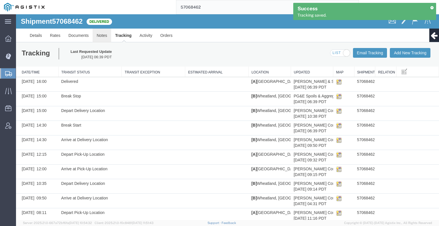
click at [103, 36] on link "Notes" at bounding box center [102, 36] width 19 height 14
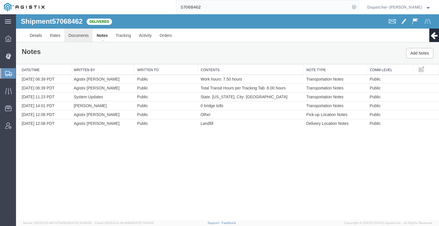
click at [76, 33] on link "Documents" at bounding box center [78, 36] width 28 height 14
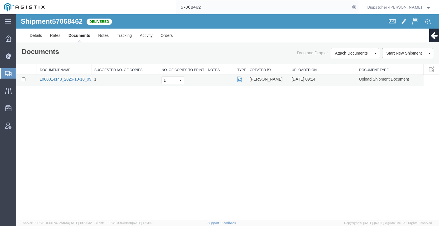
click at [72, 77] on link "1000014143_2025-10-10_09_14_15.jpg" at bounding box center [75, 79] width 71 height 5
click at [77, 135] on div "Shipment 57068462 1 of 1 Delivered Details Rates Documents Notes Tracking Activ…" at bounding box center [227, 117] width 423 height 206
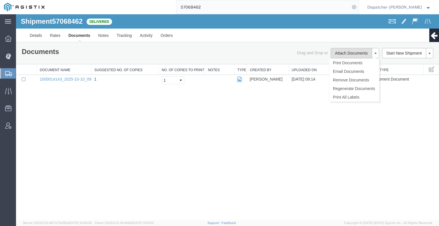
click at [347, 51] on button "Attach Documents" at bounding box center [350, 53] width 41 height 10
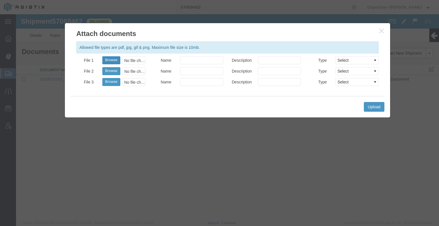
click at [109, 62] on button "Browse" at bounding box center [111, 60] width 18 height 8
type input "C:\fakepath\57068462trktag.pdf"
click at [375, 108] on button "Upload" at bounding box center [374, 107] width 21 height 10
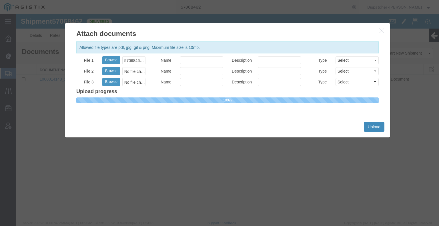
select select
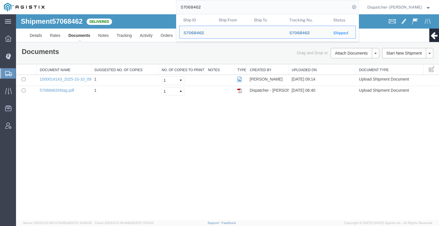
drag, startPoint x: 196, startPoint y: 7, endPoint x: 114, endPoint y: 4, distance: 82.9
click at [139, 9] on div "57068462 Ship ID Ship From Ship To Tracking Nu. Status Ship ID 57068462 Ship Fr…" at bounding box center [204, 7] width 310 height 14
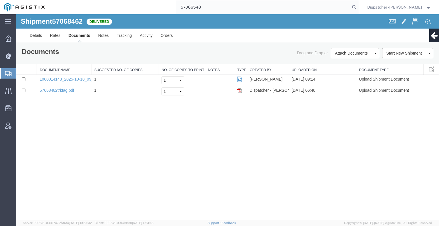
type input "57086548"
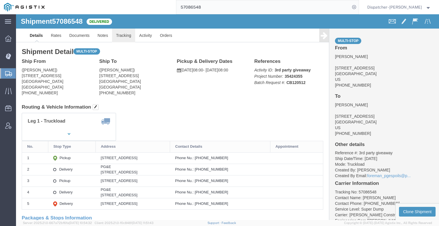
click link "Tracking"
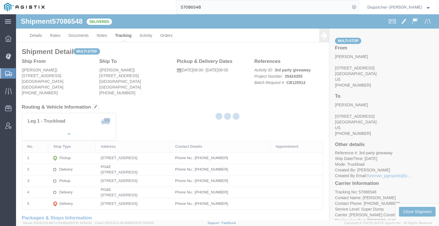
click at [101, 36] on div at bounding box center [227, 117] width 423 height 206
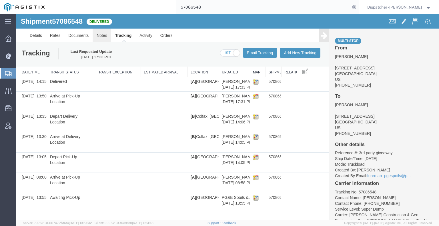
click at [101, 36] on link "Notes" at bounding box center [102, 36] width 19 height 14
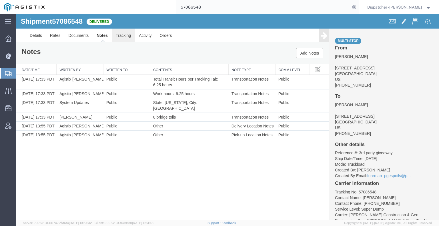
click at [128, 37] on link "Tracking" at bounding box center [123, 36] width 23 height 14
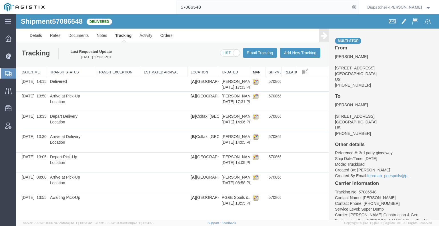
click at [326, 39] on icon at bounding box center [323, 35] width 7 height 8
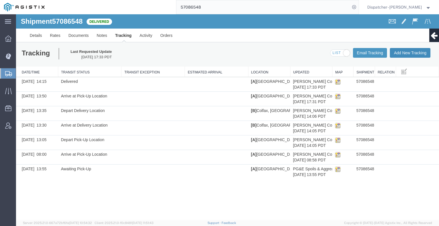
click at [404, 52] on button "Add New Tracking" at bounding box center [409, 53] width 41 height 10
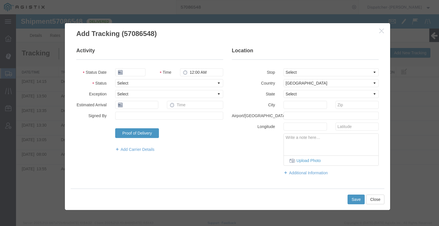
type input "[DATE]"
type input "7:00 AM"
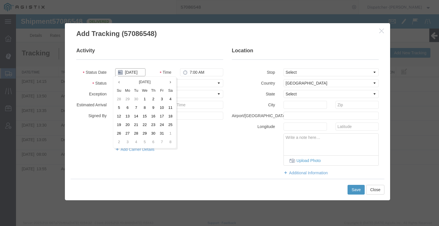
click at [130, 72] on input "[DATE]" at bounding box center [130, 72] width 30 height 8
click at [163, 111] on td "10" at bounding box center [161, 108] width 9 height 9
type input "[DATE]"
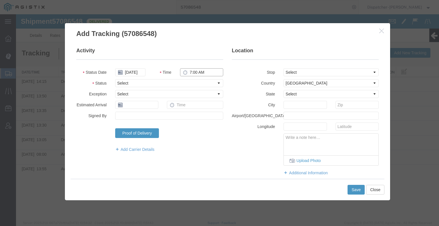
click at [193, 71] on input "7:00 AM" at bounding box center [201, 72] width 43 height 8
type input "10:00 AM"
click at [191, 86] on select "Select Arrival Notice Available Arrival Notice Imported Arrive at Delivery Loca…" at bounding box center [169, 83] width 108 height 8
select select "BREAKSTART"
click at [115, 79] on select "Select Arrival Notice Available Arrival Notice Imported Arrive at Delivery Loca…" at bounding box center [169, 83] width 108 height 8
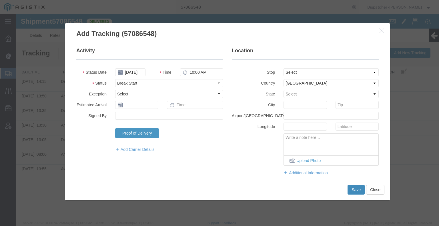
click at [356, 189] on button "Save" at bounding box center [355, 190] width 17 height 10
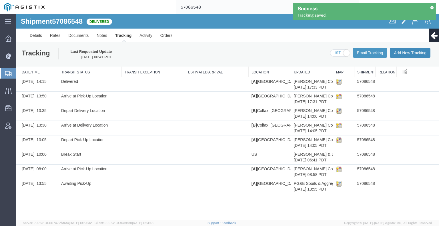
click at [415, 55] on button "Add New Tracking" at bounding box center [409, 53] width 41 height 10
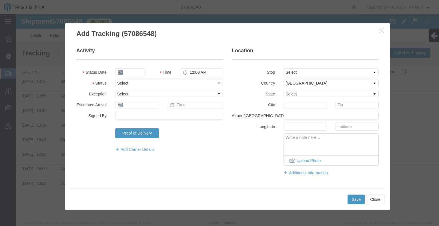
type input "[DATE]"
type input "7:00 AM"
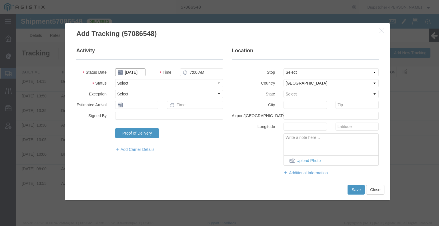
click at [132, 69] on input "[DATE]" at bounding box center [130, 72] width 30 height 8
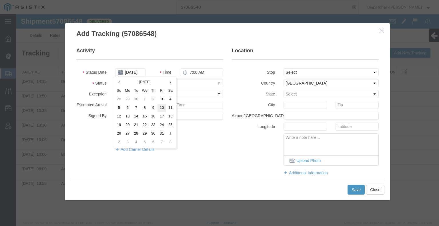
click at [162, 108] on td "10" at bounding box center [161, 108] width 9 height 9
type input "[DATE]"
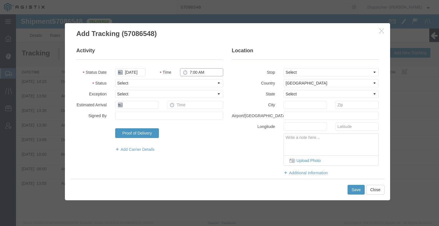
click at [201, 70] on input "7:00 AM" at bounding box center [201, 72] width 43 height 8
type input "10:30 AM"
click at [198, 86] on select "Select Arrival Notice Available Arrival Notice Imported Arrive at Delivery Loca…" at bounding box center [169, 83] width 108 height 8
select select "BREAKSTOP"
click at [115, 79] on select "Select Arrival Notice Available Arrival Notice Imported Arrive at Delivery Loca…" at bounding box center [169, 83] width 108 height 8
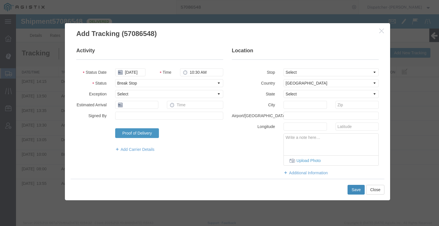
click at [354, 188] on button "Save" at bounding box center [355, 190] width 17 height 10
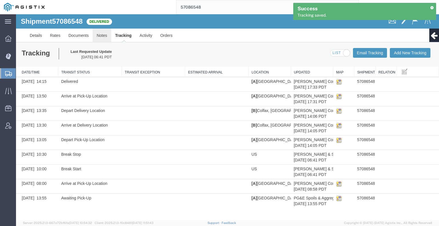
click at [102, 33] on link "Notes" at bounding box center [102, 36] width 19 height 14
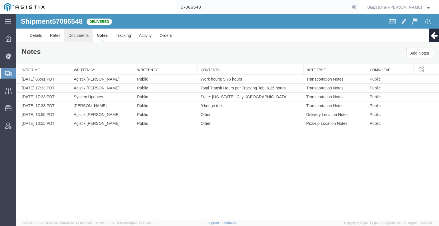
click at [75, 37] on link "Documents" at bounding box center [78, 36] width 28 height 14
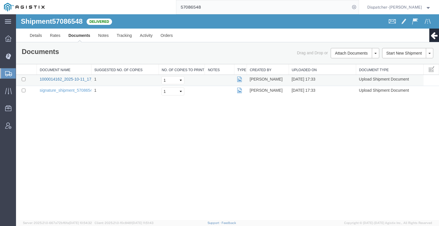
click at [69, 79] on link "1000014162_2025-10-11_17_33_30.jpg" at bounding box center [75, 79] width 71 height 5
drag, startPoint x: 24, startPoint y: 79, endPoint x: 146, endPoint y: 75, distance: 122.3
click at [24, 79] on input "checkbox" at bounding box center [24, 79] width 4 height 4
checkbox input "true"
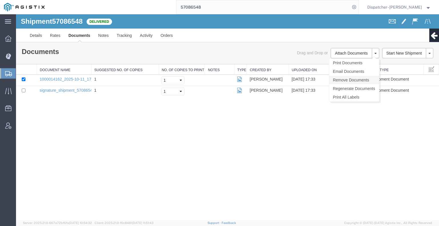
click at [347, 81] on link "Remove Documents" at bounding box center [354, 80] width 50 height 9
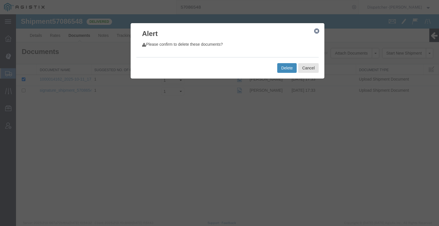
click at [285, 67] on button "Delete" at bounding box center [286, 68] width 19 height 10
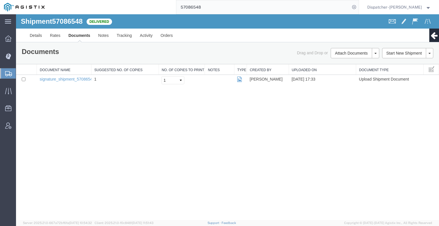
click at [70, 158] on div "Shipment 57086548 1 of 1 Delivered Details Rates Documents Notes Tracking Activ…" at bounding box center [227, 117] width 423 height 206
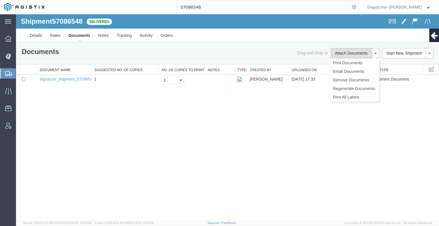
click at [338, 55] on button "Attach Documents" at bounding box center [350, 53] width 41 height 10
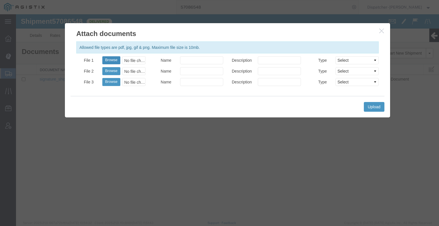
click at [109, 58] on button "Browse" at bounding box center [111, 60] width 18 height 8
type input "C:\fakepath\57086548trktag.pdf"
click at [367, 108] on button "Upload" at bounding box center [374, 107] width 21 height 10
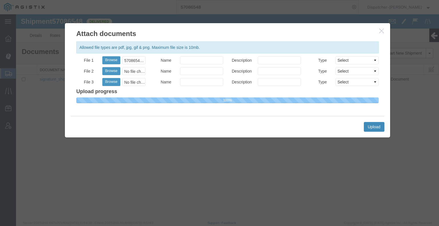
select select
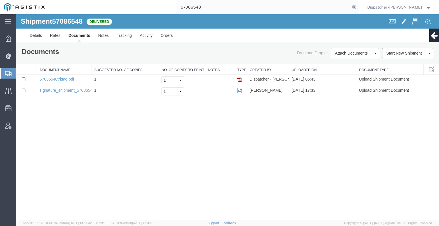
drag, startPoint x: 215, startPoint y: 9, endPoint x: 140, endPoint y: 8, distance: 75.1
click at [172, 8] on div "57086548" at bounding box center [204, 7] width 310 height 14
type input "57085371"
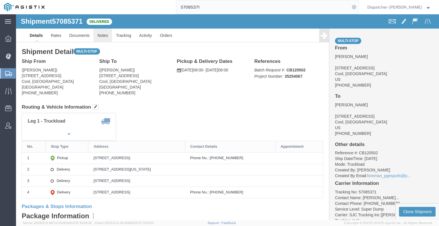
drag, startPoint x: 102, startPoint y: 39, endPoint x: 86, endPoint y: 24, distance: 21.4
click link "Notes"
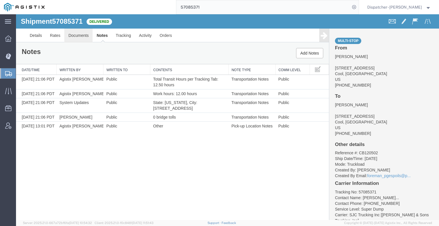
click at [77, 34] on link "Documents" at bounding box center [78, 36] width 28 height 14
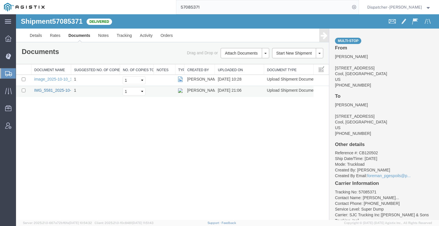
click at [49, 91] on link "IMG_5581_2025-10-10_21_06_16.jpeg" at bounding box center [69, 90] width 70 height 5
click at [150, 5] on div "57085371" at bounding box center [204, 7] width 310 height 14
type input "57071327"
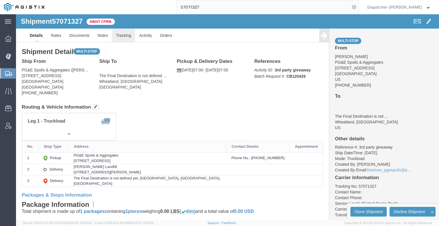
click link "Tracking"
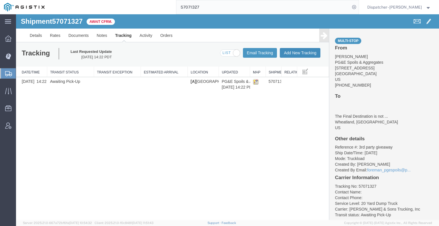
click at [302, 54] on button "Add New Tracking" at bounding box center [300, 53] width 41 height 10
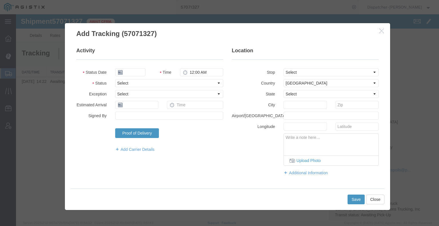
type input "[DATE]"
type input "7:00 AM"
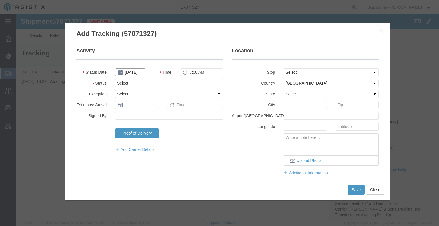
click at [134, 73] on input "[DATE]" at bounding box center [130, 72] width 30 height 8
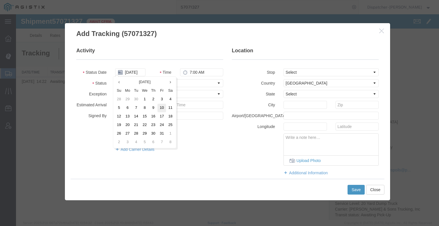
click at [161, 107] on td "10" at bounding box center [161, 108] width 9 height 9
type input "[DATE]"
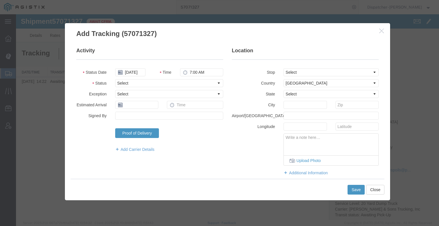
click at [184, 88] on fieldset "Activity Status Date [DATE] Time 7:00 AM Status Select Arrival Notice Available…" at bounding box center [149, 102] width 147 height 111
click at [182, 83] on select "Select Arrival Notice Available Arrival Notice Imported Arrive at Delivery Loca…" at bounding box center [169, 83] width 108 height 8
select select "ARVPULOC"
click at [115, 79] on select "Select Arrival Notice Available Arrival Notice Imported Arrive at Delivery Loca…" at bounding box center [169, 83] width 108 height 8
click at [288, 71] on select "Select From: 1776 Old Airport Rd, Auburn, CA, 95602, US Stop 2: 5900 Ostrom Rd,…" at bounding box center [330, 72] width 95 height 8
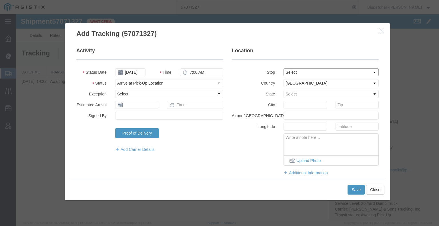
select select "{"pickupDeliveryInfoId": "123448502","pickupOrDelivery": "P","stopNum": "1","lo…"
click at [283, 68] on select "Select From: 1776 Old Airport Rd, Auburn, CA, 95602, US Stop 2: 5900 Ostrom Rd,…" at bounding box center [330, 72] width 95 height 8
select select "CA"
type input "Auburn"
click at [359, 190] on button "Save" at bounding box center [355, 190] width 17 height 10
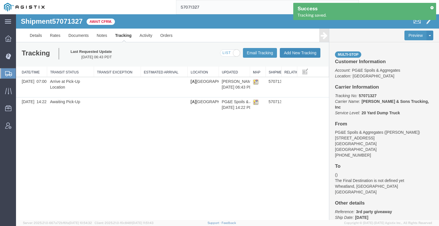
click at [308, 56] on button "Add New Tracking" at bounding box center [300, 53] width 41 height 10
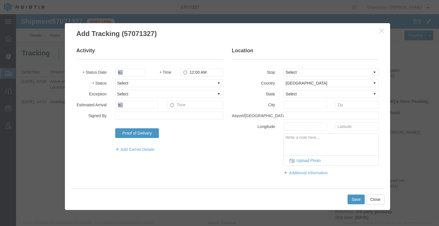
type input "[DATE]"
type input "7:00 AM"
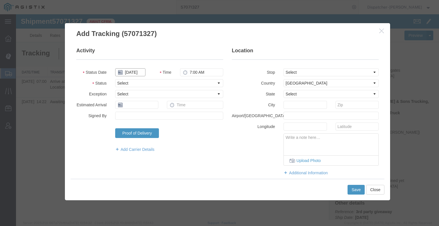
click at [137, 73] on input "[DATE]" at bounding box center [130, 72] width 30 height 8
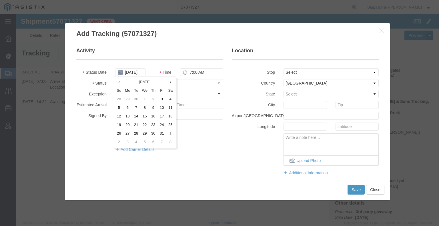
click at [160, 111] on td "10" at bounding box center [161, 108] width 9 height 9
type input "[DATE]"
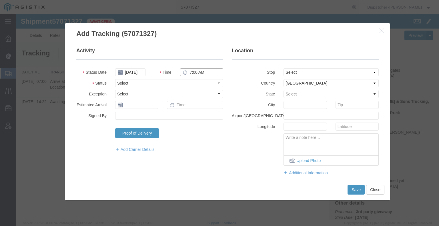
click at [189, 74] on input "7:00 AM" at bounding box center [201, 72] width 43 height 8
type input "4:00 PM"
click at [190, 81] on select "Select Arrival Notice Available Arrival Notice Imported Arrive at Delivery Loca…" at bounding box center [169, 83] width 108 height 8
select select "DPTDLVLOC"
click at [115, 79] on select "Select Arrival Notice Available Arrival Notice Imported Arrive at Delivery Loca…" at bounding box center [169, 83] width 108 height 8
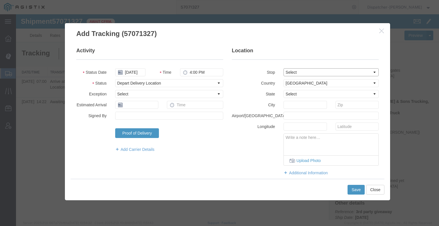
click at [288, 75] on select "Select From: 1776 Old Airport Rd, Auburn, CA, 95602, US Stop 2: 5900 Ostrom Rd,…" at bounding box center [330, 72] width 95 height 8
select select "{"pickupDeliveryInfoId": "123448503","pickupOrDelivery": "D","stopNum": "2","lo…"
click at [283, 68] on select "Select From: 1776 Old Airport Rd, Auburn, CA, 95602, US Stop 2: 5900 Ostrom Rd,…" at bounding box center [330, 72] width 95 height 8
select select "CA"
type input "Wheatland"
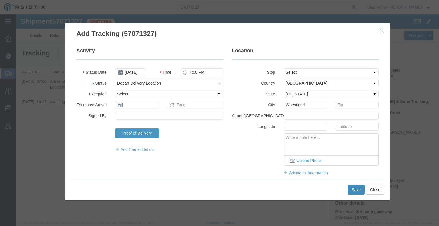
click at [352, 190] on button "Save" at bounding box center [355, 190] width 17 height 10
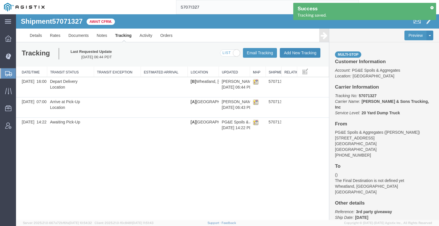
click at [308, 50] on button "Add New Tracking" at bounding box center [300, 53] width 41 height 10
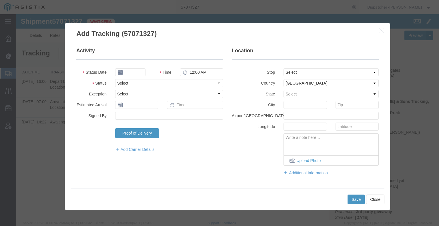
type input "[DATE]"
type input "7:00 AM"
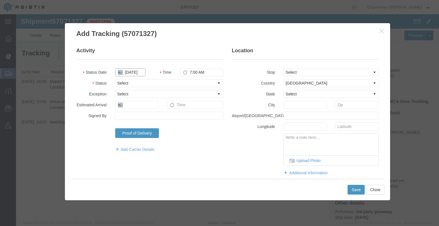
click at [138, 74] on input "[DATE]" at bounding box center [130, 72] width 30 height 8
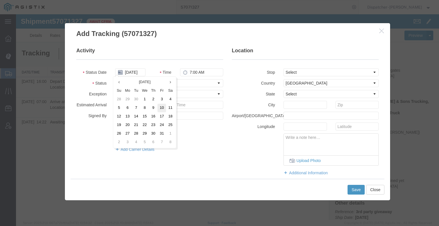
click at [160, 109] on td "10" at bounding box center [161, 108] width 9 height 9
type input "[DATE]"
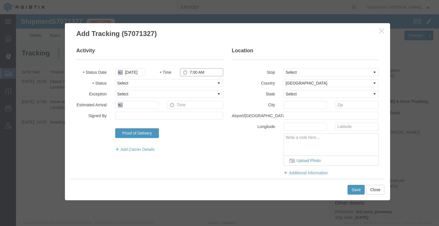
click at [195, 71] on input "7:00 AM" at bounding box center [201, 72] width 43 height 8
type input "4:00 PM"
click at [207, 85] on select "Select Arrival Notice Available Arrival Notice Imported Arrive at Delivery Loca…" at bounding box center [169, 83] width 108 height 8
select select "BREAKSTART"
click at [115, 79] on select "Select Arrival Notice Available Arrival Notice Imported Arrive at Delivery Loca…" at bounding box center [169, 83] width 108 height 8
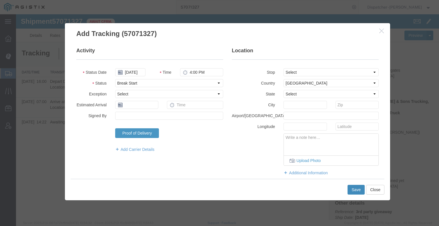
click at [354, 192] on button "Save" at bounding box center [355, 190] width 17 height 10
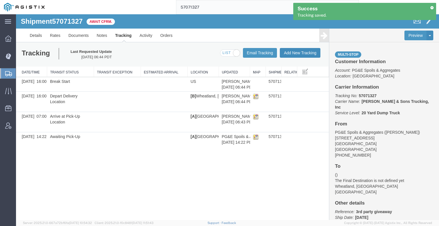
click at [309, 53] on button "Add New Tracking" at bounding box center [300, 53] width 41 height 10
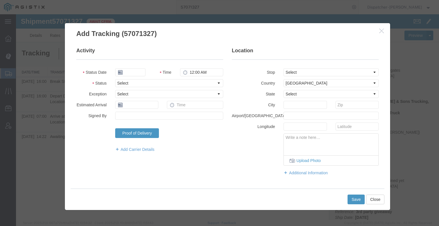
type input "[DATE]"
type input "7:00 AM"
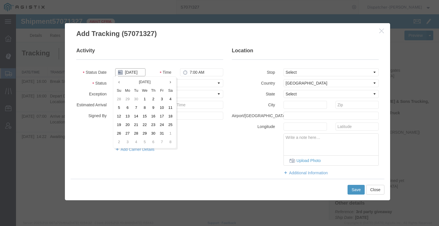
click at [136, 71] on input "[DATE]" at bounding box center [130, 72] width 30 height 8
click at [162, 108] on td "10" at bounding box center [161, 108] width 9 height 9
type input "[DATE]"
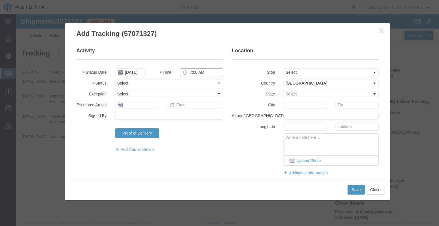
click at [191, 73] on input "7:00 AM" at bounding box center [201, 72] width 43 height 8
type input "4:30 PM"
click at [191, 81] on select "Select Arrival Notice Available Arrival Notice Imported Arrive at Delivery Loca…" at bounding box center [169, 83] width 108 height 8
select select "BREAKSTOP"
click at [115, 79] on select "Select Arrival Notice Available Arrival Notice Imported Arrive at Delivery Loca…" at bounding box center [169, 83] width 108 height 8
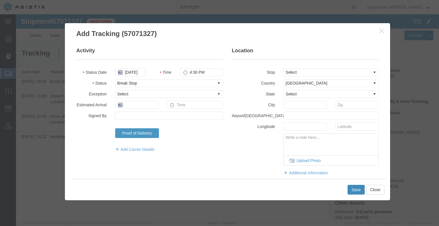
click at [354, 190] on button "Save" at bounding box center [355, 190] width 17 height 10
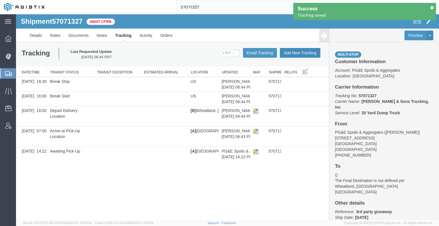
click at [302, 51] on button "Add New Tracking" at bounding box center [300, 53] width 41 height 10
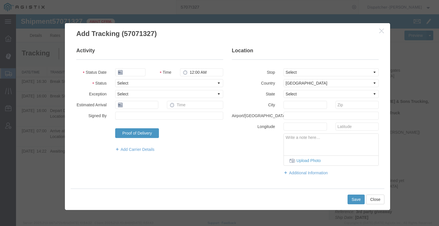
type input "[DATE]"
type input "7:00 AM"
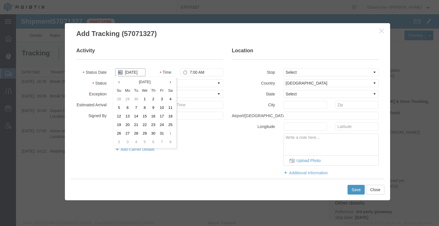
click at [136, 71] on input "[DATE]" at bounding box center [130, 72] width 30 height 8
click at [160, 108] on td "10" at bounding box center [161, 108] width 9 height 9
type input "[DATE]"
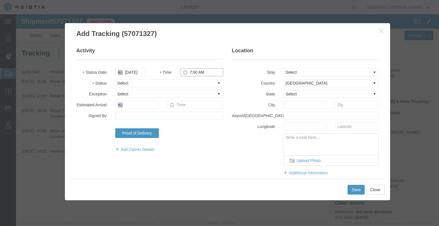
click at [202, 70] on input "7:00 AM" at bounding box center [201, 72] width 43 height 8
type input "5:30 PM"
click at [194, 82] on select "Select Arrival Notice Available Arrival Notice Imported Arrive at Delivery Loca…" at bounding box center [169, 83] width 108 height 8
select select "DELIVRED"
click at [115, 79] on select "Select Arrival Notice Available Arrival Notice Imported Arrive at Delivery Loca…" at bounding box center [169, 83] width 108 height 8
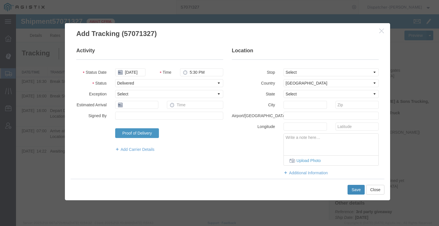
click at [354, 188] on button "Save" at bounding box center [355, 190] width 17 height 10
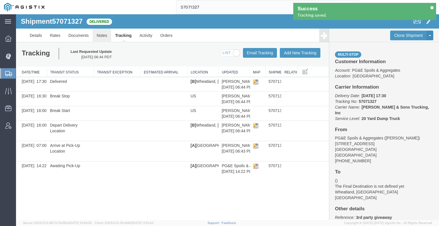
click at [101, 35] on link "Notes" at bounding box center [102, 36] width 19 height 14
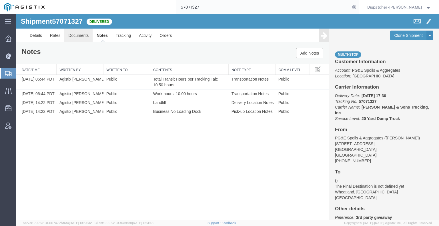
click at [76, 35] on link "Documents" at bounding box center [78, 36] width 28 height 14
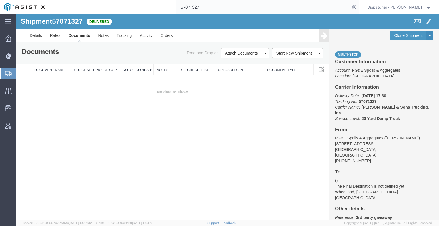
click at [49, 138] on div "Shipment 57071327 0 of 0 Delivered Details Rates Documents Notes Tracking Activ…" at bounding box center [227, 117] width 423 height 206
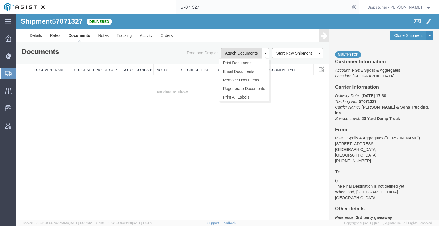
drag, startPoint x: 235, startPoint y: 51, endPoint x: 225, endPoint y: 53, distance: 10.7
click at [235, 51] on button "Attach Documents" at bounding box center [240, 53] width 41 height 10
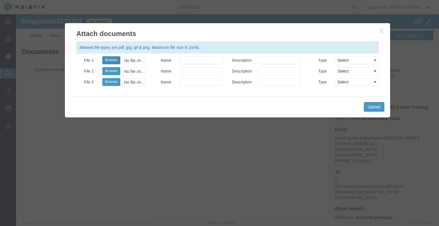
click at [111, 59] on button "Browse" at bounding box center [111, 60] width 18 height 8
type input "C:\fakepath\57071327trktag.pdf"
click at [372, 107] on button "Upload" at bounding box center [374, 107] width 21 height 10
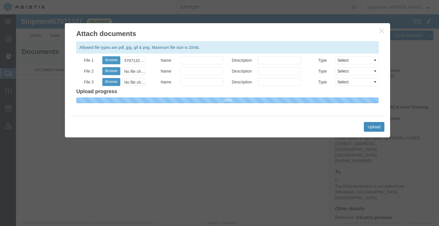
select select
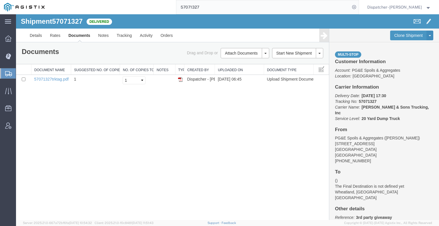
click at [177, 7] on input "57071327" at bounding box center [263, 7] width 174 height 14
type input "57066941"
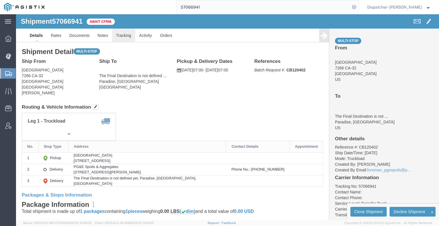
click link "Tracking"
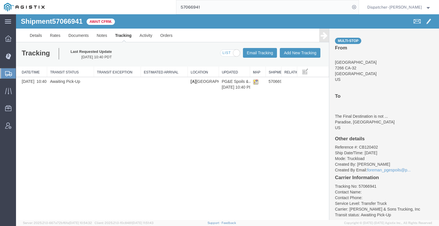
click at [295, 58] on div "Tracking Last Requested Update 10/08/2025 10:40 PDT Email Tracking Add New Trac…" at bounding box center [172, 54] width 313 height 24
click at [294, 53] on button "Add New Tracking" at bounding box center [300, 53] width 41 height 10
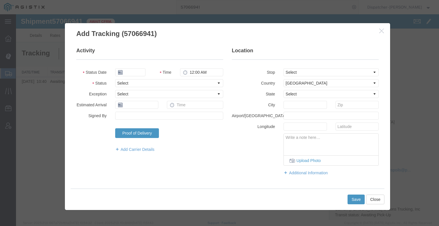
type input "[DATE]"
type input "7:00 AM"
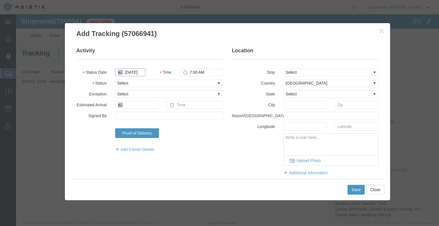
click at [133, 75] on input "[DATE]" at bounding box center [130, 72] width 30 height 8
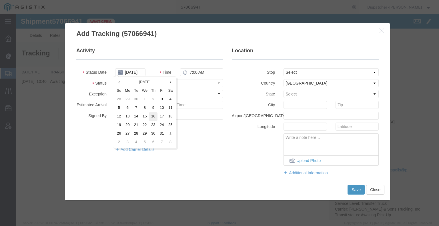
click at [155, 112] on td "16" at bounding box center [153, 116] width 9 height 9
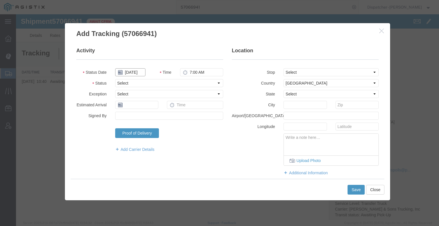
click at [126, 73] on input "10/16/2025" at bounding box center [130, 72] width 30 height 8
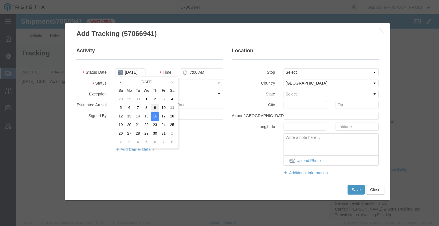
click at [154, 108] on td "9" at bounding box center [154, 108] width 9 height 9
type input "[DATE]"
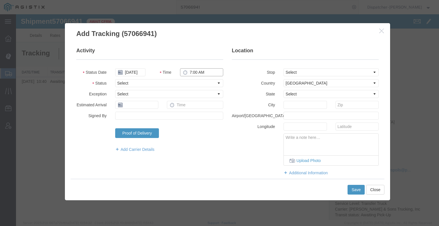
drag, startPoint x: 215, startPoint y: 68, endPoint x: 212, endPoint y: 69, distance: 2.9
click at [214, 69] on input "7:00 AM" at bounding box center [201, 72] width 43 height 8
click at [170, 86] on select "Select Arrival Notice Available Arrival Notice Imported Arrive at Delivery Loca…" at bounding box center [169, 83] width 108 height 8
select select "ARVPULOC"
click at [115, 79] on select "Select Arrival Notice Available Arrival Notice Imported Arrive at Delivery Loca…" at bounding box center [169, 83] width 108 height 8
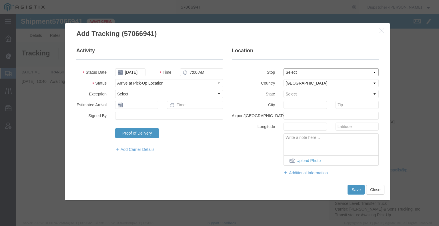
click at [327, 71] on select "Select From: 7266 CA-32, Orland, CA, 95963, US Stop 2: 5365 Clark Rd, Paradise,…" at bounding box center [330, 72] width 95 height 8
select select "{"pickupDeliveryInfoId": "123439494","pickupOrDelivery": "P","stopNum": "1","lo…"
click at [283, 68] on select "Select From: 7266 CA-32, Orland, CA, 95963, US Stop 2: 5365 Clark Rd, Paradise,…" at bounding box center [330, 72] width 95 height 8
select select "CA"
type input "Orland"
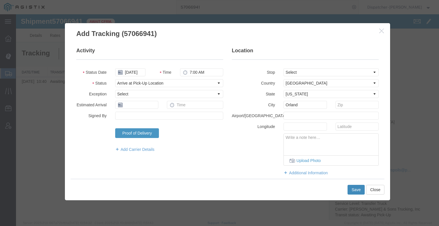
click at [355, 191] on button "Save" at bounding box center [355, 190] width 17 height 10
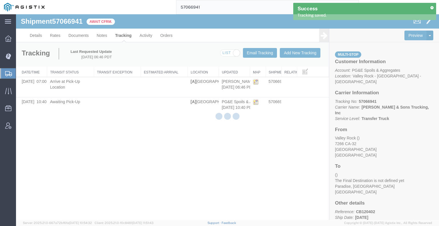
click at [297, 55] on div at bounding box center [227, 117] width 423 height 206
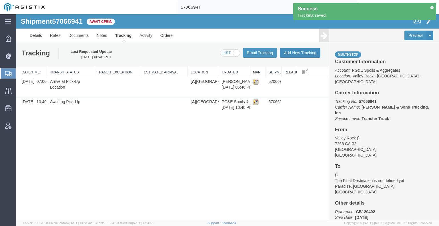
click at [297, 55] on button "Add New Tracking" at bounding box center [300, 53] width 41 height 10
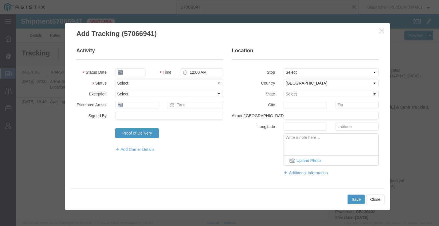
type input "[DATE]"
type input "7:00 AM"
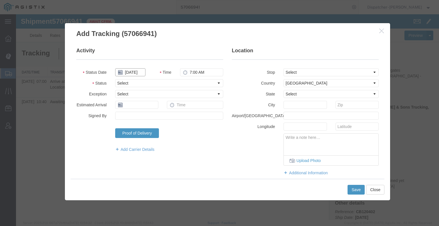
click at [132, 73] on input "[DATE]" at bounding box center [130, 72] width 30 height 8
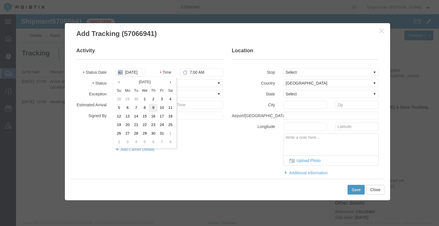
click at [155, 109] on td "9" at bounding box center [153, 108] width 9 height 9
type input "[DATE]"
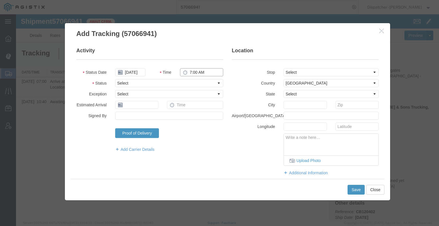
click at [203, 74] on input "7:00 AM" at bounding box center [201, 72] width 43 height 8
type input "4:34 PM"
click at [197, 87] on select "Select Arrival Notice Available Arrival Notice Imported Arrive at Delivery Loca…" at bounding box center [169, 83] width 108 height 8
select select "DPTDLVLOC"
click at [115, 79] on select "Select Arrival Notice Available Arrival Notice Imported Arrive at Delivery Loca…" at bounding box center [169, 83] width 108 height 8
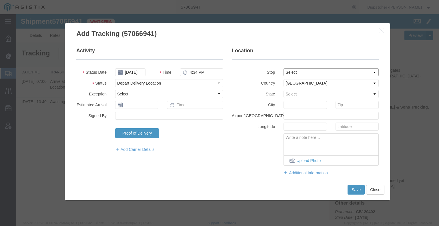
click at [292, 73] on select "Select From: 7266 CA-32, Orland, CA, 95963, US Stop 2: 5365 Clark Rd, Paradise,…" at bounding box center [330, 72] width 95 height 8
select select "{"pickupDeliveryInfoId": "123439495","pickupOrDelivery": "D","stopNum": "2","lo…"
click at [283, 68] on select "Select From: 7266 CA-32, Orland, CA, 95963, US Stop 2: 5365 Clark Rd, Paradise,…" at bounding box center [330, 72] width 95 height 8
select select "CA"
type input "Paradise"
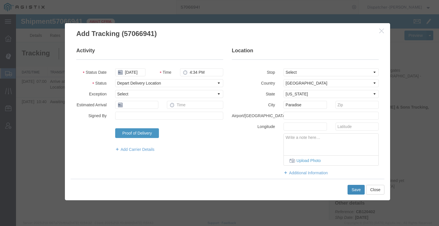
click at [353, 190] on button "Save" at bounding box center [355, 190] width 17 height 10
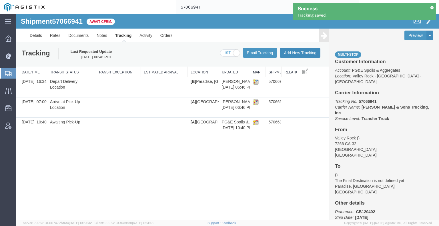
click at [295, 55] on button "Add New Tracking" at bounding box center [300, 53] width 41 height 10
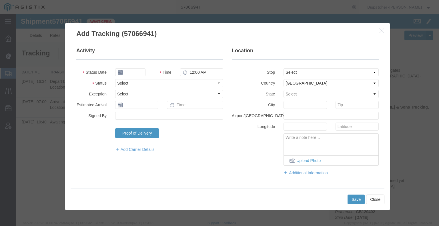
type input "[DATE]"
type input "7:00 AM"
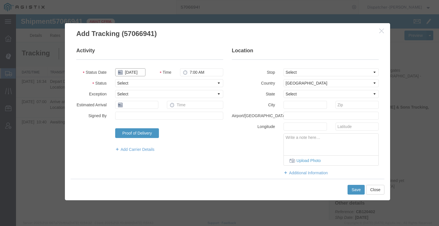
click at [129, 72] on input "[DATE]" at bounding box center [130, 72] width 30 height 8
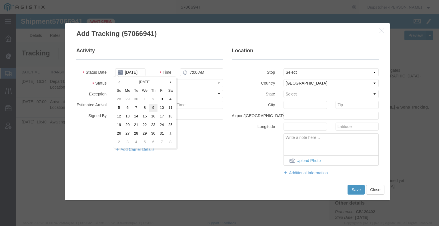
click at [151, 110] on td "9" at bounding box center [153, 108] width 9 height 9
type input "[DATE]"
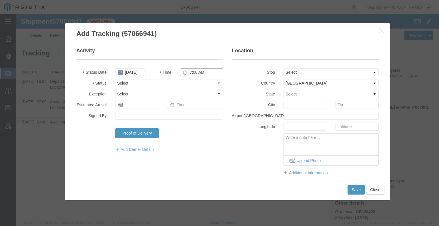
click at [191, 73] on input "7:00 AM" at bounding box center [201, 72] width 43 height 8
type input "2:10 PM"
click at [190, 81] on select "Select Arrival Notice Available Arrival Notice Imported Arrive at Delivery Loca…" at bounding box center [169, 83] width 108 height 8
select select "BREAKSTART"
click at [115, 79] on select "Select Arrival Notice Available Arrival Notice Imported Arrive at Delivery Loca…" at bounding box center [169, 83] width 108 height 8
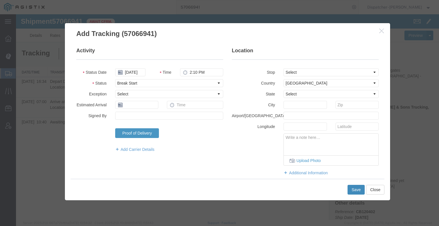
click at [353, 189] on button "Save" at bounding box center [355, 190] width 17 height 10
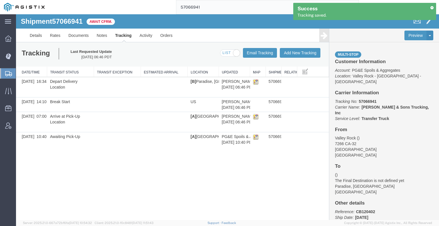
click at [326, 36] on icon at bounding box center [323, 35] width 7 height 8
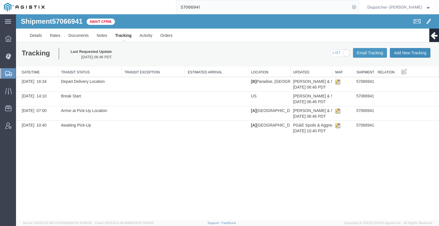
click at [397, 54] on button "Add New Tracking" at bounding box center [409, 53] width 41 height 10
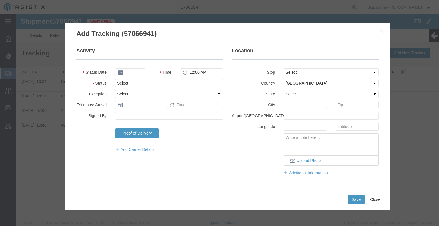
type input "[DATE]"
type input "7:00 AM"
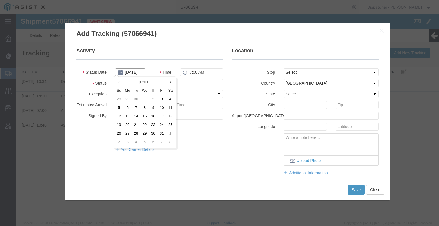
click at [130, 74] on input "[DATE]" at bounding box center [130, 72] width 30 height 8
click at [157, 110] on tr "5 6 7 8 9 10 11" at bounding box center [145, 108] width 60 height 9
click at [133, 73] on input "[DATE]" at bounding box center [130, 72] width 30 height 8
click at [161, 107] on td "10" at bounding box center [163, 108] width 9 height 9
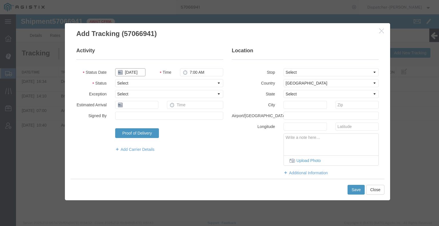
click at [138, 73] on input "[DATE]" at bounding box center [130, 72] width 30 height 8
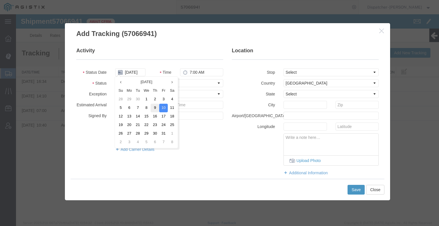
click at [154, 107] on td "9" at bounding box center [154, 108] width 9 height 9
type input "[DATE]"
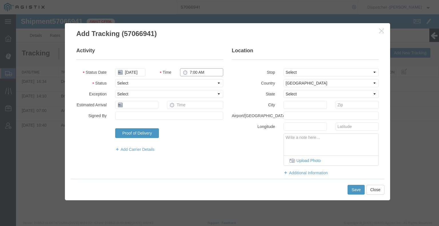
click at [201, 74] on input "7:00 AM" at bounding box center [201, 72] width 43 height 8
type input "2:40 PM"
click at [201, 85] on select "Select Arrival Notice Available Arrival Notice Imported Arrive at Delivery Loca…" at bounding box center [169, 83] width 108 height 8
click at [115, 79] on select "Select Arrival Notice Available Arrival Notice Imported Arrive at Delivery Loca…" at bounding box center [169, 83] width 108 height 8
click at [138, 85] on select "Select Arrival Notice Available Arrival Notice Imported Arrive at Delivery Loca…" at bounding box center [169, 83] width 108 height 8
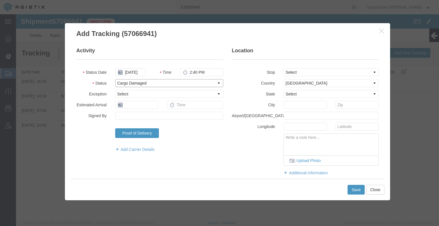
select select "BREAKSTOP"
click at [115, 79] on select "Select Arrival Notice Available Arrival Notice Imported Arrive at Delivery Loca…" at bounding box center [169, 83] width 108 height 8
click at [354, 191] on button "Save" at bounding box center [355, 190] width 17 height 10
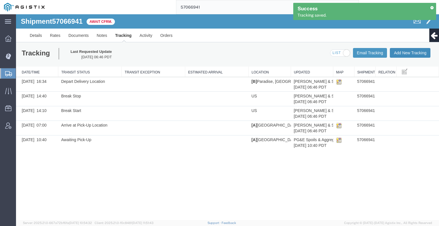
click at [407, 55] on button "Add New Tracking" at bounding box center [409, 53] width 41 height 10
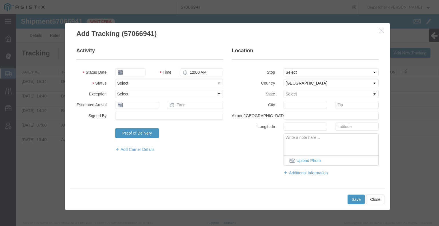
type input "[DATE]"
type input "7:00 AM"
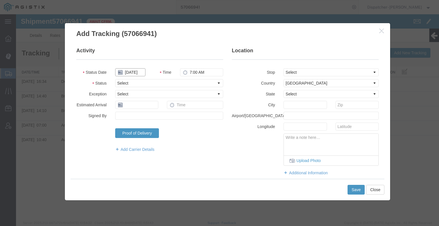
click at [128, 71] on input "[DATE]" at bounding box center [130, 72] width 30 height 8
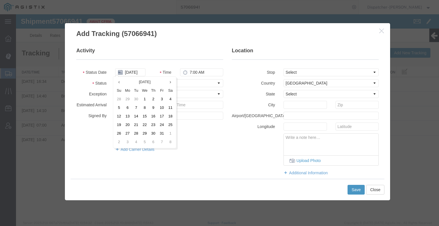
drag, startPoint x: 152, startPoint y: 109, endPoint x: 180, endPoint y: 86, distance: 35.6
click at [152, 109] on td "9" at bounding box center [153, 108] width 9 height 9
type input "[DATE]"
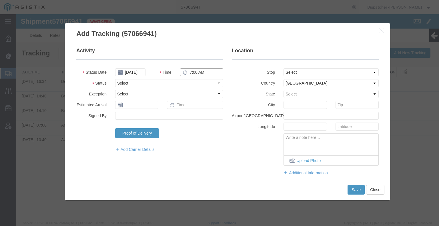
click at [196, 71] on input "7:00 AM" at bounding box center [201, 72] width 43 height 8
type input "6:00 PM"
click at [173, 83] on select "Select Arrival Notice Available Arrival Notice Imported Arrive at Delivery Loca…" at bounding box center [169, 83] width 108 height 8
select select "DELIVRED"
click at [115, 79] on select "Select Arrival Notice Available Arrival Notice Imported Arrive at Delivery Loca…" at bounding box center [169, 83] width 108 height 8
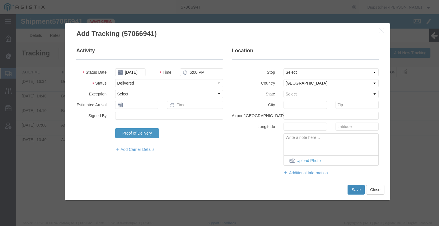
click at [357, 192] on button "Save" at bounding box center [355, 190] width 17 height 10
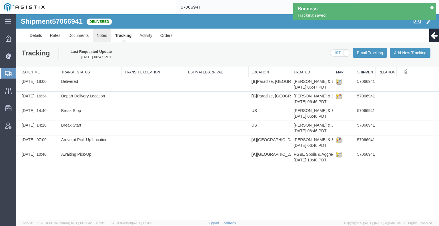
click at [99, 36] on link "Notes" at bounding box center [102, 36] width 19 height 14
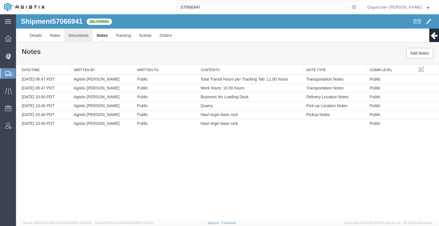
click at [87, 35] on link "Documents" at bounding box center [78, 36] width 28 height 14
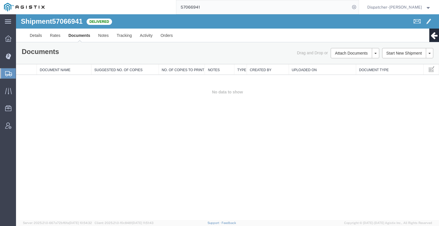
click at [59, 120] on div "Shipment 57066941 0 of 0 Delivered Details Rates Documents Notes Tracking Activ…" at bounding box center [227, 117] width 423 height 206
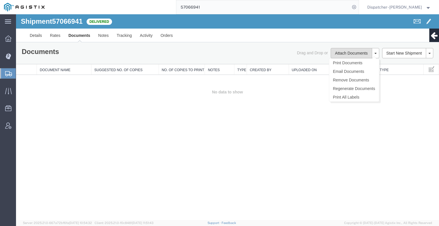
click at [347, 53] on button "Attach Documents" at bounding box center [350, 53] width 41 height 10
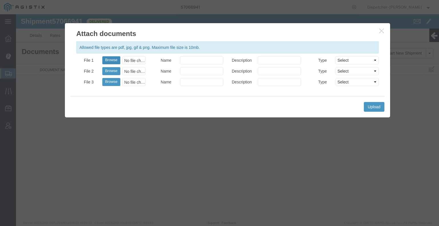
click at [108, 59] on button "Browse" at bounding box center [111, 60] width 18 height 8
type input "C:\fakepath\57066941trktag.pdf"
click at [370, 108] on button "Upload" at bounding box center [374, 107] width 21 height 10
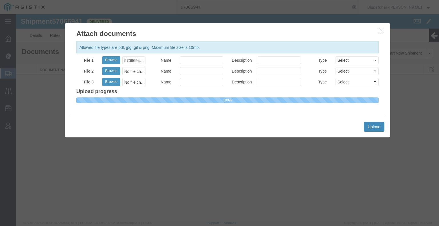
select select
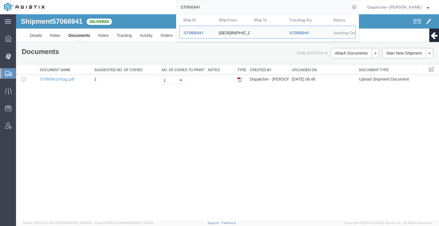
drag, startPoint x: 180, startPoint y: 8, endPoint x: 91, endPoint y: 6, distance: 88.8
click at [167, 8] on div "57066941 Ship ID Ship From Ship To Tracking Nu. Status Ship ID 57066941 Ship Fr…" at bounding box center [204, 7] width 310 height 14
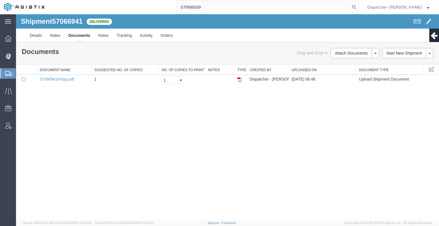
type input "57066939"
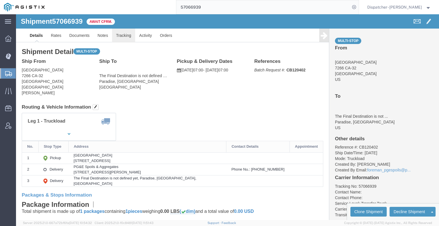
click link "Tracking"
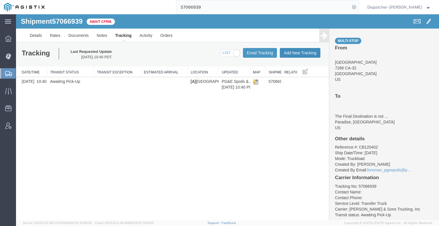
click at [304, 56] on button "Add New Tracking" at bounding box center [300, 53] width 41 height 10
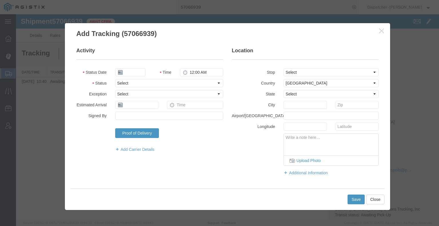
type input "[DATE]"
type input "7:00 AM"
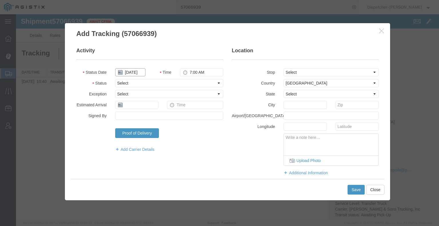
click at [134, 71] on input "[DATE]" at bounding box center [130, 72] width 30 height 8
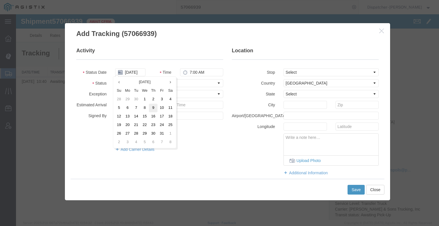
click at [152, 106] on td "9" at bounding box center [153, 108] width 9 height 9
type input "[DATE]"
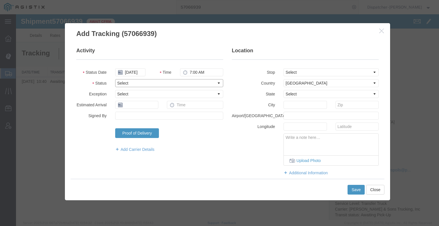
click at [180, 87] on select "Select Arrival Notice Available Arrival Notice Imported Arrive at Delivery Loca…" at bounding box center [169, 83] width 108 height 8
select select "ARVPULOC"
click at [115, 79] on select "Select Arrival Notice Available Arrival Notice Imported Arrive at Delivery Loca…" at bounding box center [169, 83] width 108 height 8
click at [302, 69] on select "Select From: 7266 CA-32, Orland, CA, 95963, US Stop 2: 5365 Clark Rd, Paradise,…" at bounding box center [330, 72] width 95 height 8
select select "{"pickupDeliveryInfoId": "123439489","pickupOrDelivery": "P","stopNum": "1","lo…"
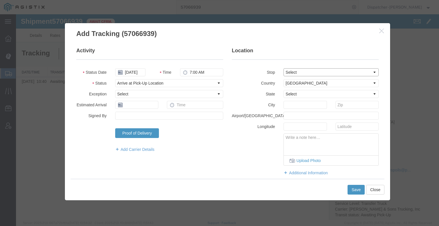
click at [283, 68] on select "Select From: 7266 CA-32, Orland, CA, 95963, US Stop 2: 5365 Clark Rd, Paradise,…" at bounding box center [330, 72] width 95 height 8
select select "CA"
type input "Orland"
click at [354, 190] on button "Save" at bounding box center [355, 190] width 17 height 10
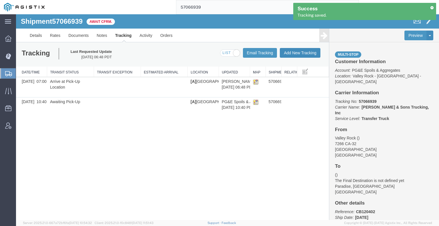
click at [305, 54] on button "Add New Tracking" at bounding box center [300, 53] width 41 height 10
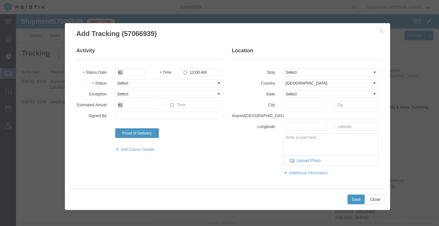
type input "[DATE]"
type input "7:00 AM"
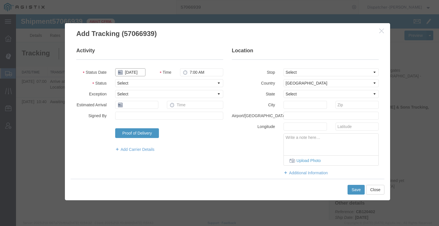
click at [136, 73] on input "[DATE]" at bounding box center [130, 72] width 30 height 8
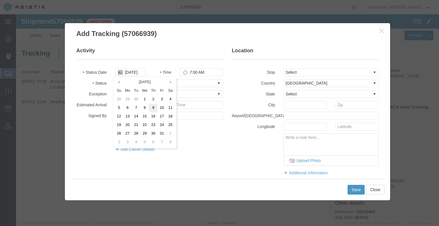
click at [154, 109] on td "9" at bounding box center [153, 108] width 9 height 9
type input "[DATE]"
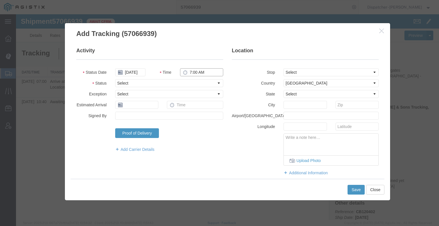
click at [198, 73] on input "7:00 AM" at bounding box center [201, 72] width 43 height 8
type input "4:30 PM"
click at [197, 82] on select "Select Arrival Notice Available Arrival Notice Imported Arrive at Delivery Loca…" at bounding box center [169, 83] width 108 height 8
select select "DPTDLVLOC"
click at [115, 79] on select "Select Arrival Notice Available Arrival Notice Imported Arrive at Delivery Loca…" at bounding box center [169, 83] width 108 height 8
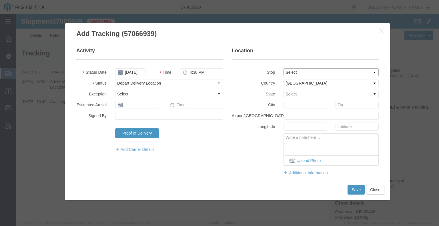
click at [296, 75] on select "Select From: 7266 CA-32, Orland, CA, 95963, US Stop 2: 5365 Clark Rd, Paradise,…" at bounding box center [330, 72] width 95 height 8
select select "{"pickupDeliveryInfoId": "123439490","pickupOrDelivery": "D","stopNum": "2","lo…"
click at [283, 68] on select "Select From: 7266 CA-32, Orland, CA, 95963, US Stop 2: 5365 Clark Rd, Paradise,…" at bounding box center [330, 72] width 95 height 8
select select "CA"
type input "Paradise"
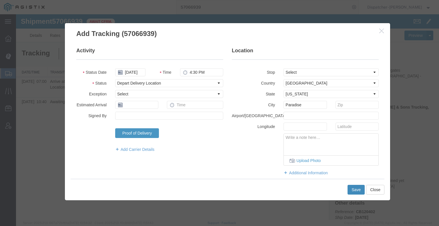
click at [361, 187] on button "Save" at bounding box center [355, 190] width 17 height 10
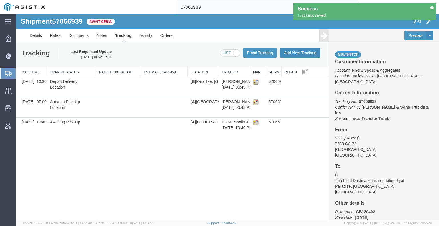
click at [306, 54] on button "Add New Tracking" at bounding box center [300, 53] width 41 height 10
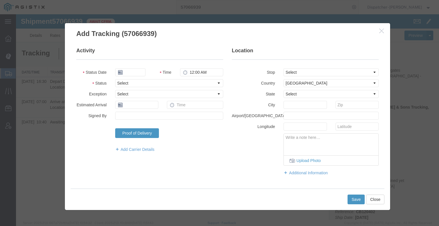
type input "[DATE]"
type input "7:00 AM"
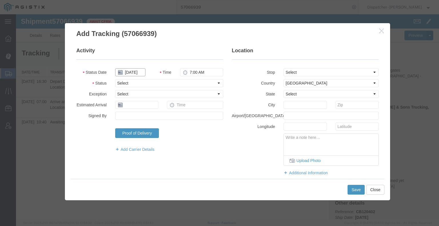
click at [129, 72] on input "[DATE]" at bounding box center [130, 72] width 30 height 8
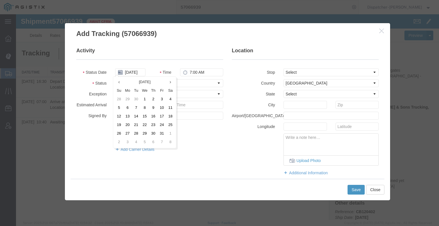
click at [151, 108] on td "9" at bounding box center [153, 108] width 9 height 9
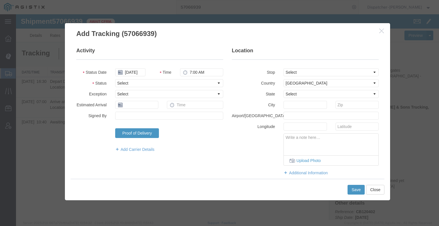
type input "[DATE]"
click at [198, 71] on input "7:00 AM" at bounding box center [201, 72] width 43 height 8
type input "4:30 PM"
click at [193, 84] on select "Select Arrival Notice Available Arrival Notice Imported Arrive at Delivery Loca…" at bounding box center [169, 83] width 108 height 8
select select "BREAKSTART"
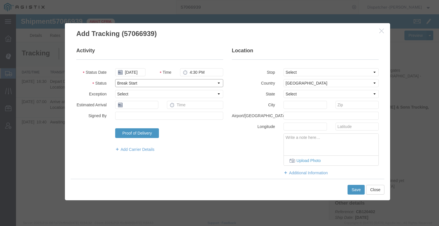
click at [115, 79] on select "Select Arrival Notice Available Arrival Notice Imported Arrive at Delivery Loca…" at bounding box center [169, 83] width 108 height 8
click at [194, 72] on input "4:30 PM" at bounding box center [201, 72] width 43 height 8
click at [185, 84] on select "Select Arrival Notice Available Arrival Notice Imported Arrive at Delivery Loca…" at bounding box center [169, 83] width 108 height 8
click at [115, 79] on select "Select Arrival Notice Available Arrival Notice Imported Arrive at Delivery Loca…" at bounding box center [169, 83] width 108 height 8
click at [353, 192] on button "Save" at bounding box center [355, 190] width 17 height 10
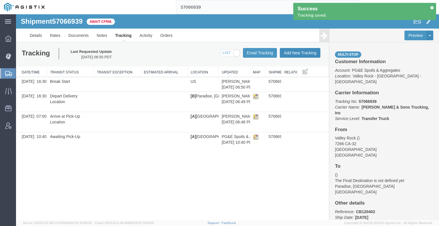
click at [297, 56] on button "Add New Tracking" at bounding box center [300, 53] width 41 height 10
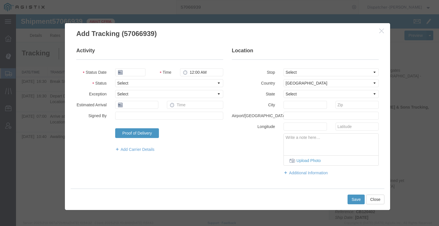
type input "[DATE]"
type input "7:00 AM"
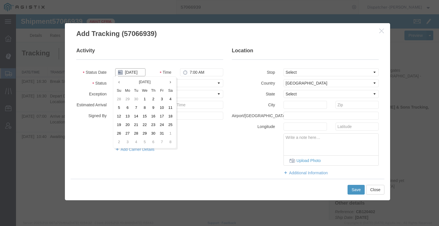
click at [136, 73] on input "[DATE]" at bounding box center [130, 72] width 30 height 8
click at [154, 108] on td "9" at bounding box center [153, 108] width 9 height 9
type input "[DATE]"
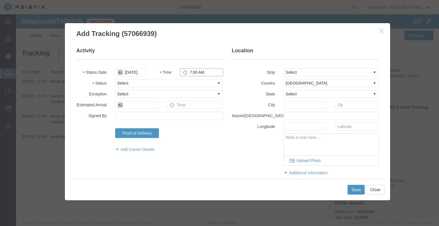
click at [201, 73] on input "7:00 AM" at bounding box center [201, 72] width 43 height 8
type input "5:00 PM"
click at [203, 83] on select "Select Arrival Notice Available Arrival Notice Imported Arrive at Delivery Loca…" at bounding box center [169, 83] width 108 height 8
select select "BREAKSTOP"
click at [115, 79] on select "Select Arrival Notice Available Arrival Notice Imported Arrive at Delivery Loca…" at bounding box center [169, 83] width 108 height 8
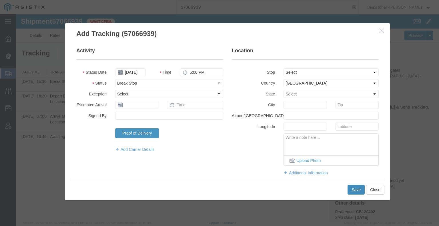
click at [358, 193] on button "Save" at bounding box center [355, 190] width 17 height 10
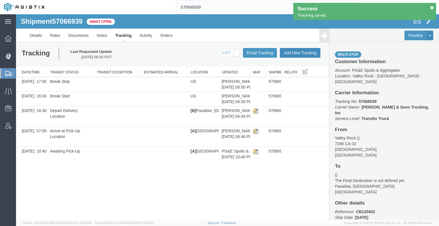
click at [291, 53] on button "Add New Tracking" at bounding box center [300, 53] width 41 height 10
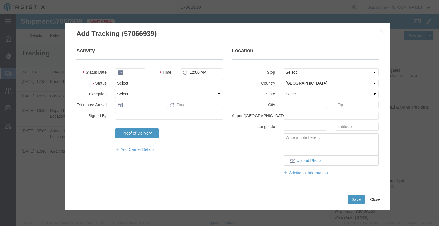
type input "[DATE]"
type input "7:00 AM"
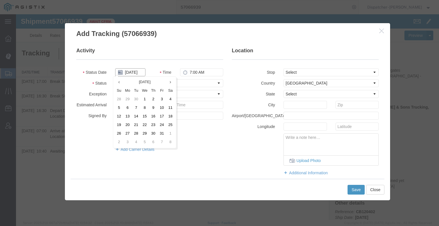
click at [131, 72] on input "[DATE]" at bounding box center [130, 72] width 30 height 8
click at [154, 109] on td "9" at bounding box center [153, 108] width 9 height 9
type input "[DATE]"
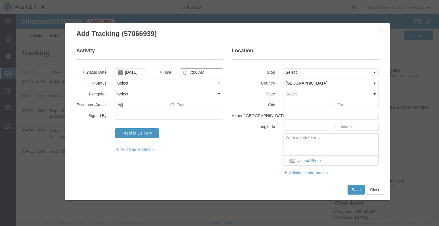
click at [200, 74] on input "7:00 AM" at bounding box center [201, 72] width 43 height 8
type input "6:00 PM"
click at [203, 87] on select "Select Arrival Notice Available Arrival Notice Imported Arrive at Delivery Loca…" at bounding box center [169, 83] width 108 height 8
click at [115, 79] on select "Select Arrival Notice Available Arrival Notice Imported Arrive at Delivery Loca…" at bounding box center [169, 83] width 108 height 8
click at [145, 83] on select "Select Arrival Notice Available Arrival Notice Imported Arrive at Delivery Loca…" at bounding box center [169, 83] width 108 height 8
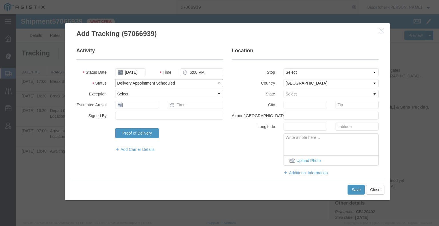
select select "DELIVRED"
click at [115, 79] on select "Select Arrival Notice Available Arrival Notice Imported Arrive at Delivery Loca…" at bounding box center [169, 83] width 108 height 8
click at [353, 189] on button "Save" at bounding box center [355, 190] width 17 height 10
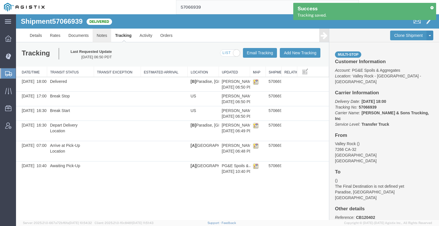
click at [103, 37] on link "Notes" at bounding box center [102, 36] width 19 height 14
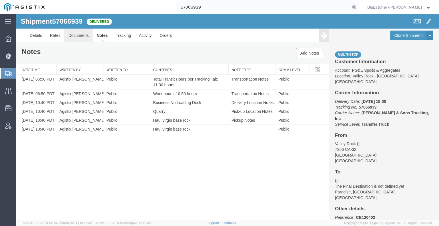
click at [78, 32] on link "Documents" at bounding box center [78, 36] width 28 height 14
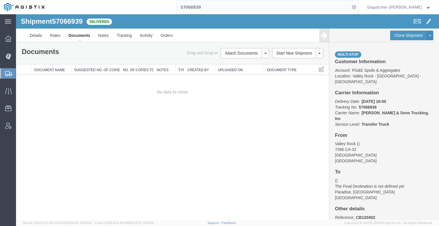
click at [78, 136] on div "Shipment 57066939 0 of 0 Delivered Details Rates Documents Notes Tracking Activ…" at bounding box center [227, 117] width 423 height 206
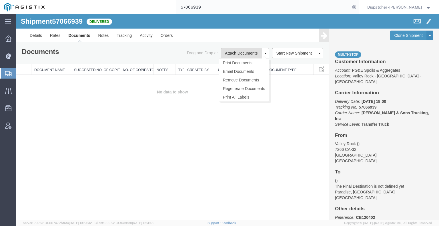
click at [237, 51] on button "Attach Documents" at bounding box center [240, 53] width 41 height 10
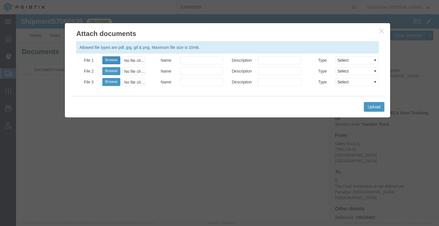
click at [115, 59] on button "Browse" at bounding box center [111, 60] width 18 height 8
type input "C:\fakepath\57066939trktag.pdf"
click at [377, 109] on button "Upload" at bounding box center [374, 107] width 21 height 10
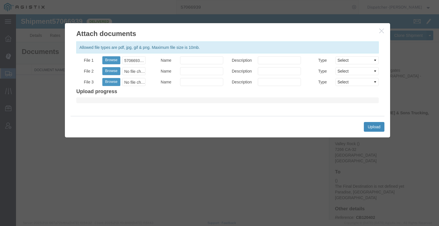
select select
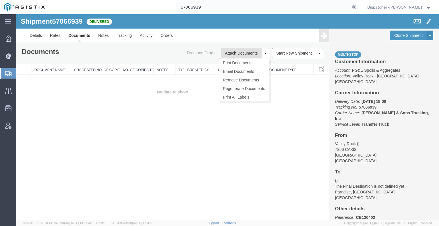
click at [237, 51] on button "Attach Documents" at bounding box center [240, 53] width 41 height 10
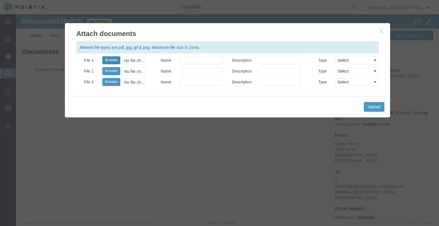
click at [108, 63] on button "Browse" at bounding box center [111, 60] width 18 height 8
type input "C:\fakepath\57066939trktag.pdf"
click at [373, 105] on button "Upload" at bounding box center [374, 107] width 21 height 10
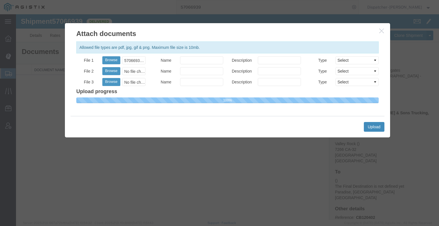
select select
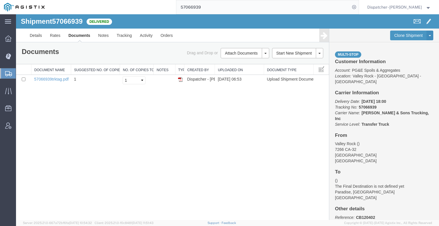
drag, startPoint x: 210, startPoint y: 9, endPoint x: 168, endPoint y: 11, distance: 42.6
click at [168, 11] on div "57066939" at bounding box center [204, 7] width 310 height 14
type input "57085392"
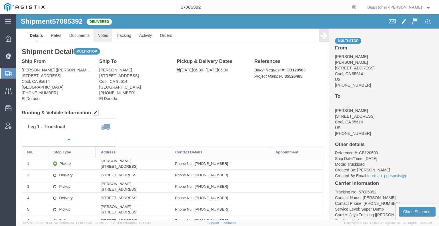
click link "Notes"
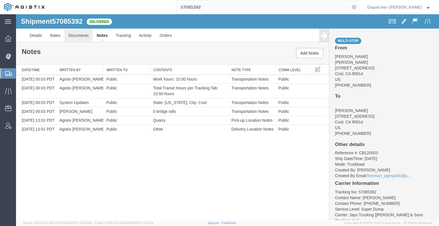
click at [84, 38] on link "Documents" at bounding box center [78, 36] width 28 height 14
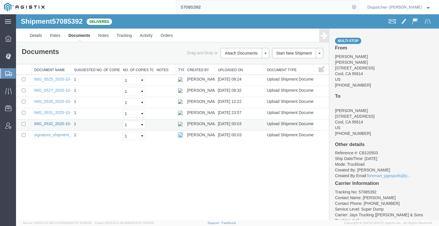
click at [50, 124] on link "IMG_0532_2025-10-11_00_03_24.jpeg" at bounding box center [69, 123] width 70 height 5
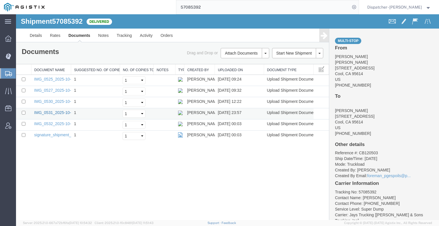
click at [45, 111] on link "IMG_0531_2025-10-10_23_57_15.jpeg" at bounding box center [69, 112] width 70 height 5
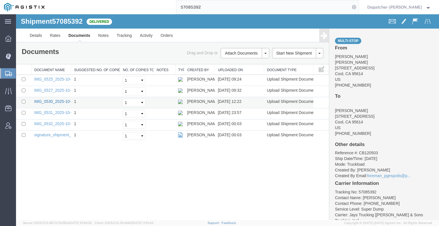
click at [45, 101] on link "IMG_0530_2025-10-10_12_21_53.jpeg" at bounding box center [69, 101] width 70 height 5
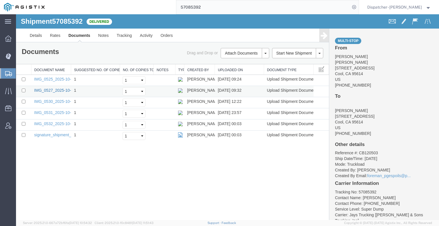
click at [41, 90] on link "IMG_0527_2025-10-10_09_32_00.jpeg" at bounding box center [69, 90] width 70 height 5
click at [41, 77] on link "IMG_0525_2025-10-10_09_23_20.jpeg" at bounding box center [69, 79] width 70 height 5
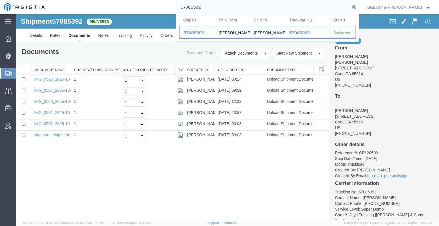
drag, startPoint x: 221, startPoint y: 7, endPoint x: 38, endPoint y: 6, distance: 183.3
click at [127, 8] on div "57085392 Ship ID Ship From Ship To Tracking Nu. Status Ship ID 57085392 Ship Fr…" at bounding box center [204, 7] width 310 height 14
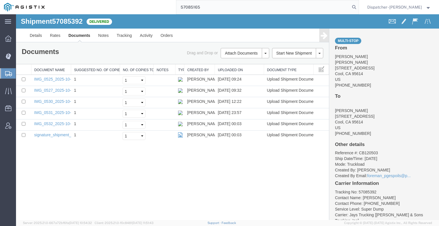
type input "57085165"
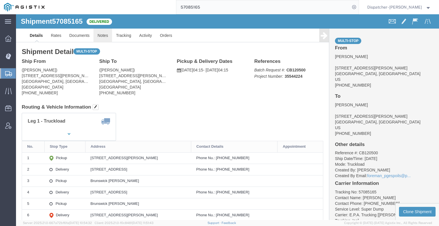
click link "Notes"
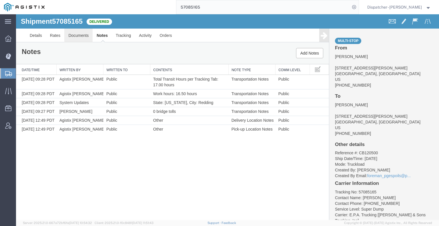
click at [66, 35] on link "Documents" at bounding box center [78, 36] width 28 height 14
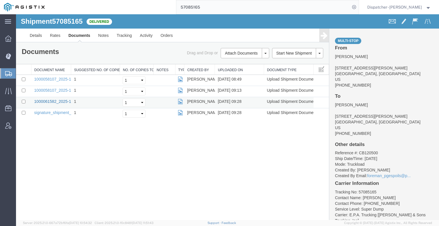
click at [44, 100] on link "1000061582_2025-10-11_09_28_02.jpg" at bounding box center [69, 101] width 71 height 5
